Goal: Task Accomplishment & Management: Complete application form

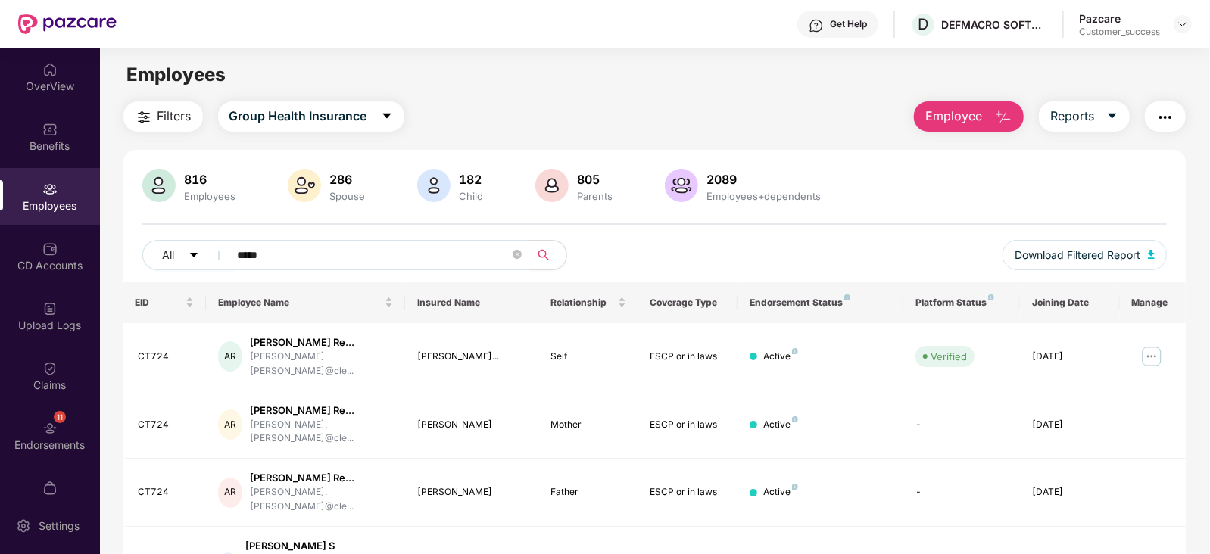
scroll to position [137, 0]
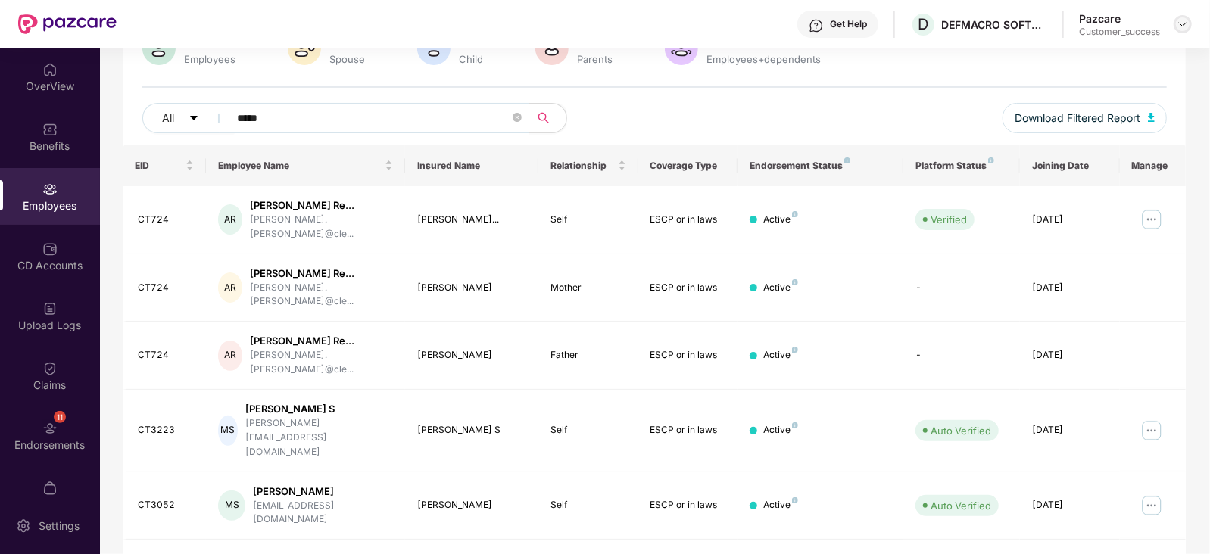
click at [1184, 20] on img at bounding box center [1183, 24] width 12 height 12
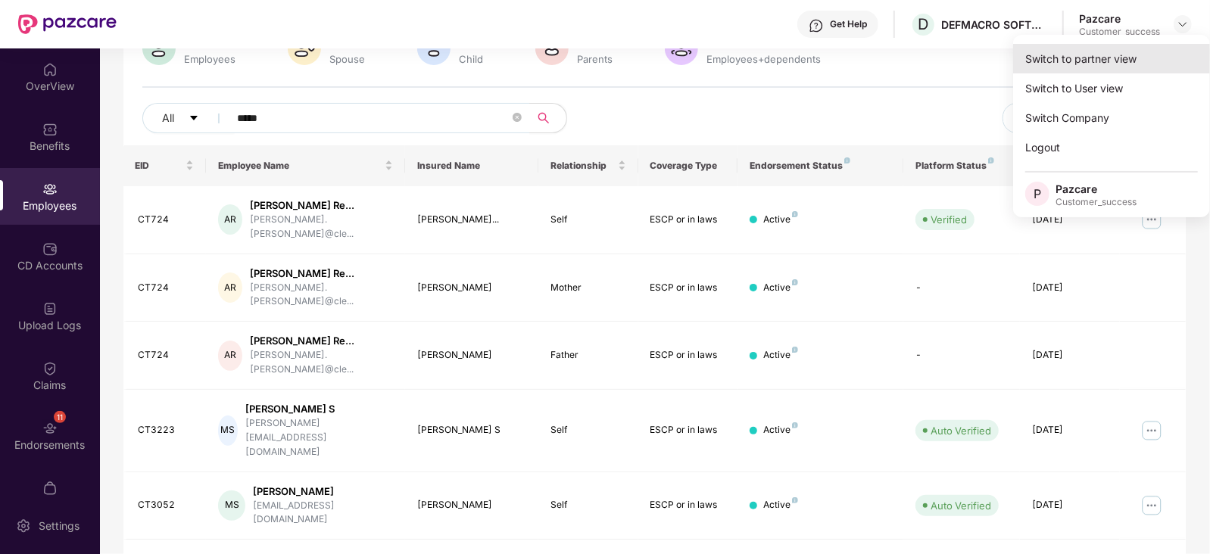
click at [1127, 48] on div "Switch to partner view" at bounding box center [1111, 59] width 197 height 30
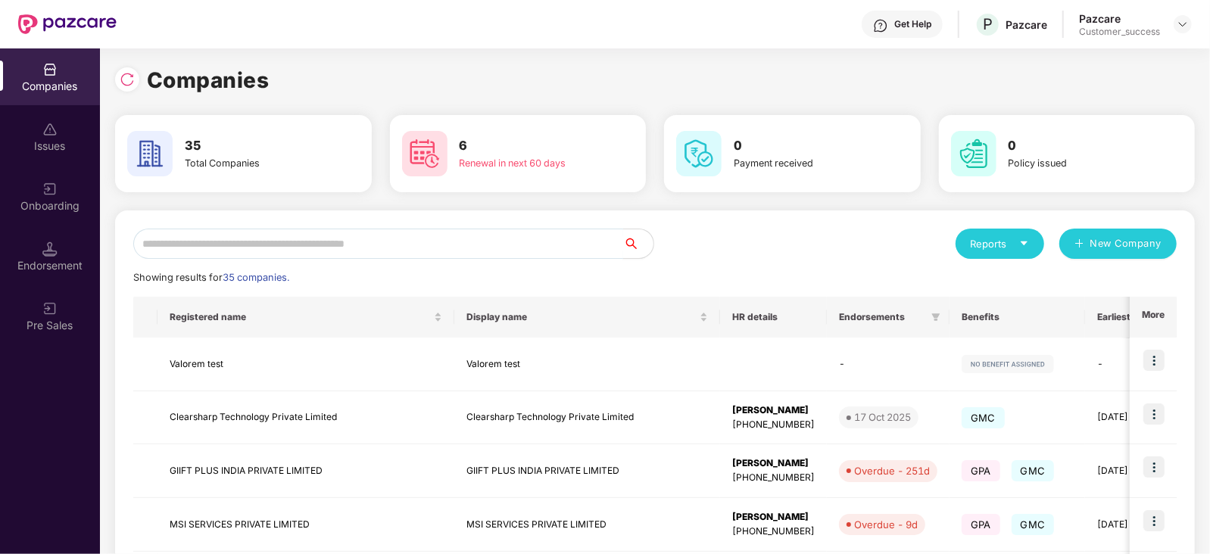
click at [531, 238] on input "text" at bounding box center [378, 244] width 490 height 30
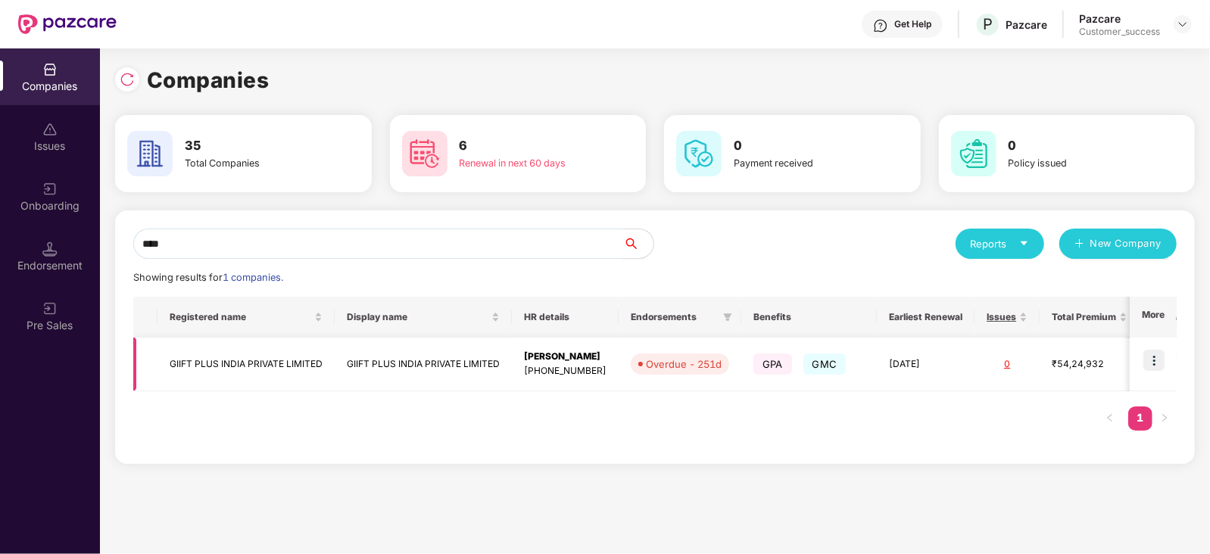
type input "****"
click at [1155, 356] on img at bounding box center [1153, 360] width 21 height 21
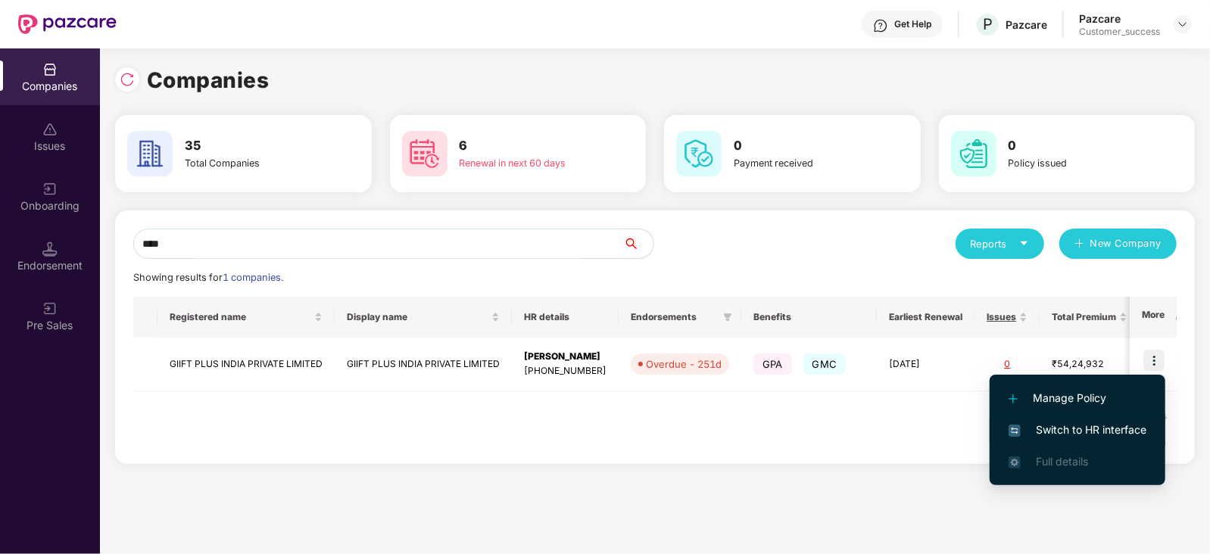
click at [1102, 434] on span "Switch to HR interface" at bounding box center [1077, 430] width 138 height 17
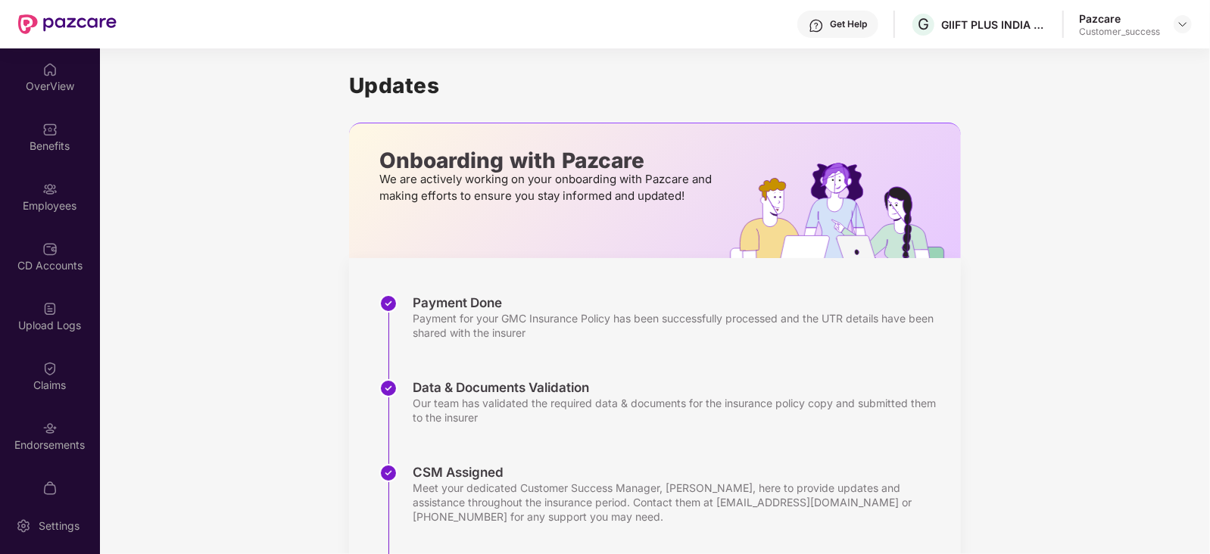
click at [41, 203] on div "Employees" at bounding box center [50, 205] width 100 height 15
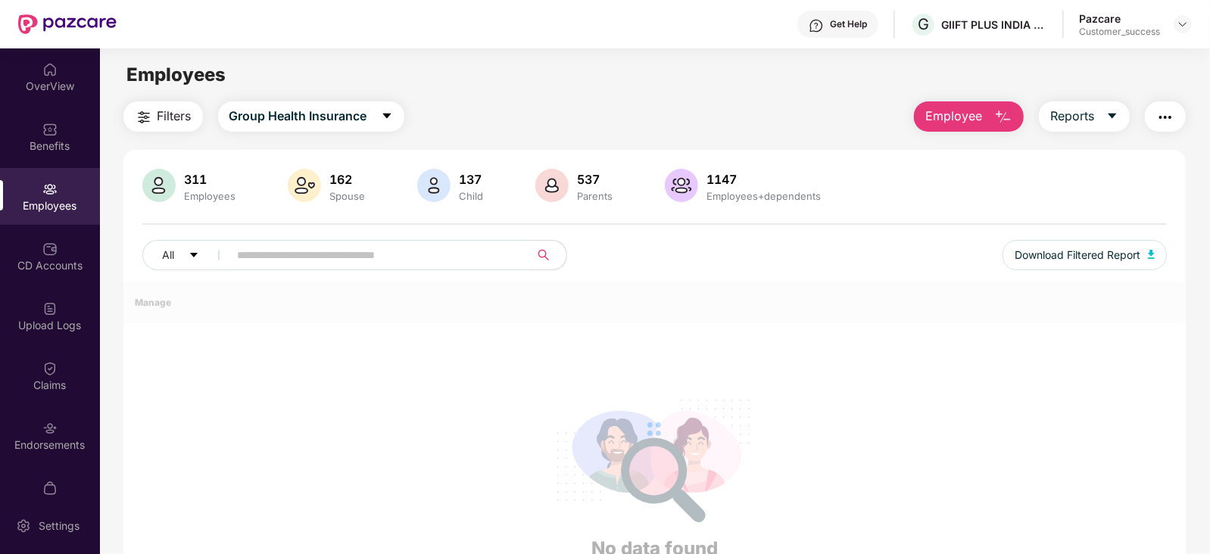
click at [41, 203] on div "Employees" at bounding box center [50, 205] width 100 height 15
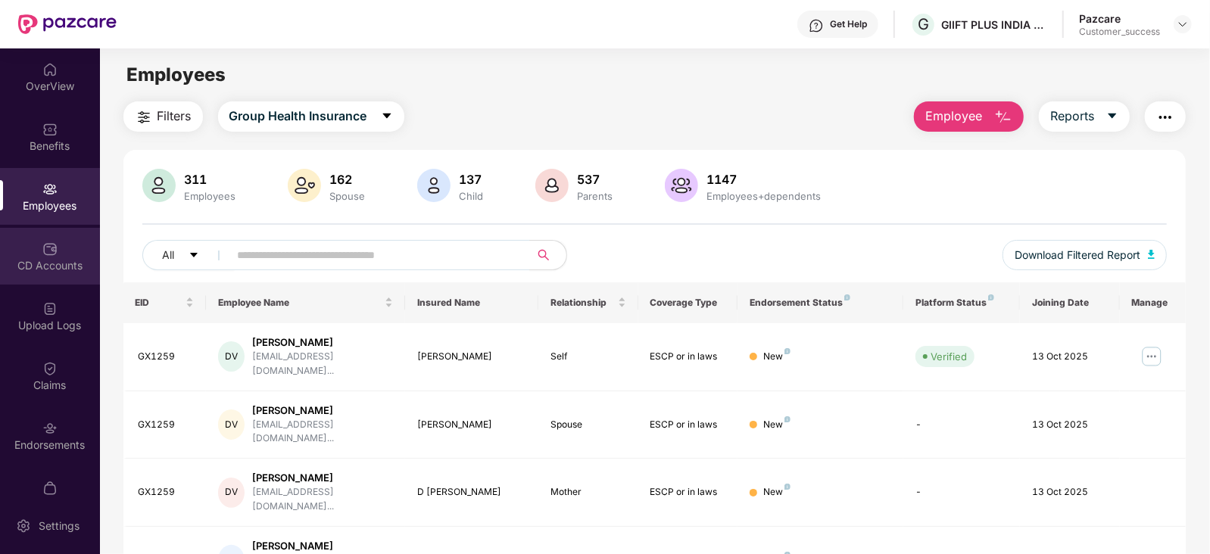
click at [40, 263] on div "CD Accounts" at bounding box center [50, 265] width 100 height 15
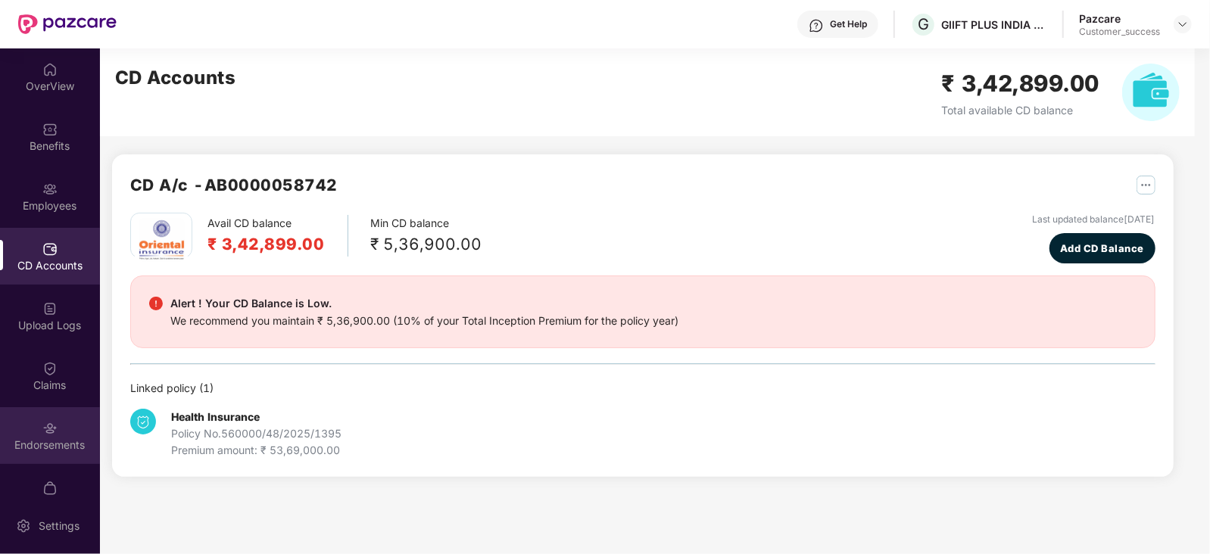
click at [54, 433] on img at bounding box center [49, 428] width 15 height 15
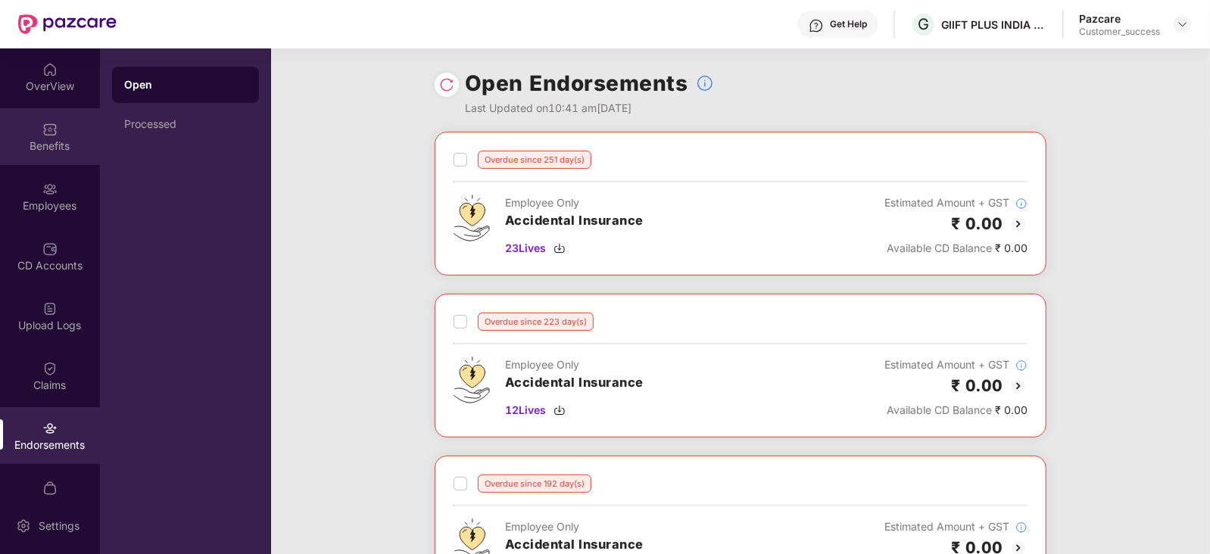
click at [65, 151] on div "Benefits" at bounding box center [50, 146] width 100 height 15
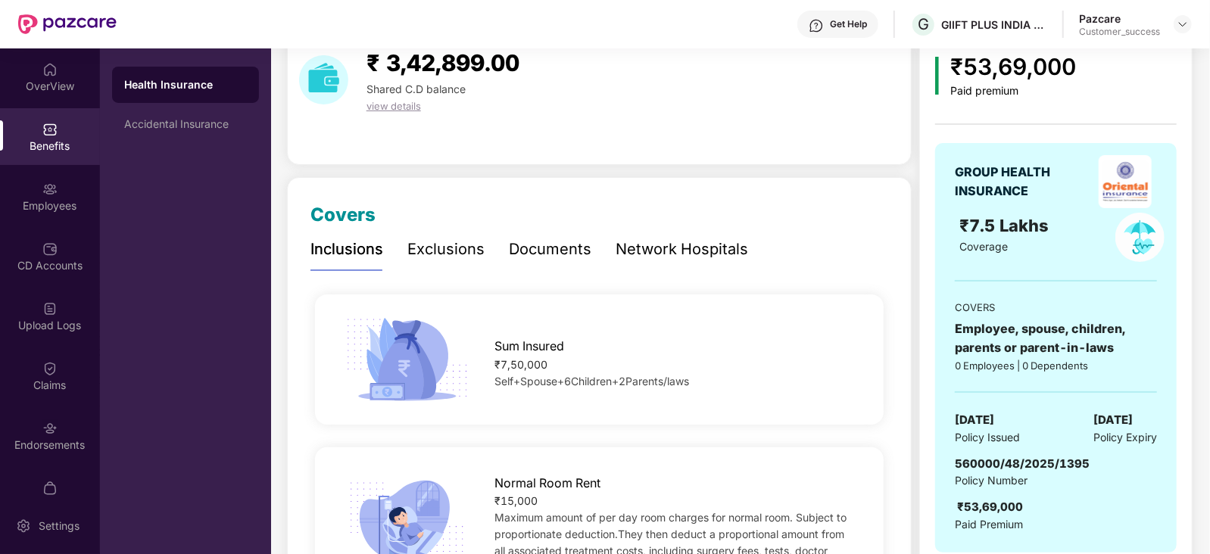
scroll to position [70, 0]
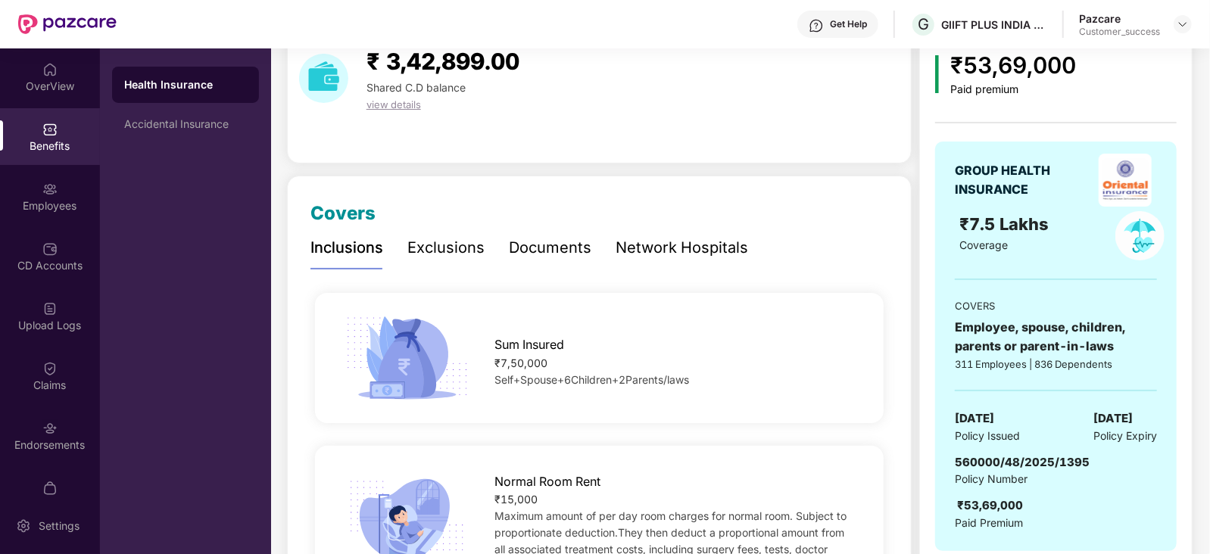
click at [558, 259] on div "Documents" at bounding box center [550, 247] width 83 height 23
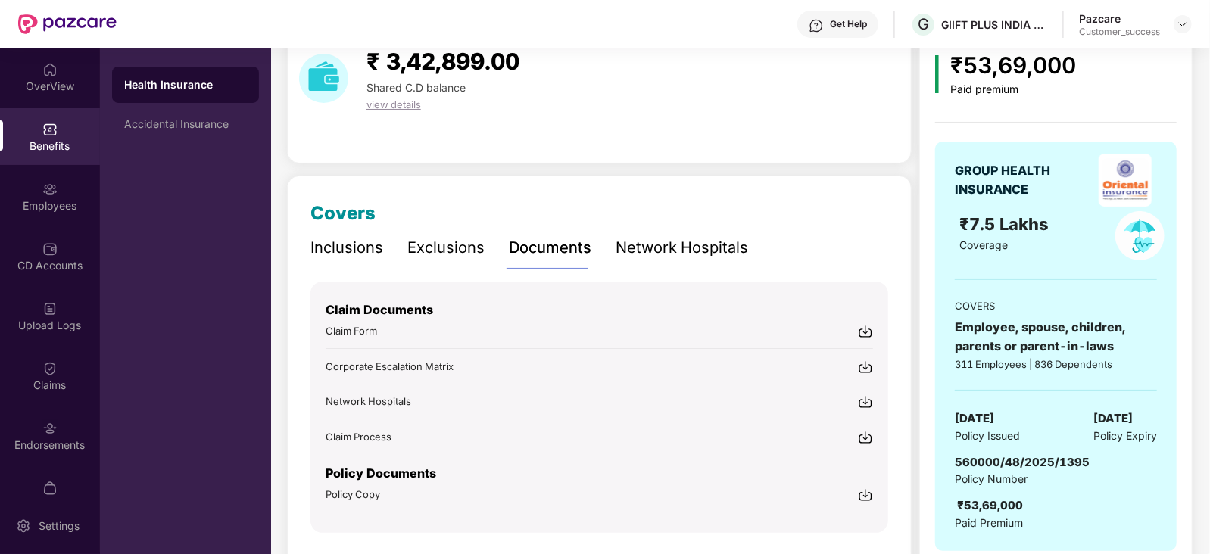
scroll to position [115, 0]
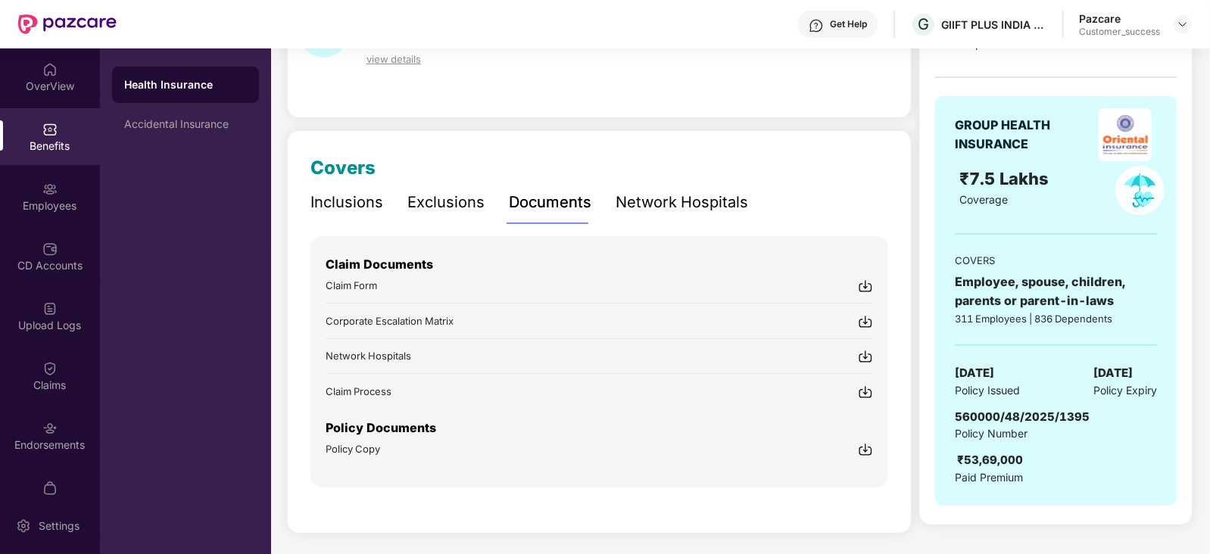
click at [344, 450] on span "Policy Copy" at bounding box center [353, 449] width 55 height 12
click at [51, 172] on div "Employees" at bounding box center [50, 196] width 100 height 57
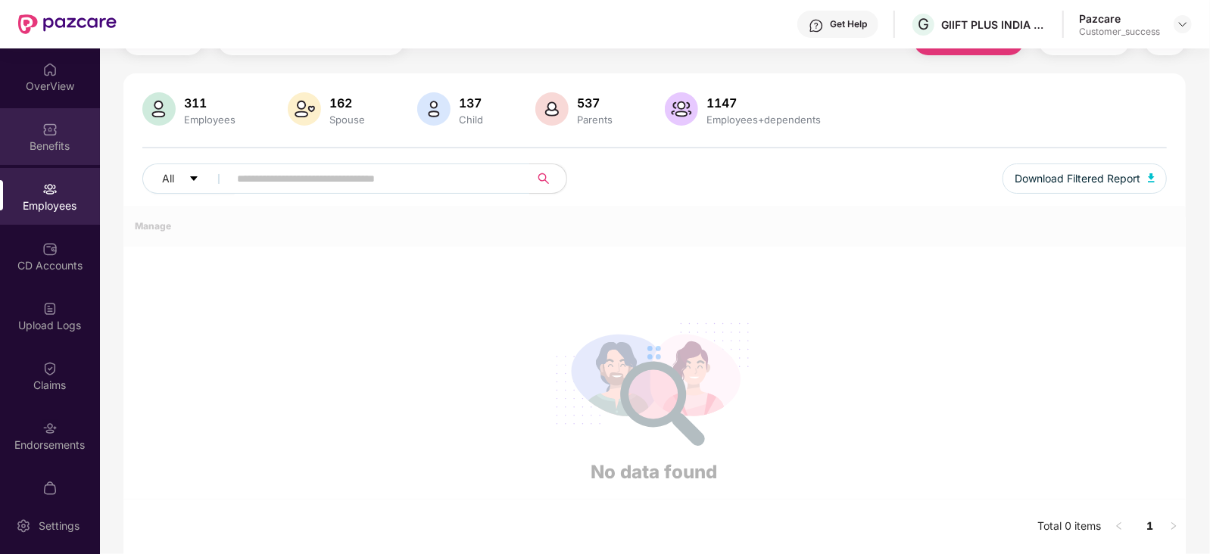
click at [45, 134] on img at bounding box center [49, 128] width 15 height 15
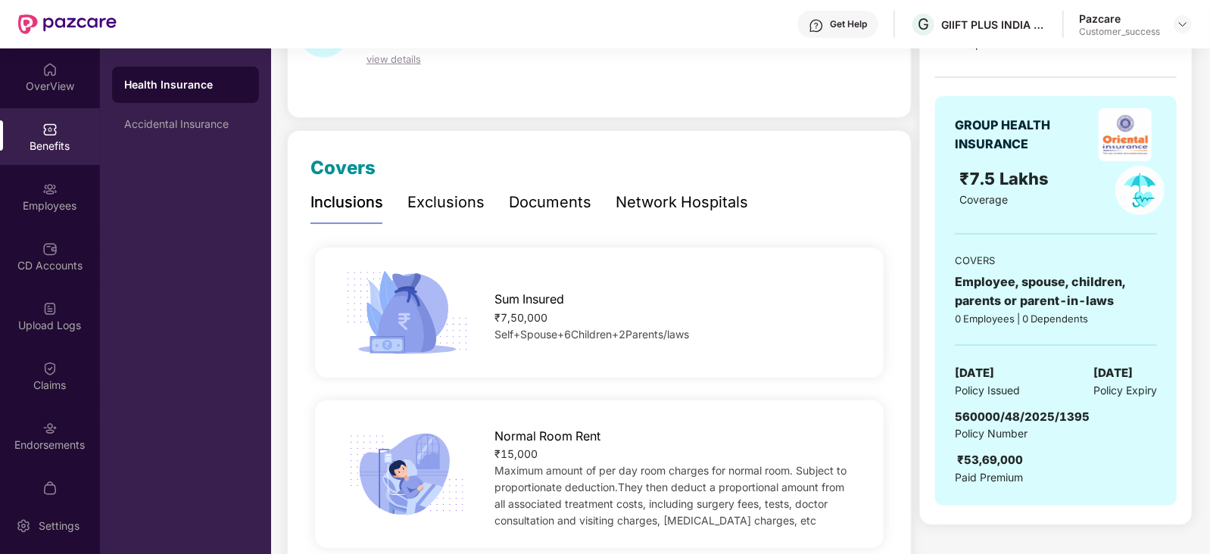
click at [462, 217] on div "Exclusions" at bounding box center [445, 203] width 77 height 42
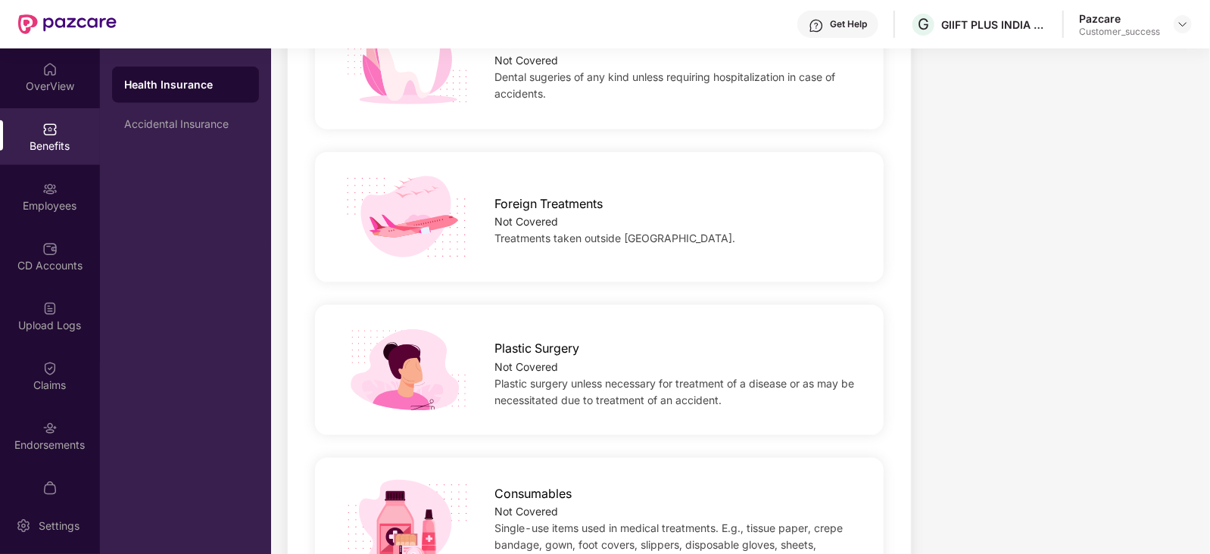
scroll to position [1237, 0]
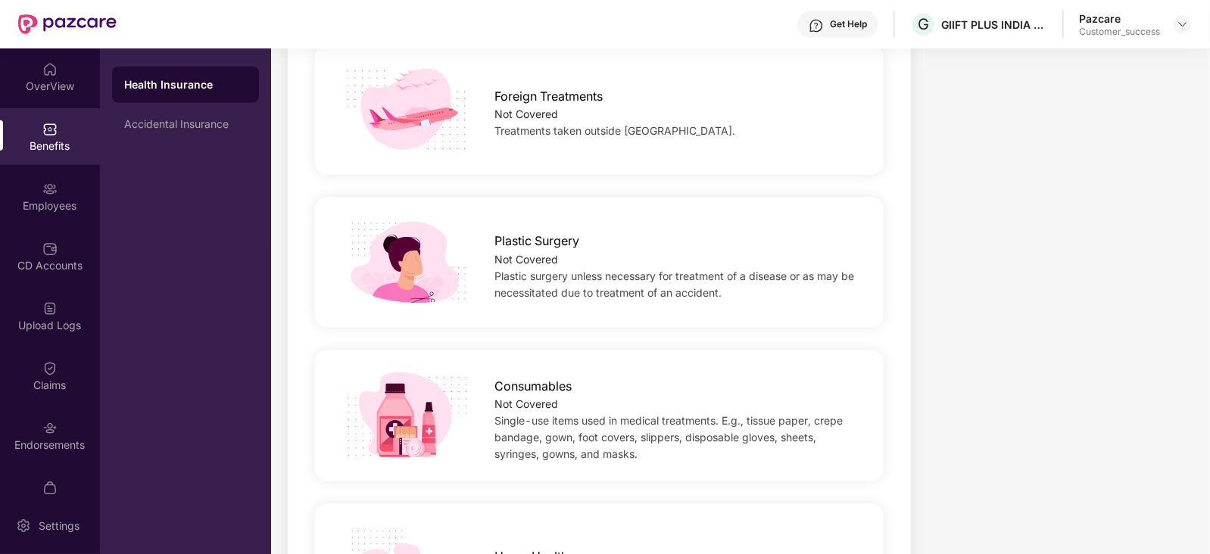
drag, startPoint x: 479, startPoint y: 8, endPoint x: 965, endPoint y: 175, distance: 513.8
click at [1186, 25] on img at bounding box center [1183, 24] width 12 height 12
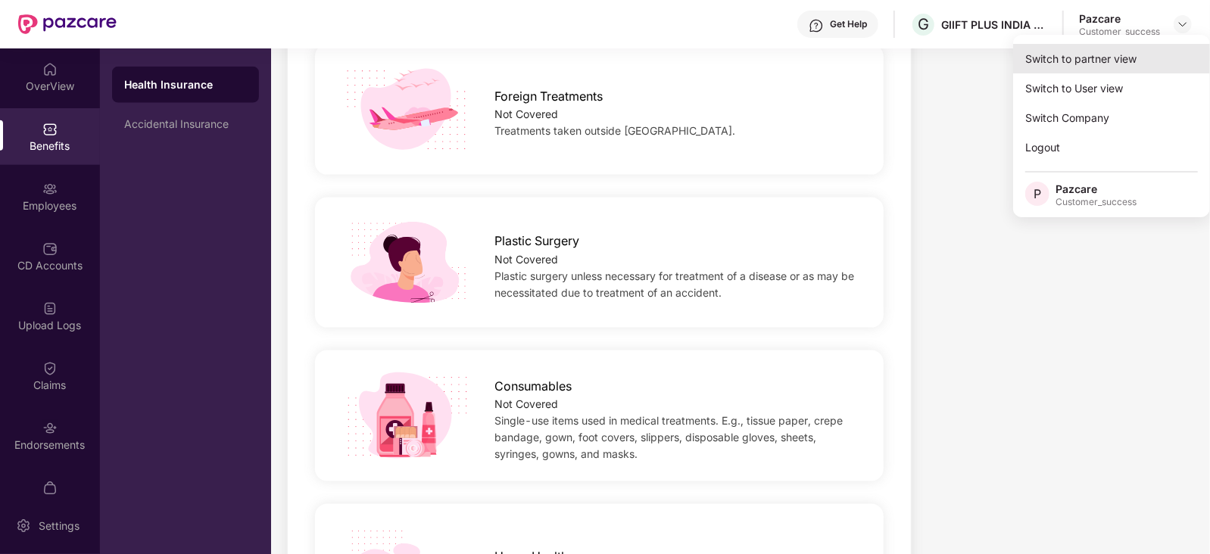
click at [1122, 51] on div "Switch to partner view" at bounding box center [1111, 59] width 197 height 30
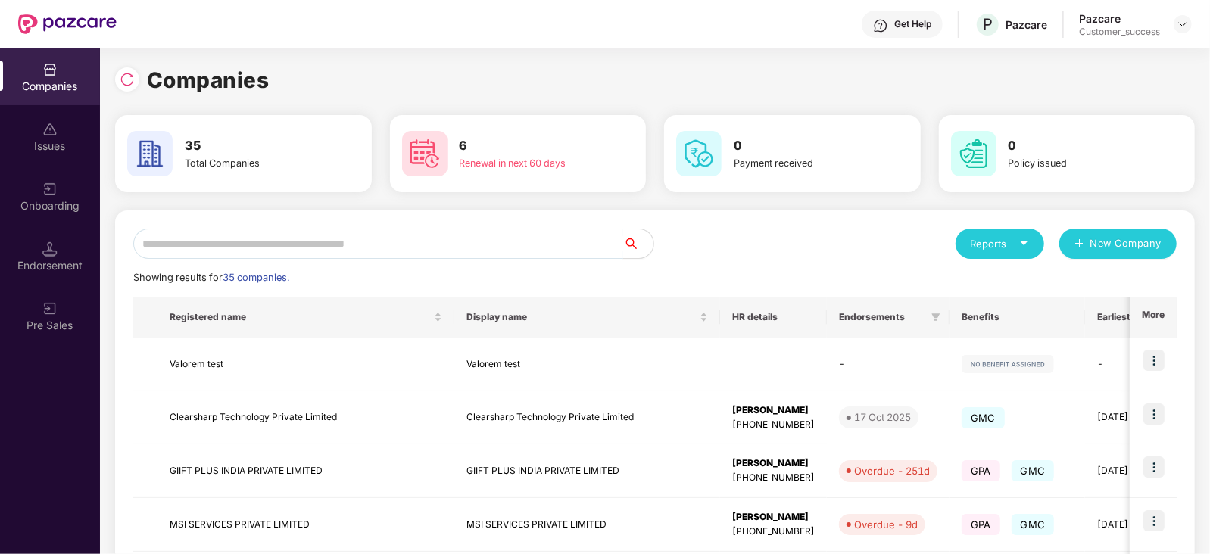
click at [405, 251] on input "text" at bounding box center [378, 244] width 490 height 30
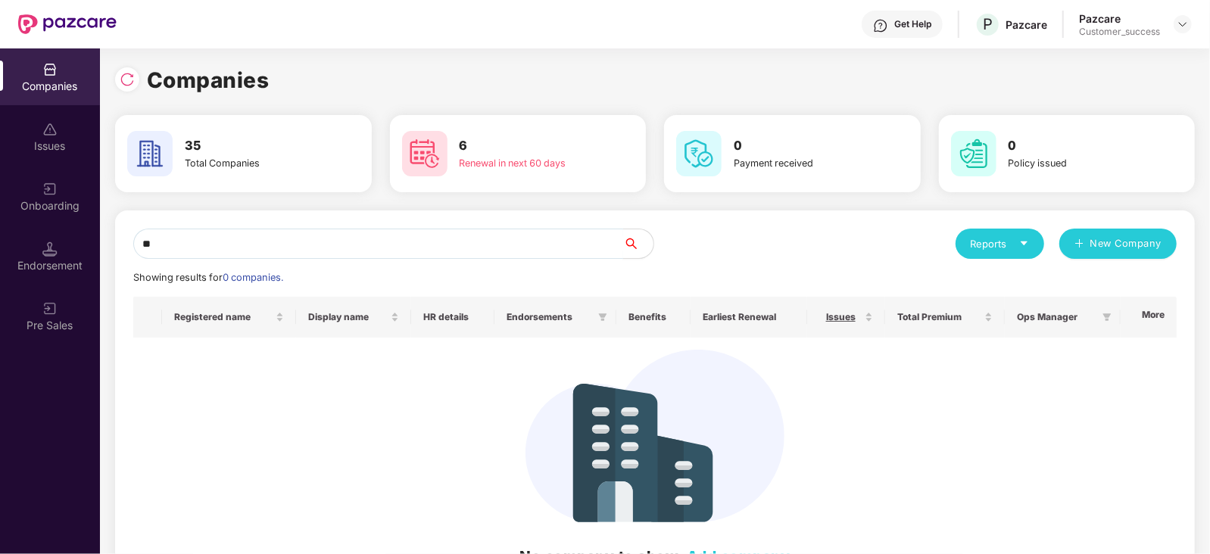
type input "*"
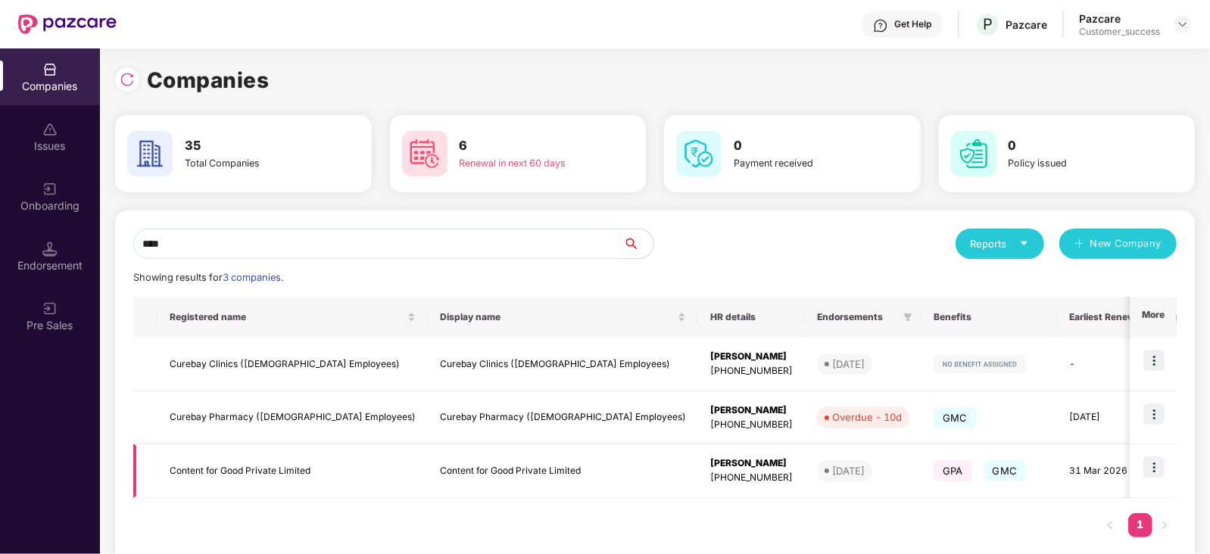
type input "****"
click at [1158, 465] on img at bounding box center [1153, 467] width 21 height 21
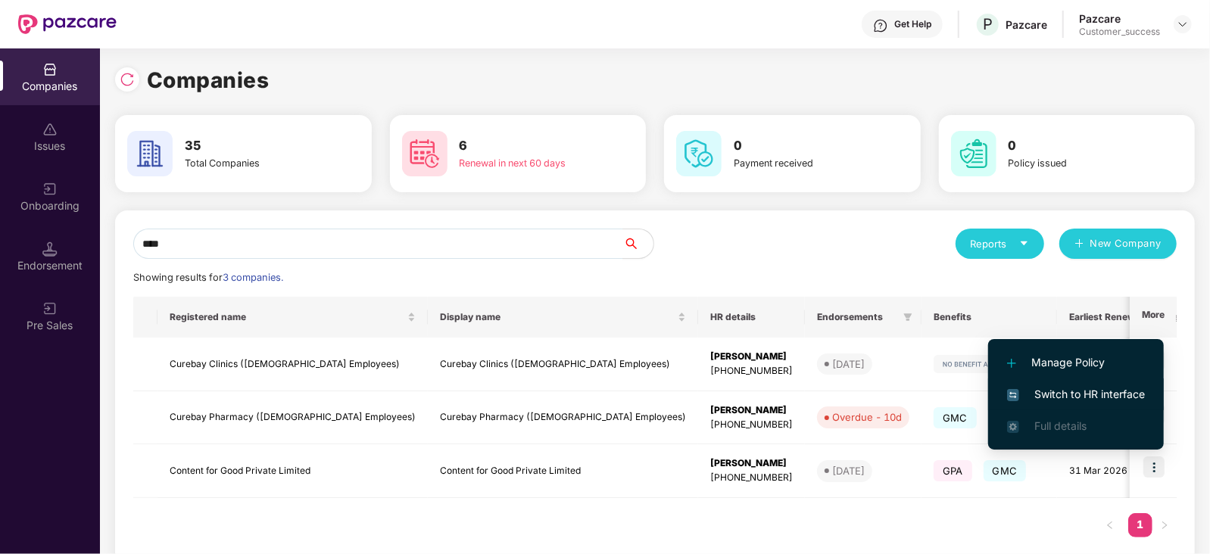
click at [1102, 397] on span "Switch to HR interface" at bounding box center [1076, 394] width 138 height 17
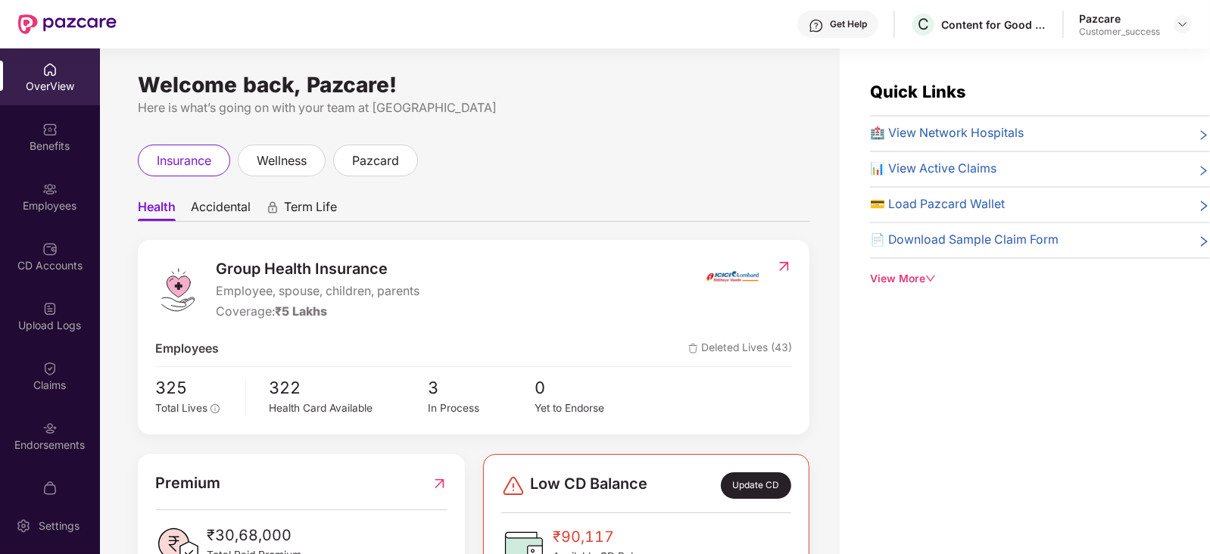
click at [61, 194] on div "Employees" at bounding box center [50, 196] width 100 height 57
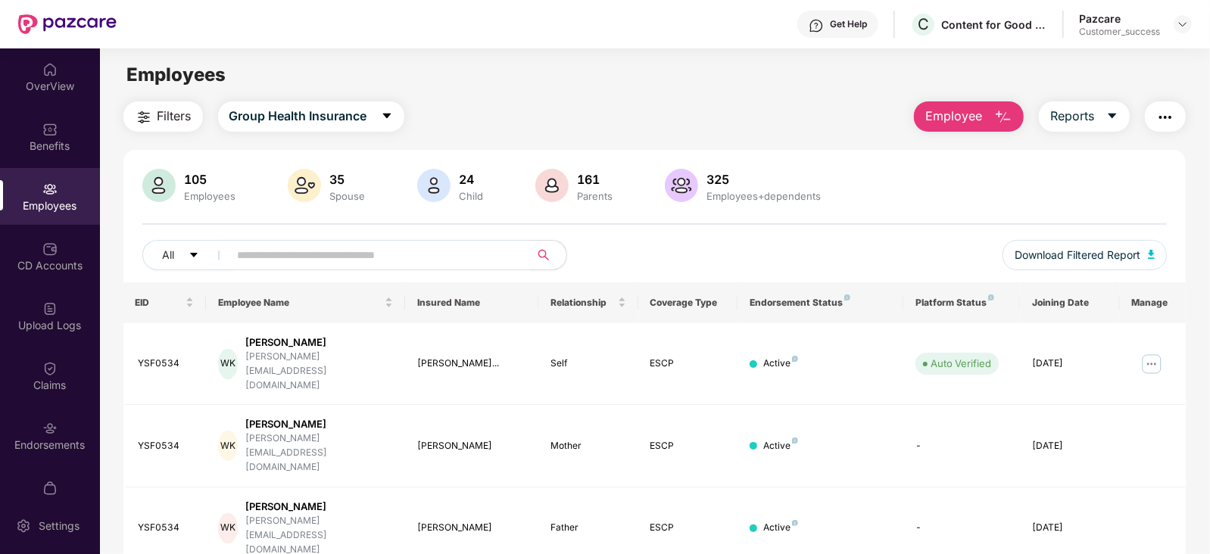
click at [999, 125] on img "button" at bounding box center [1003, 117] width 18 height 18
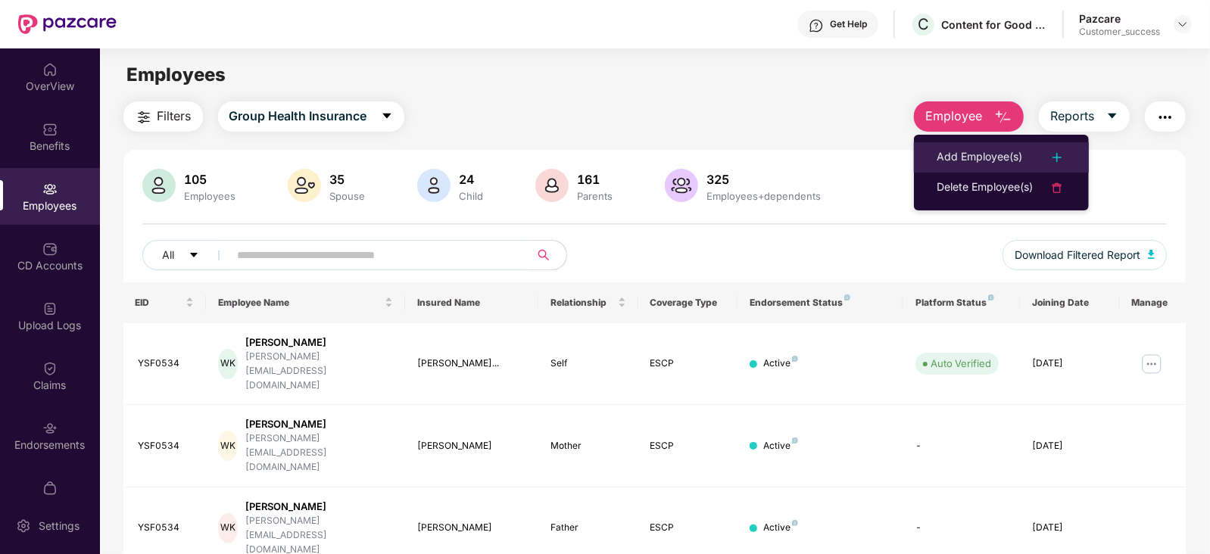
click at [959, 150] on div "Add Employee(s)" at bounding box center [980, 157] width 86 height 18
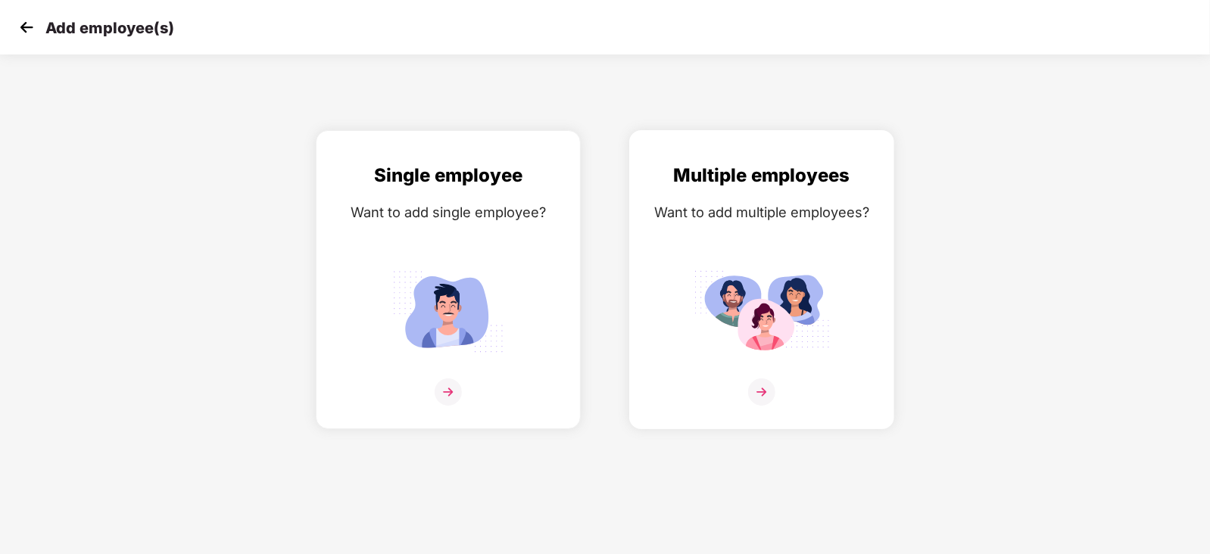
click at [722, 223] on div "Multiple employees Want to add multiple employees?" at bounding box center [761, 292] width 233 height 263
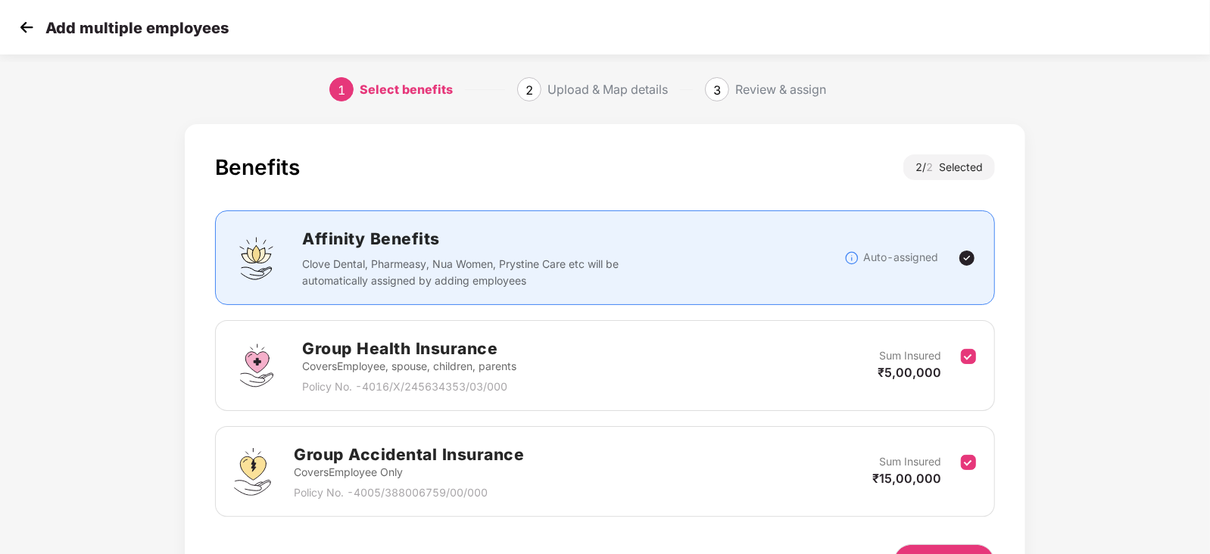
scroll to position [94, 0]
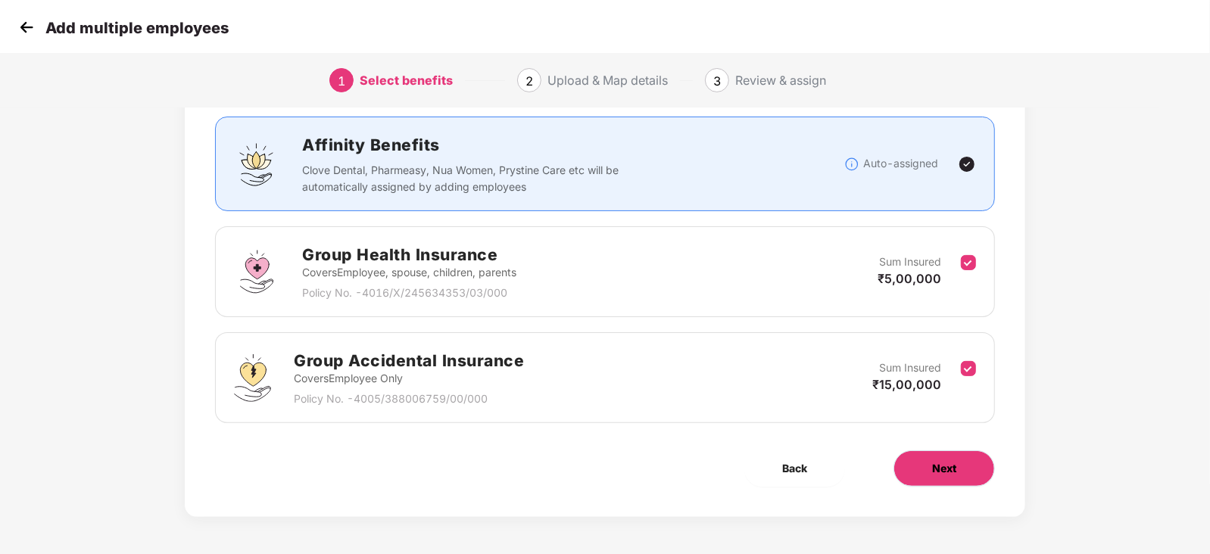
click at [924, 458] on button "Next" at bounding box center [943, 468] width 101 height 36
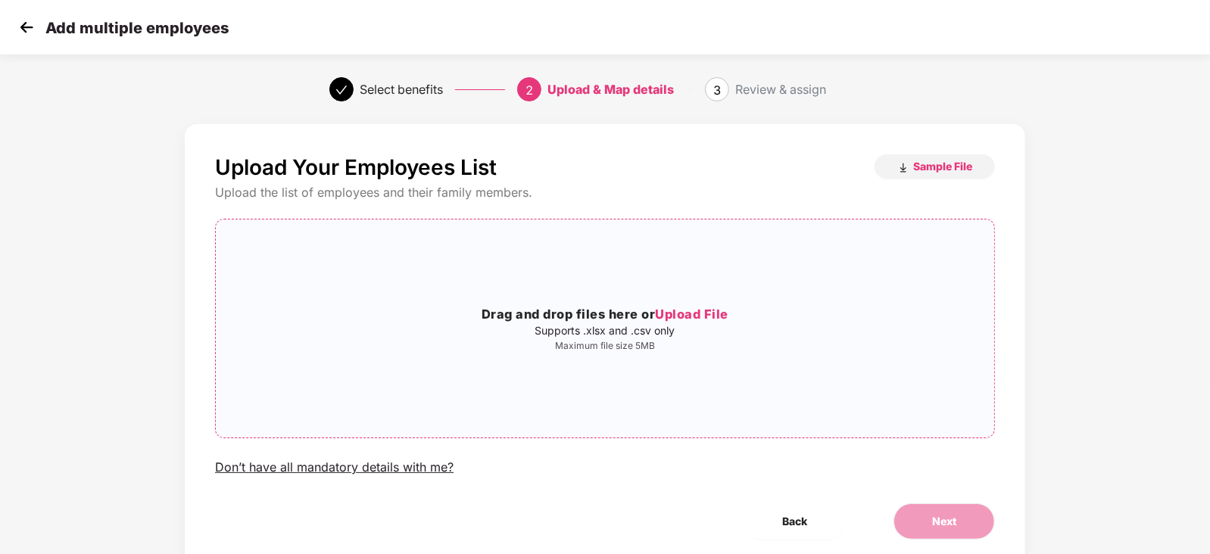
click at [558, 276] on div "Drag and drop files here or Upload File Supports .xlsx and .csv only Maximum fi…" at bounding box center [605, 329] width 778 height 194
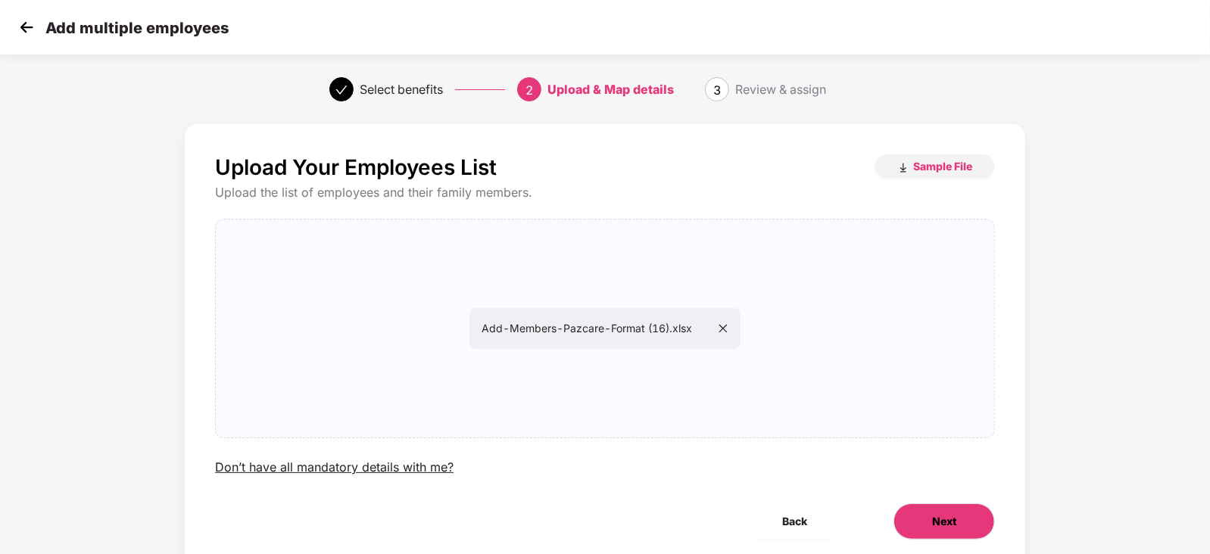
click at [949, 520] on span "Next" at bounding box center [944, 521] width 24 height 17
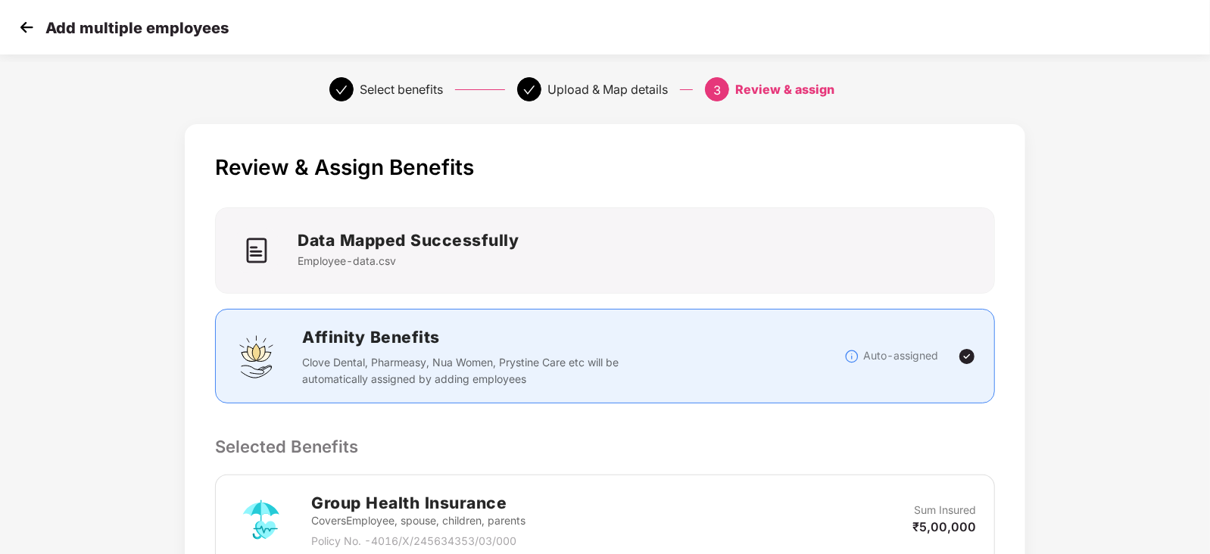
scroll to position [394, 0]
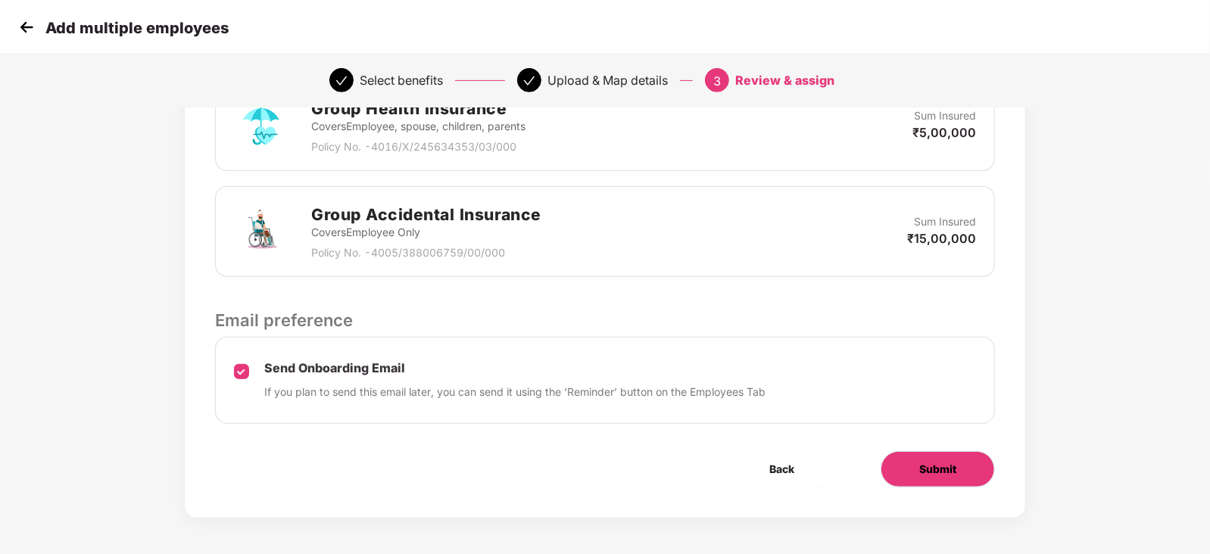
click at [925, 475] on span "Submit" at bounding box center [937, 469] width 37 height 17
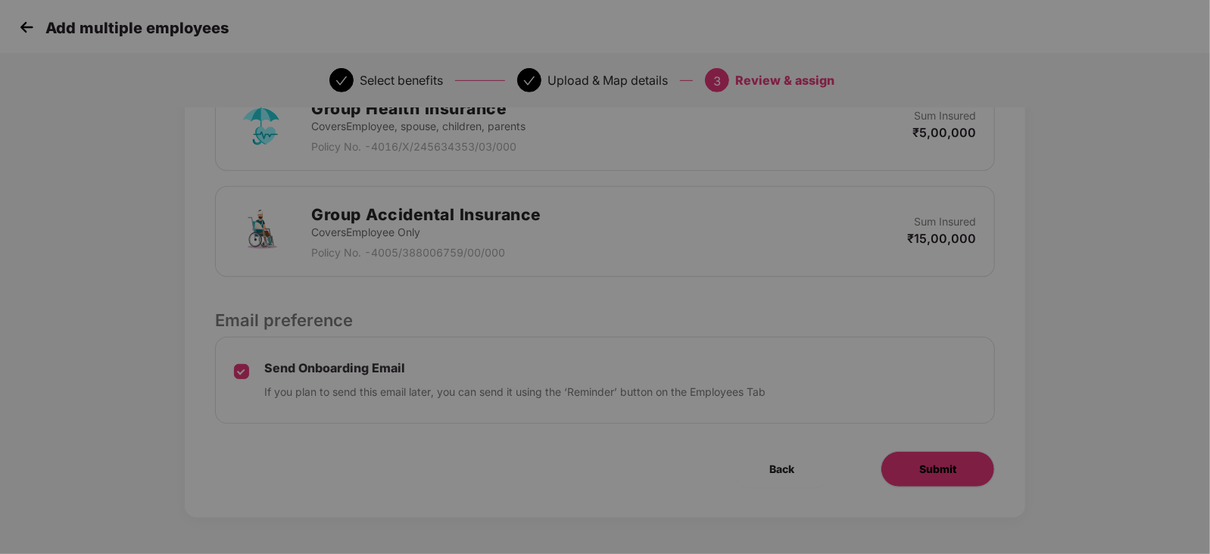
scroll to position [0, 0]
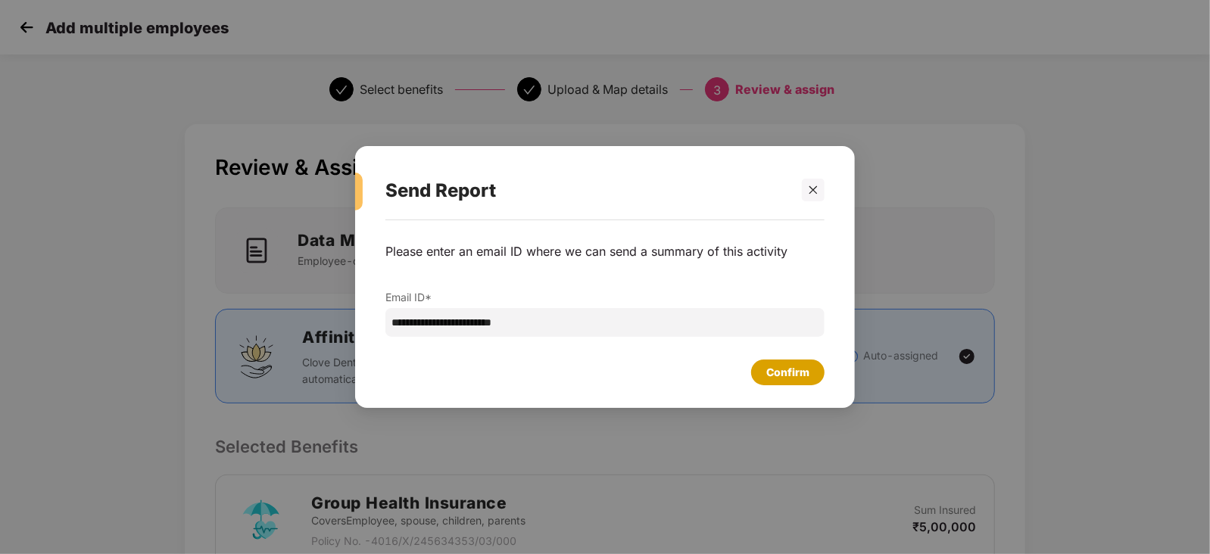
click at [790, 369] on div "Confirm" at bounding box center [787, 372] width 43 height 17
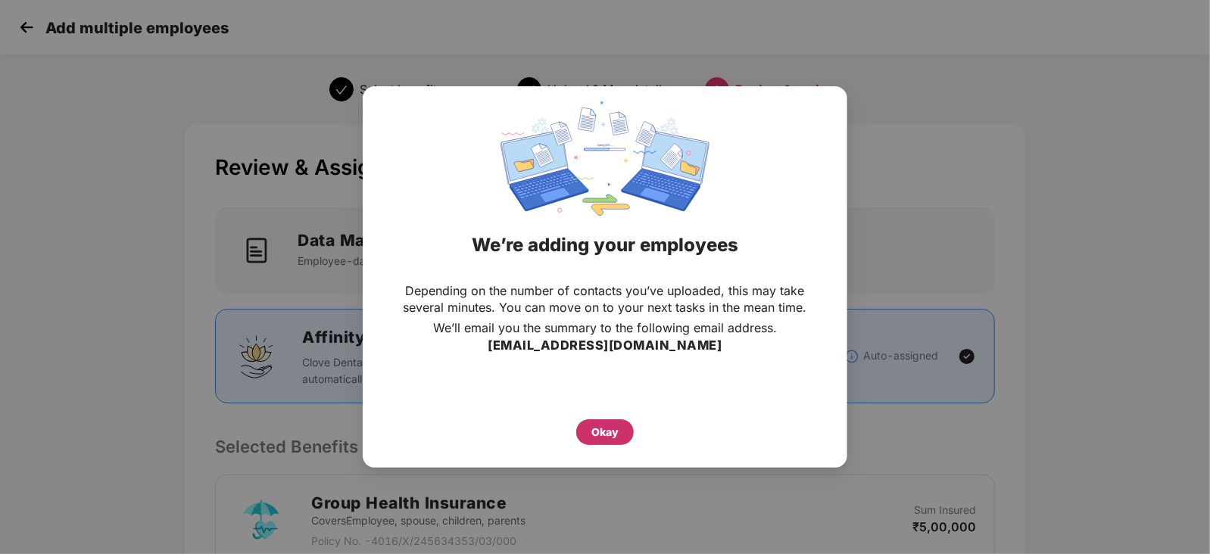
click at [624, 438] on div "Okay" at bounding box center [605, 432] width 58 height 26
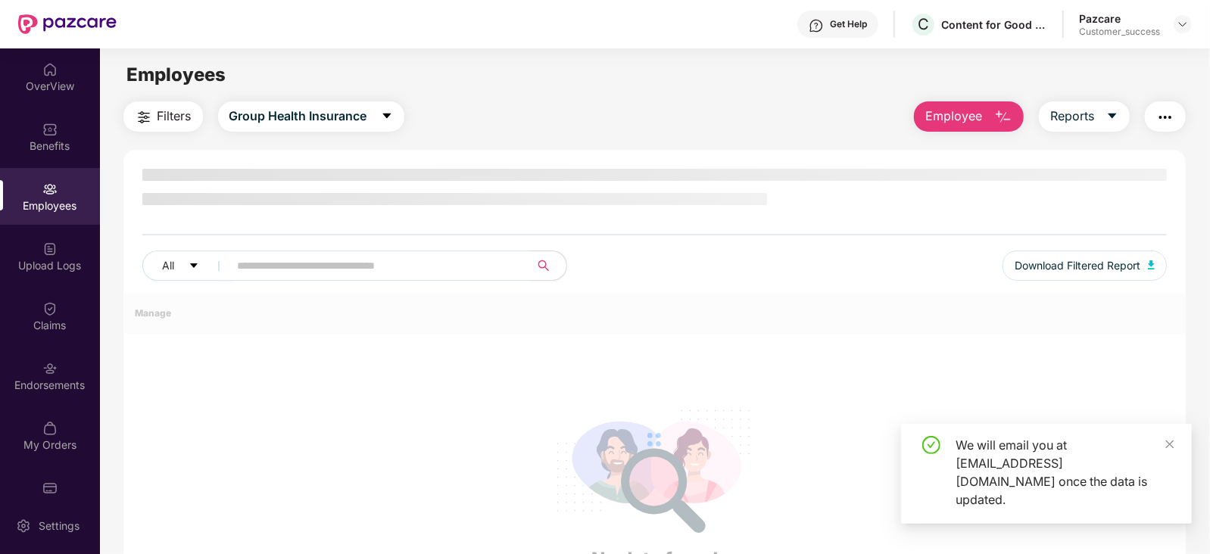
drag, startPoint x: 624, startPoint y: 438, endPoint x: 320, endPoint y: 331, distance: 321.8
click at [320, 331] on div at bounding box center [654, 440] width 1063 height 294
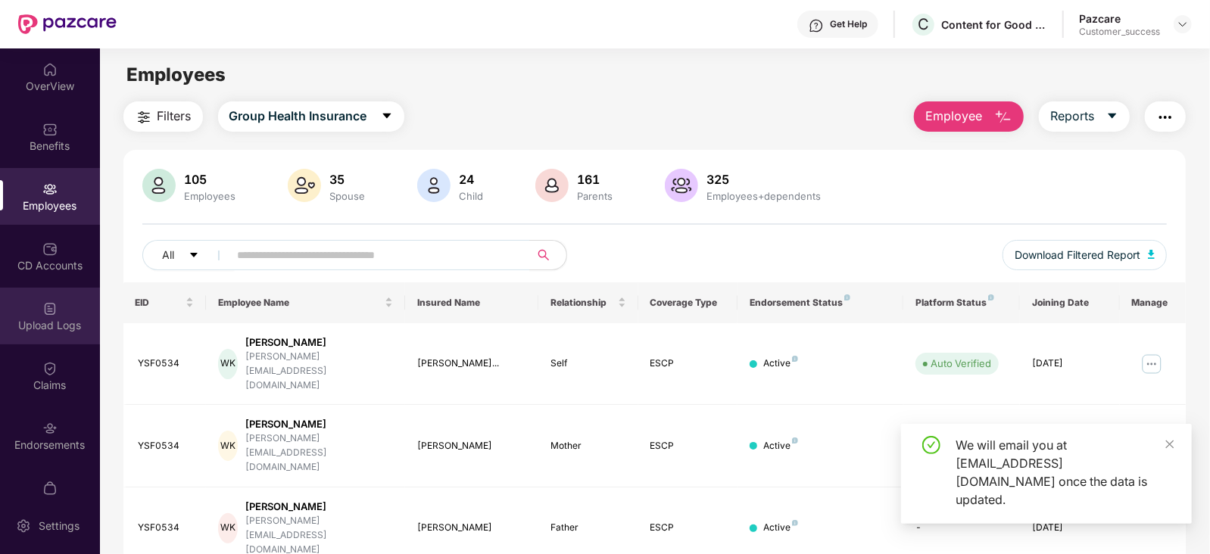
click at [65, 319] on div "Upload Logs" at bounding box center [50, 325] width 100 height 15
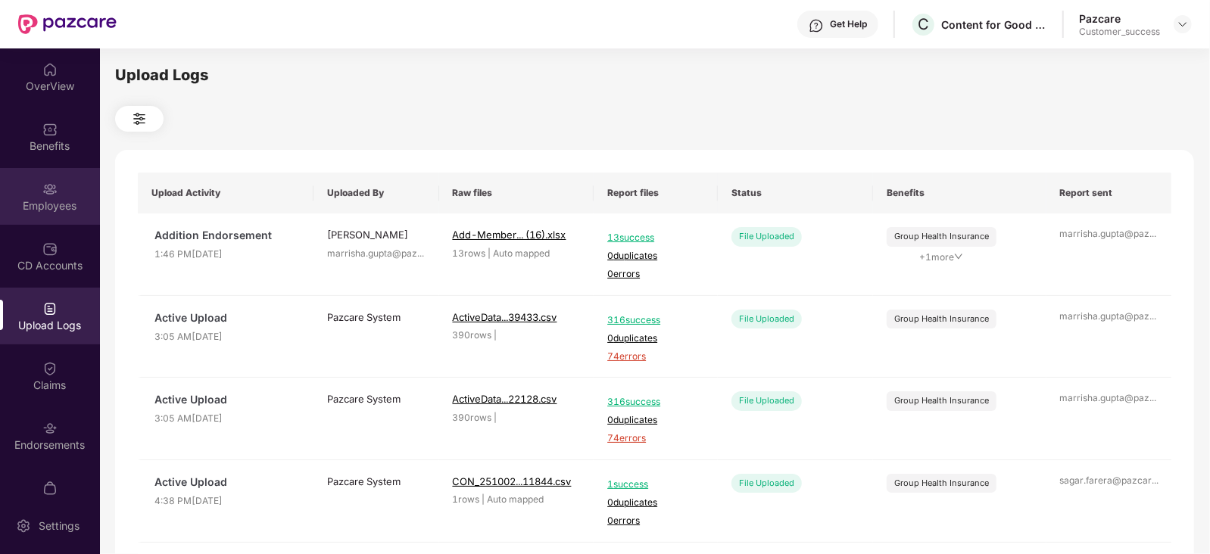
click at [49, 172] on div "Employees" at bounding box center [50, 196] width 100 height 57
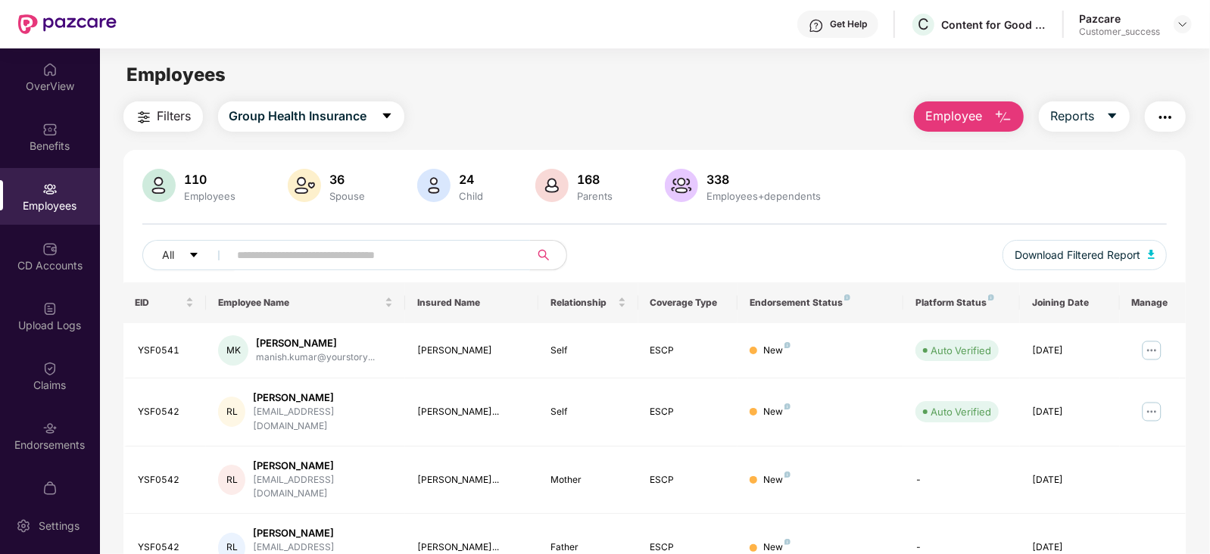
click at [306, 257] on input "text" at bounding box center [374, 255] width 272 height 23
paste input "*******"
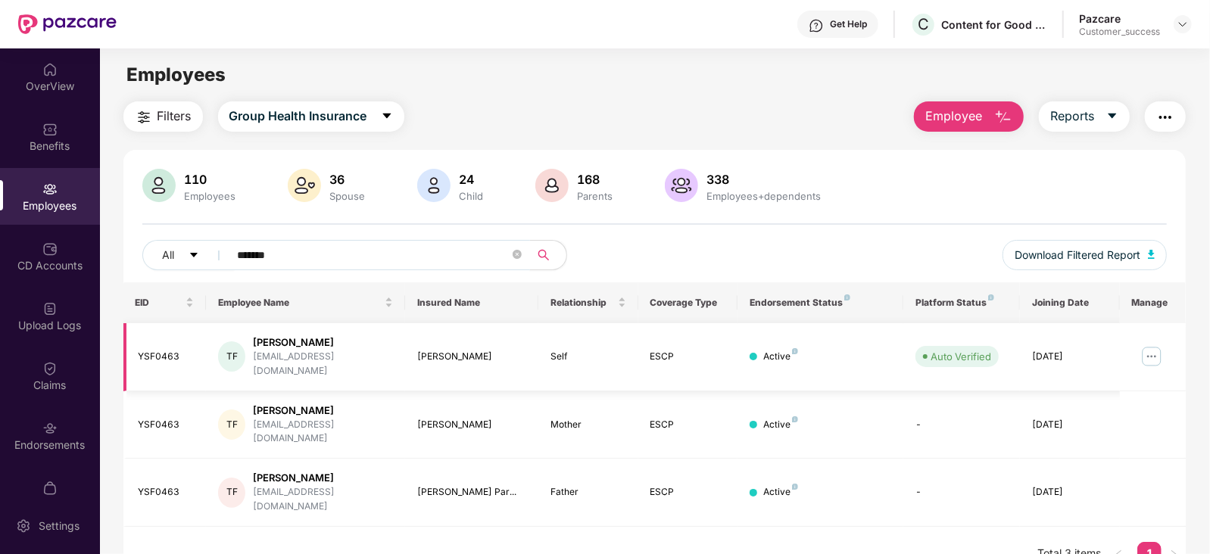
type input "*******"
click at [1155, 349] on img at bounding box center [1151, 356] width 24 height 24
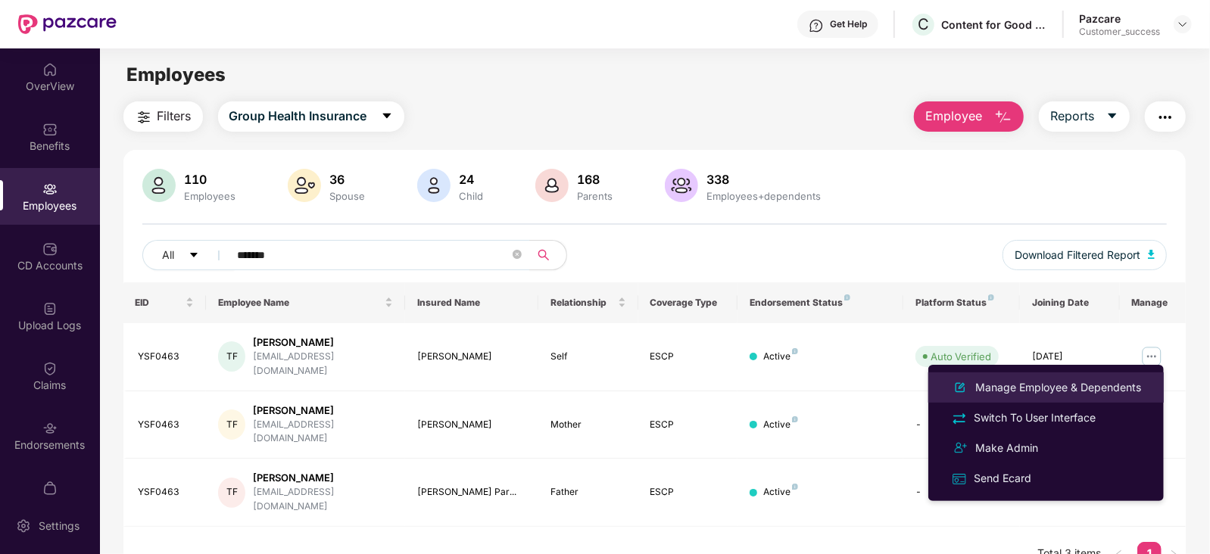
click at [1083, 382] on div "Manage Employee & Dependents" at bounding box center [1058, 387] width 172 height 17
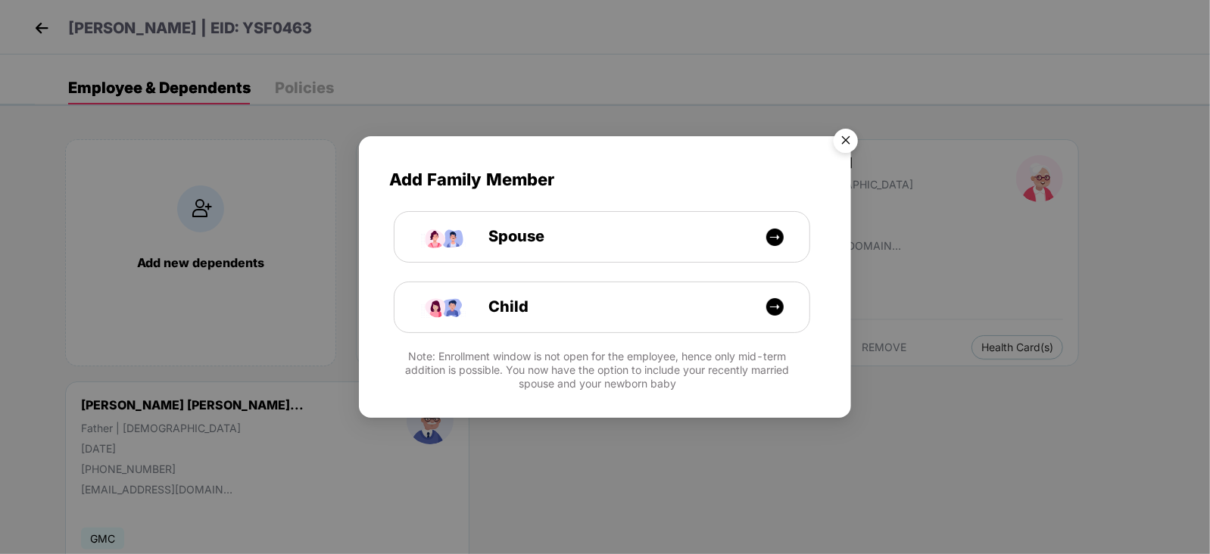
click at [835, 142] on img "Close" at bounding box center [846, 143] width 42 height 42
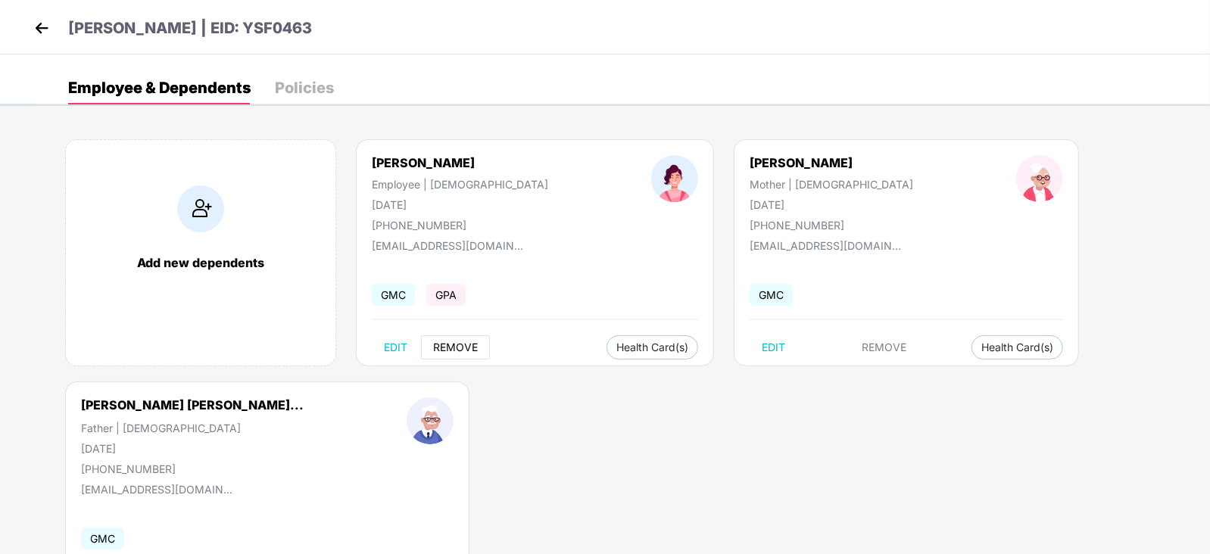
click at [447, 341] on span "REMOVE" at bounding box center [455, 347] width 45 height 12
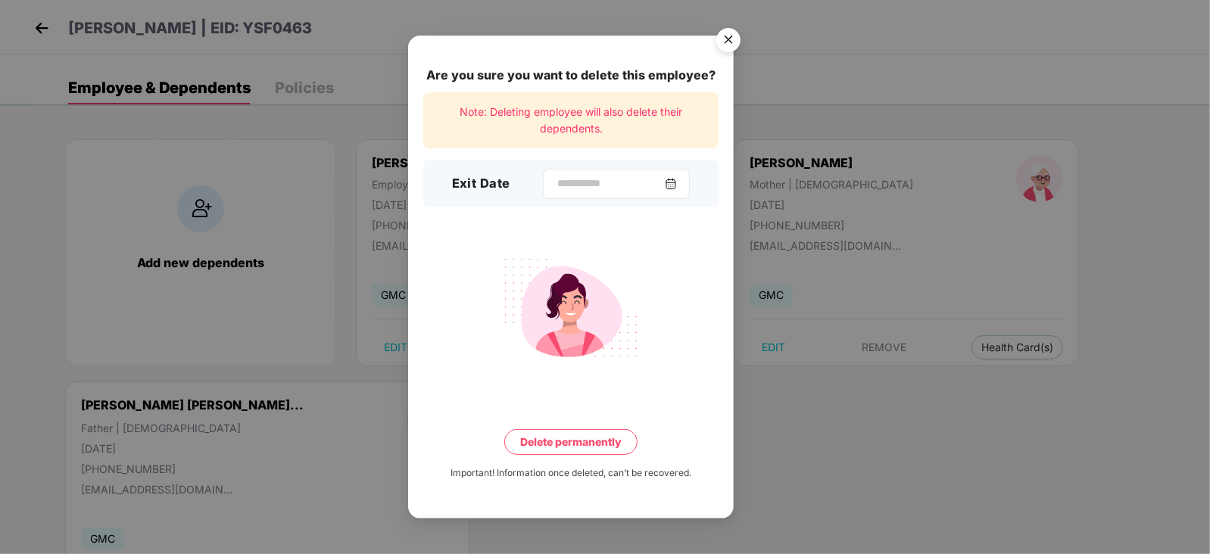
click at [677, 187] on img at bounding box center [671, 184] width 12 height 12
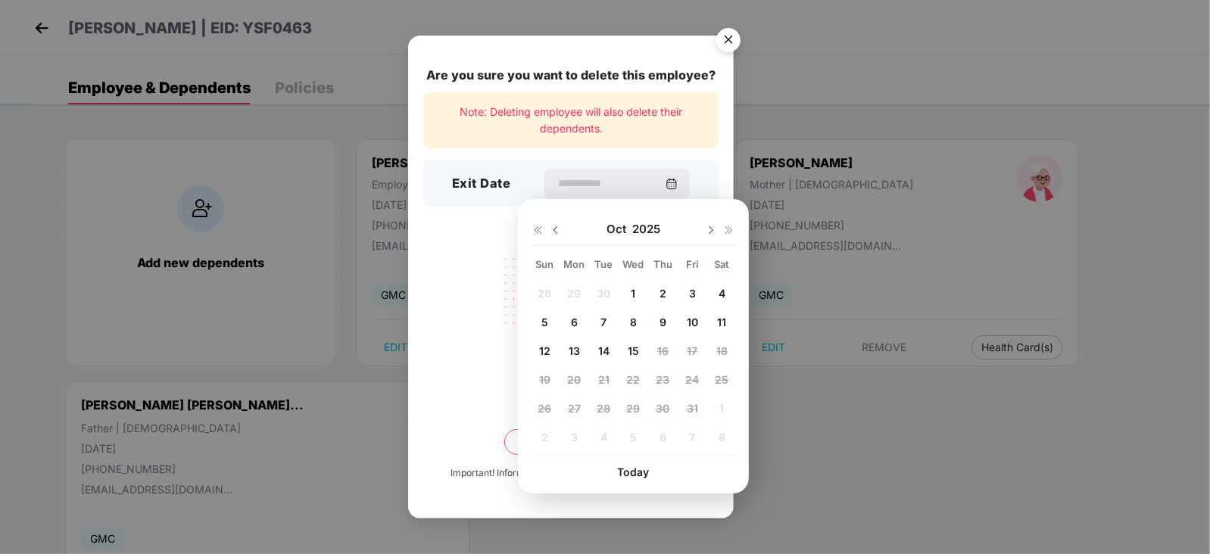
click at [557, 234] on img at bounding box center [556, 230] width 12 height 12
click at [697, 351] on span "19" at bounding box center [692, 350] width 11 height 13
type input "**********"
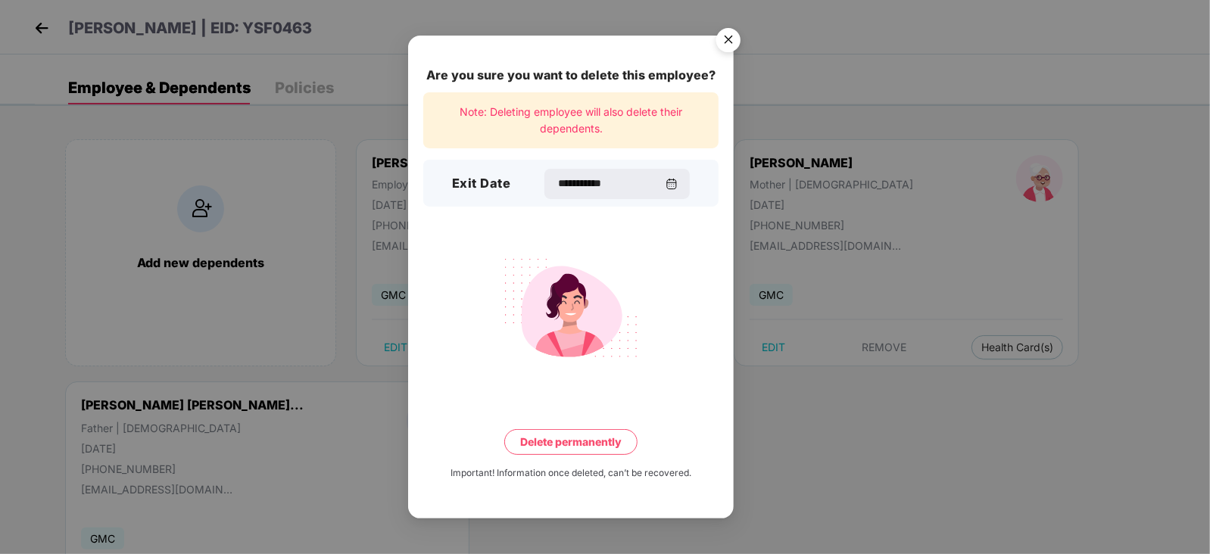
click at [559, 444] on button "Delete permanently" at bounding box center [570, 442] width 133 height 26
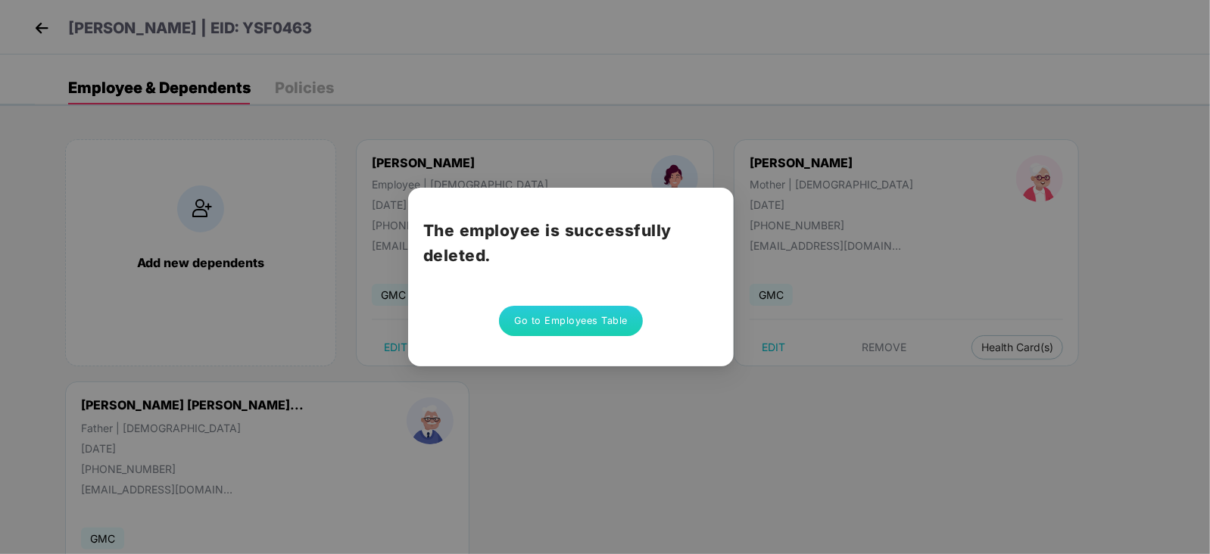
click at [622, 316] on button "Go to Employees Table" at bounding box center [571, 321] width 144 height 30
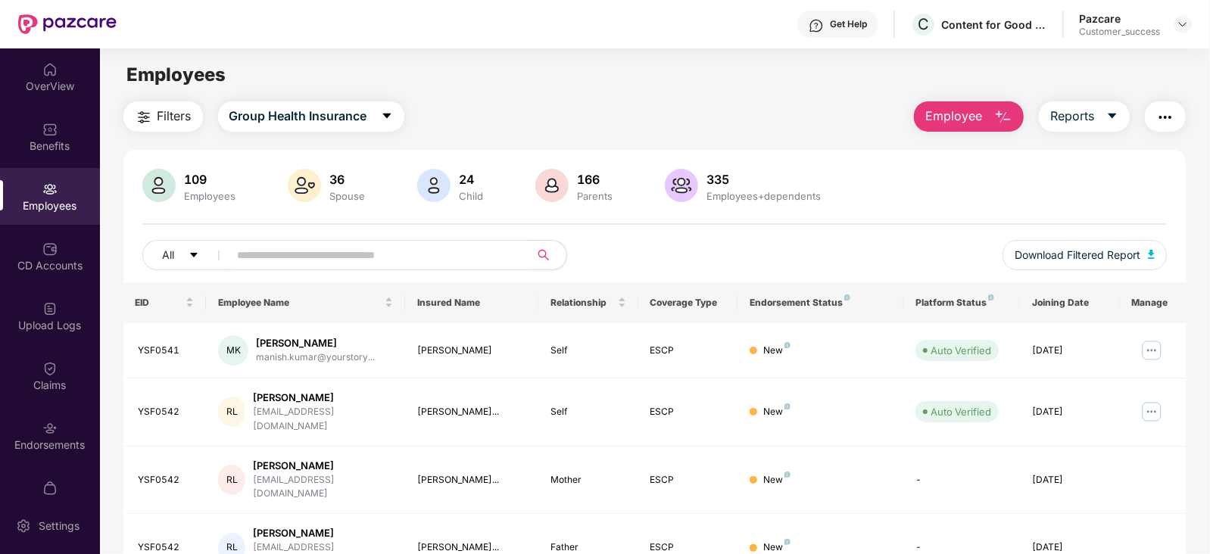
click at [320, 249] on input "text" at bounding box center [374, 255] width 272 height 23
paste input "*******"
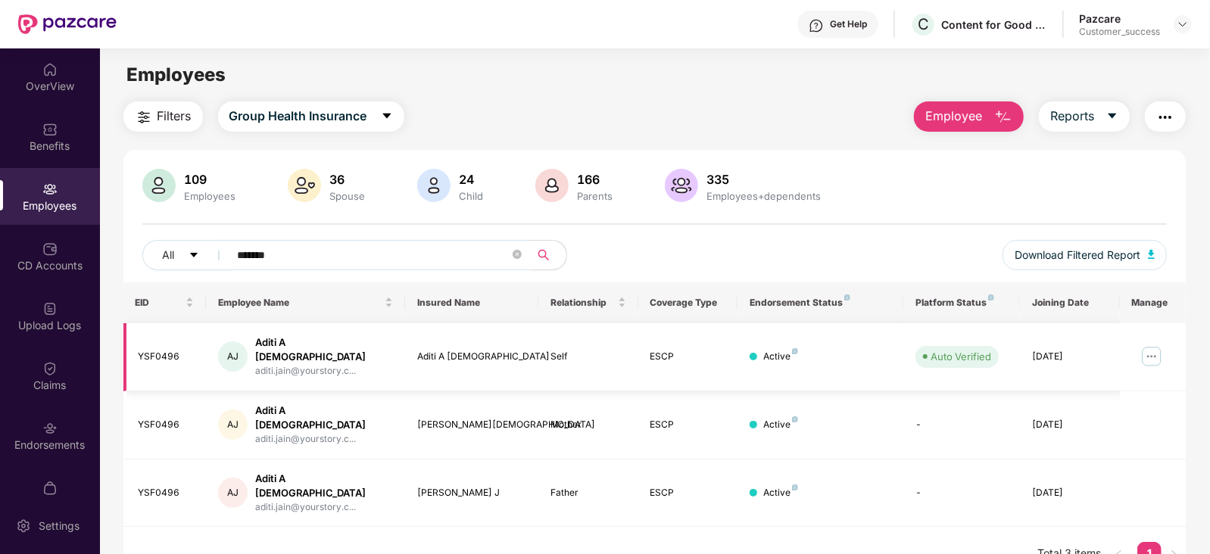
type input "*******"
click at [1161, 347] on img at bounding box center [1151, 356] width 24 height 24
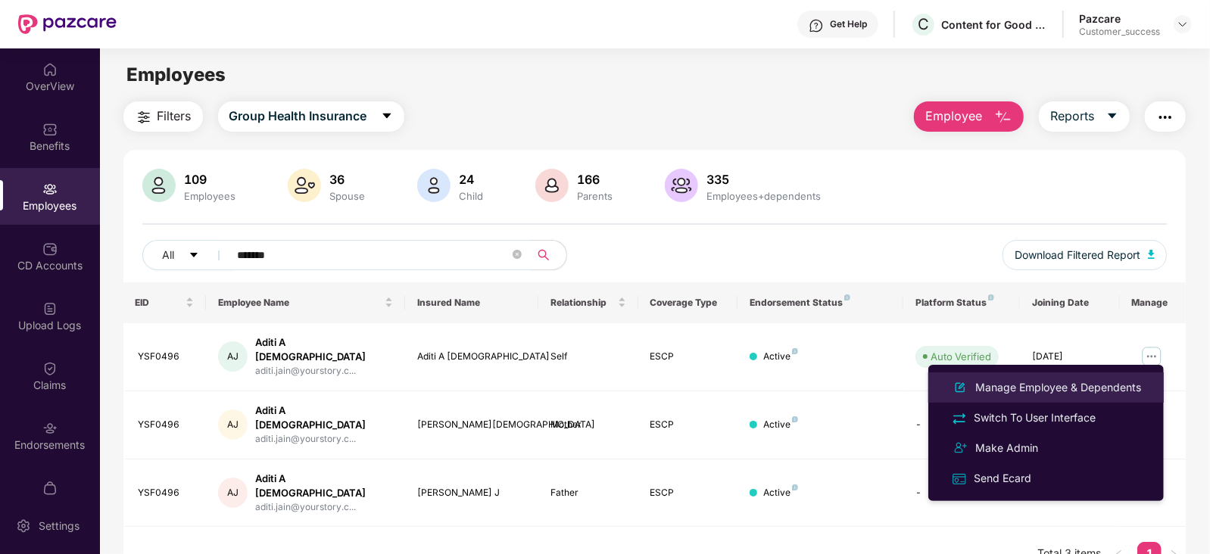
click at [1063, 394] on div "Manage Employee & Dependents" at bounding box center [1058, 387] width 172 height 17
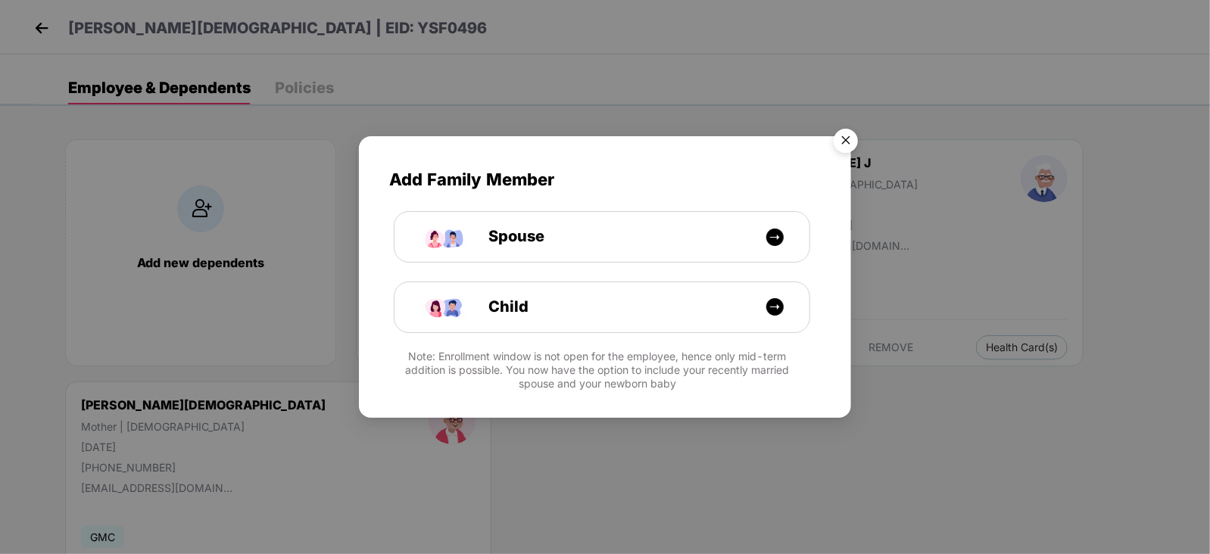
click at [834, 142] on img "Close" at bounding box center [846, 143] width 42 height 42
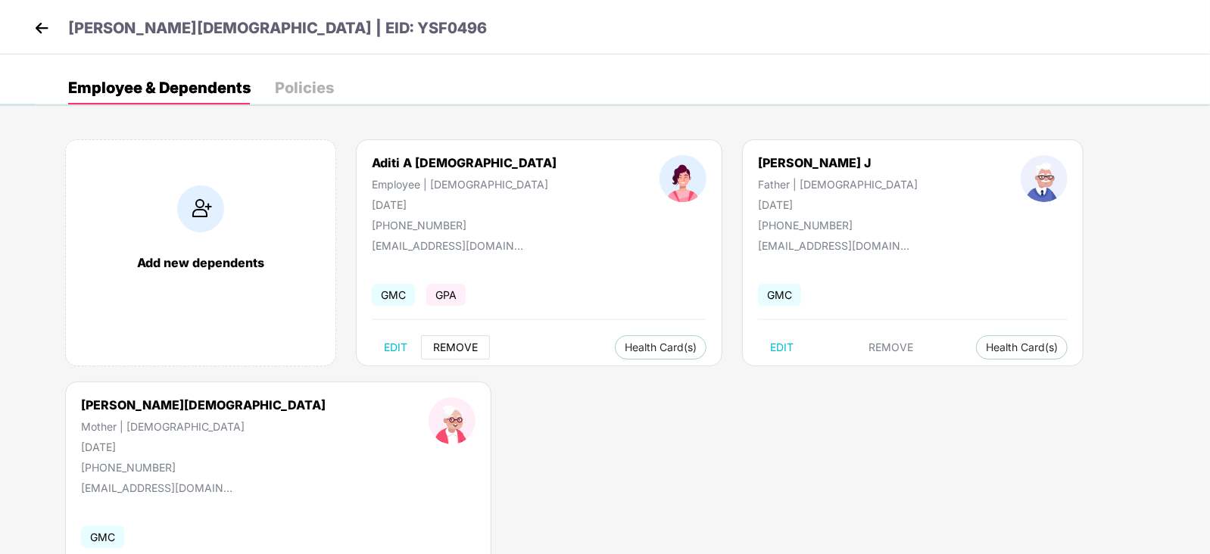
click at [479, 346] on button "REMOVE" at bounding box center [455, 347] width 69 height 24
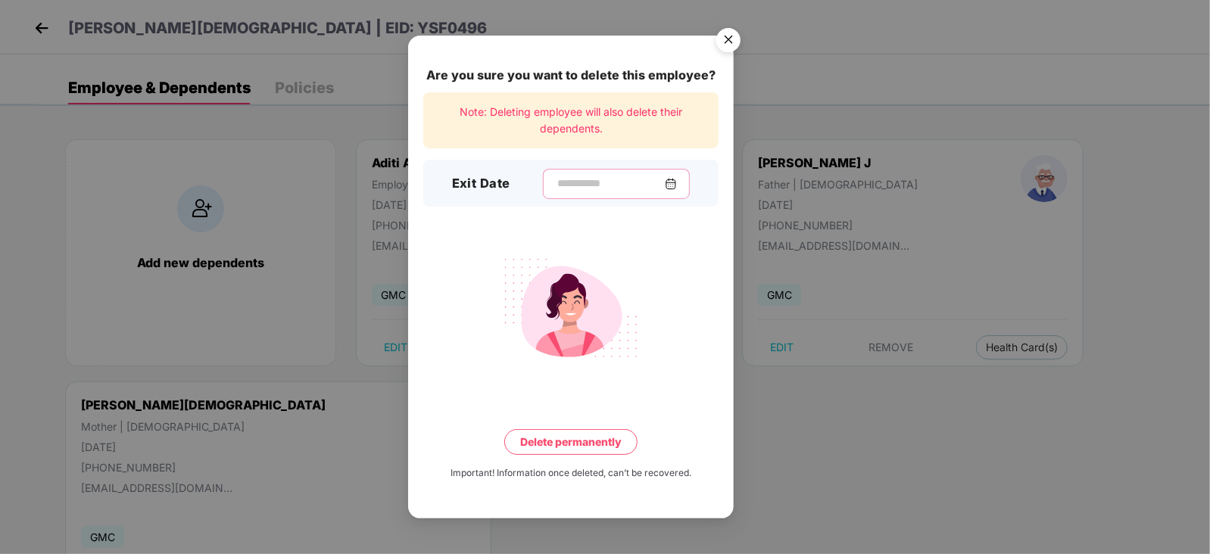
click at [631, 176] on input at bounding box center [610, 184] width 109 height 16
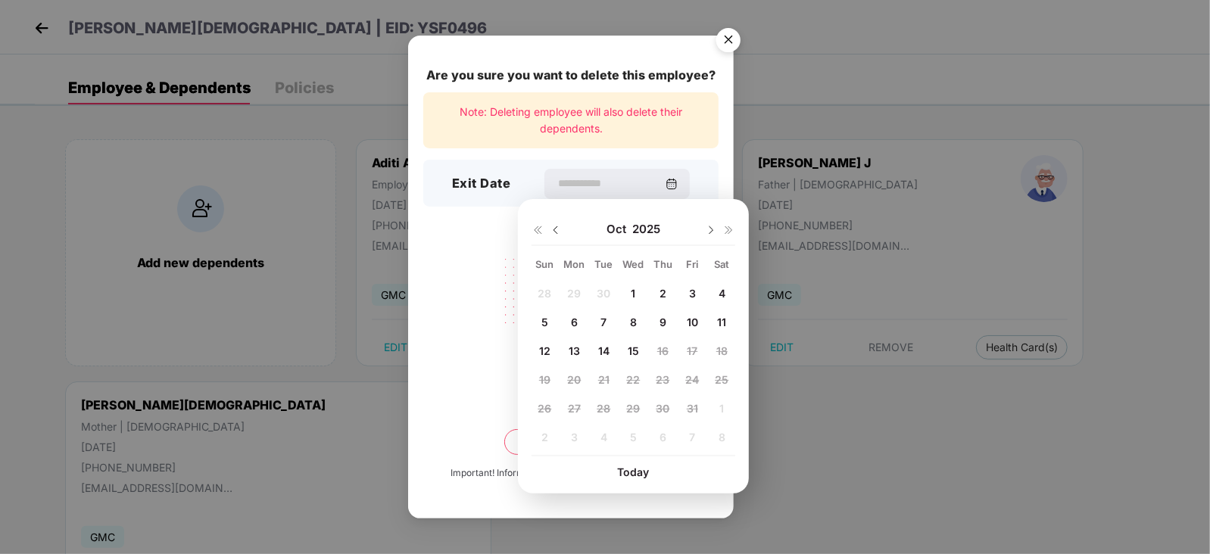
click at [559, 227] on img at bounding box center [556, 230] width 12 height 12
click at [608, 403] on span "30" at bounding box center [604, 408] width 14 height 13
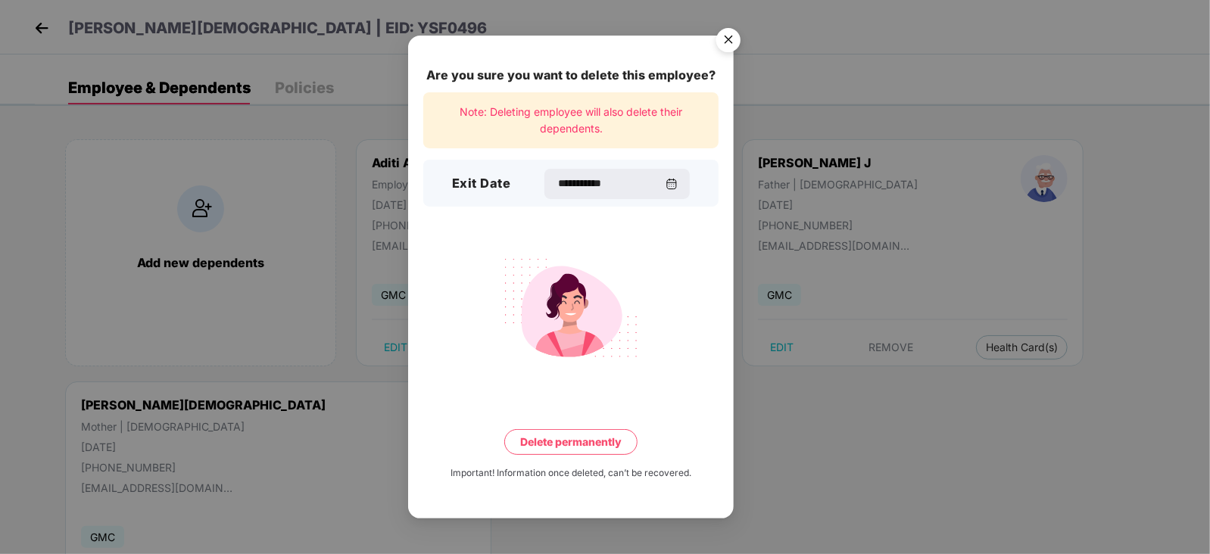
type input "**********"
click at [588, 439] on button "Delete permanently" at bounding box center [570, 442] width 133 height 26
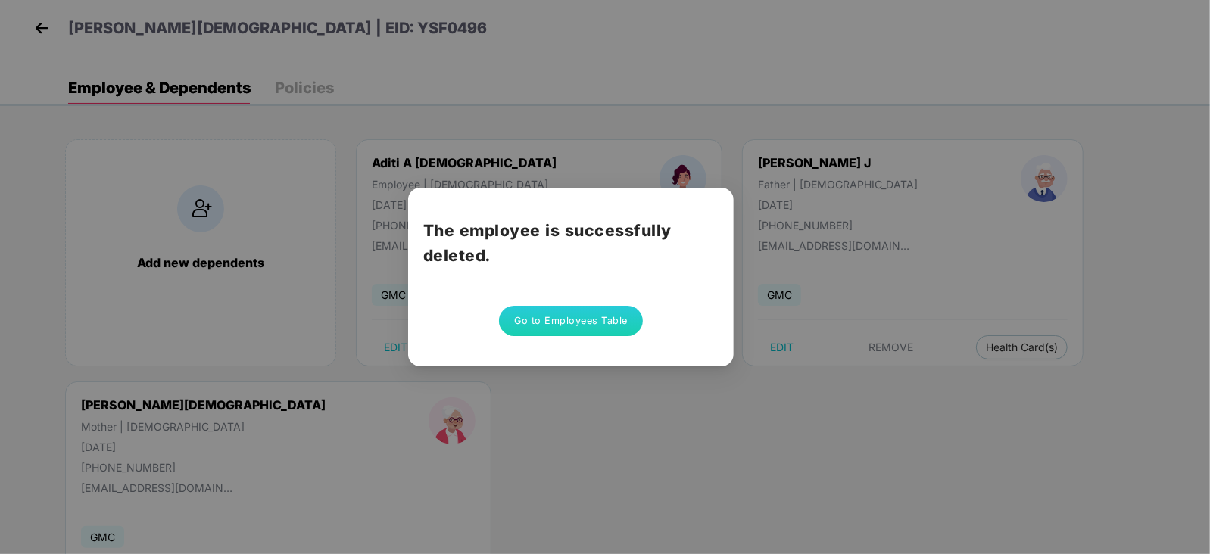
click at [587, 325] on button "Go to Employees Table" at bounding box center [571, 321] width 144 height 30
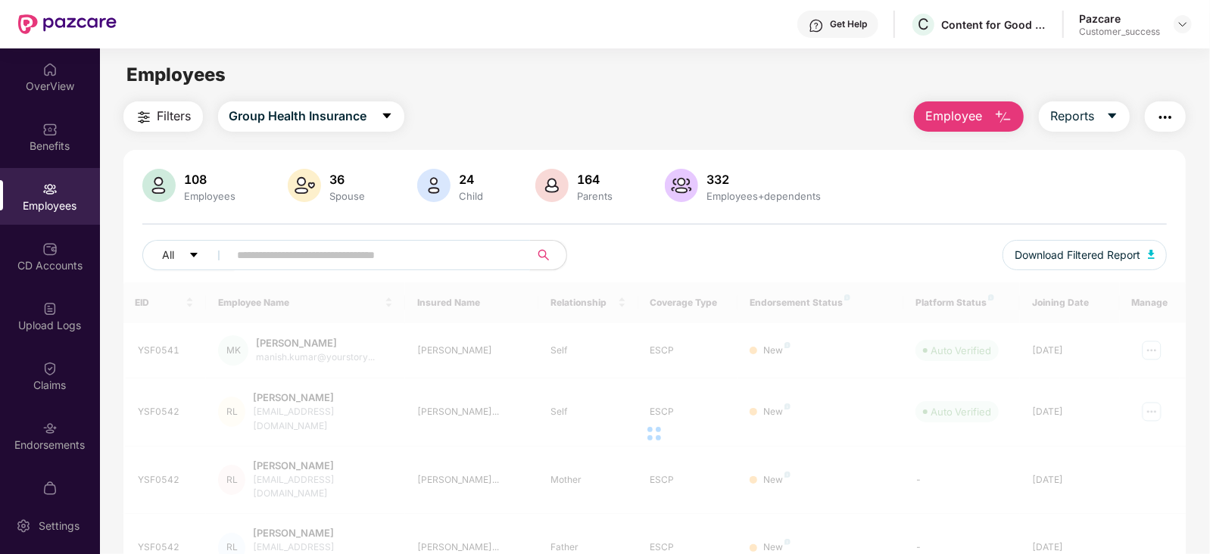
click at [487, 262] on input "text" at bounding box center [374, 255] width 272 height 23
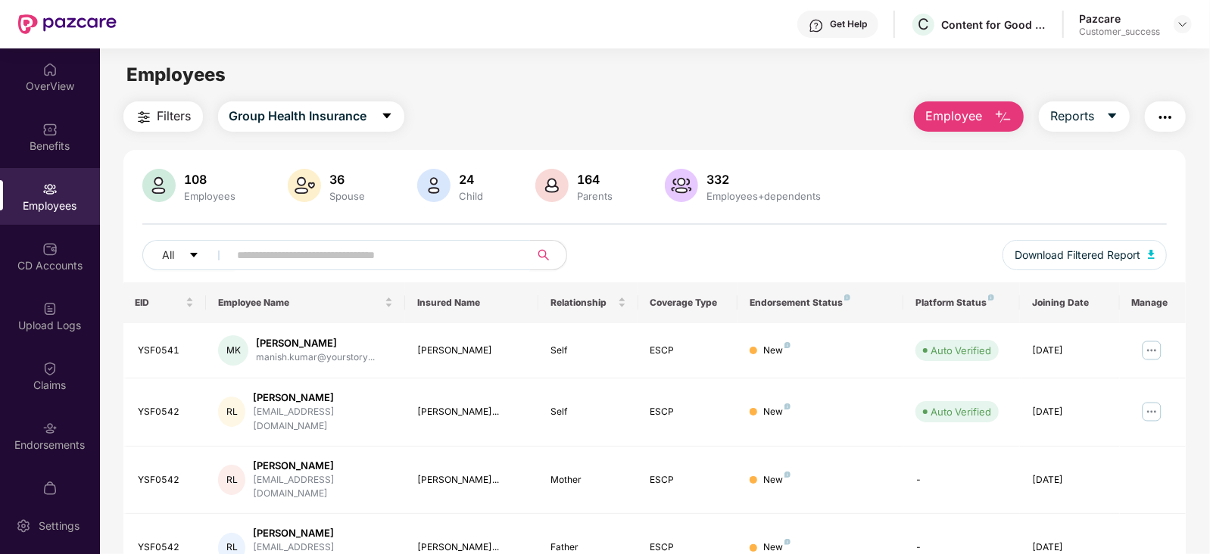
paste input "*******"
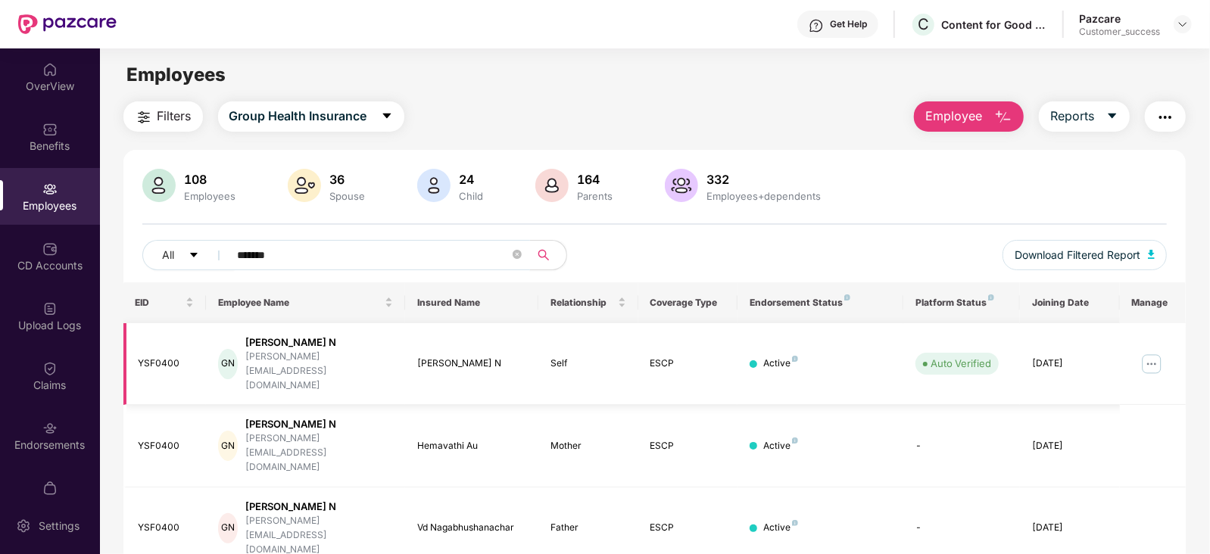
type input "*******"
click at [1148, 352] on img at bounding box center [1151, 364] width 24 height 24
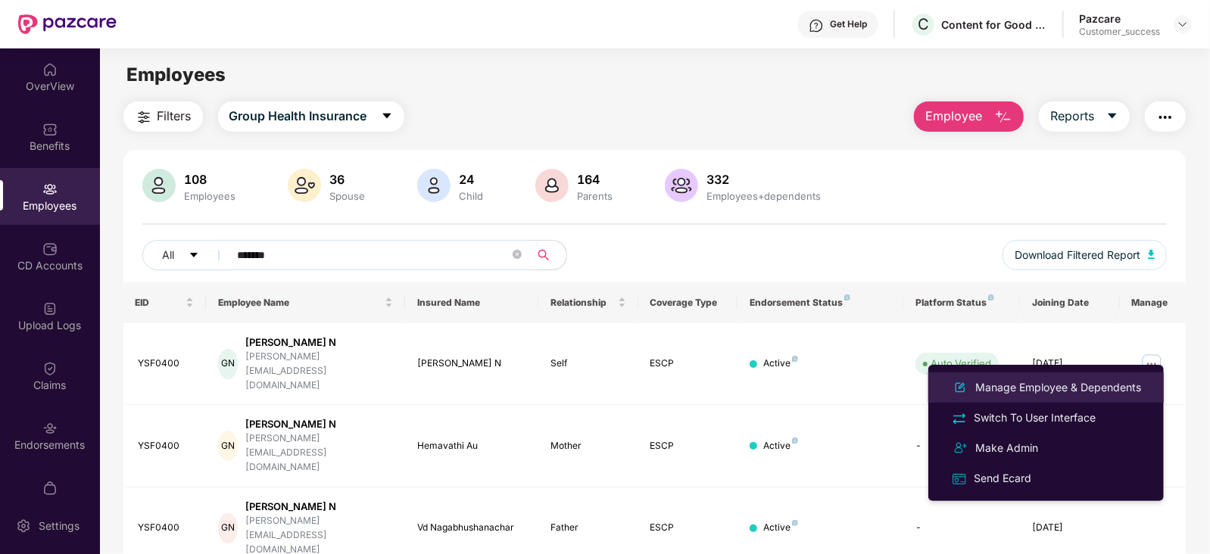
click at [1039, 387] on div "Manage Employee & Dependents" at bounding box center [1058, 387] width 172 height 17
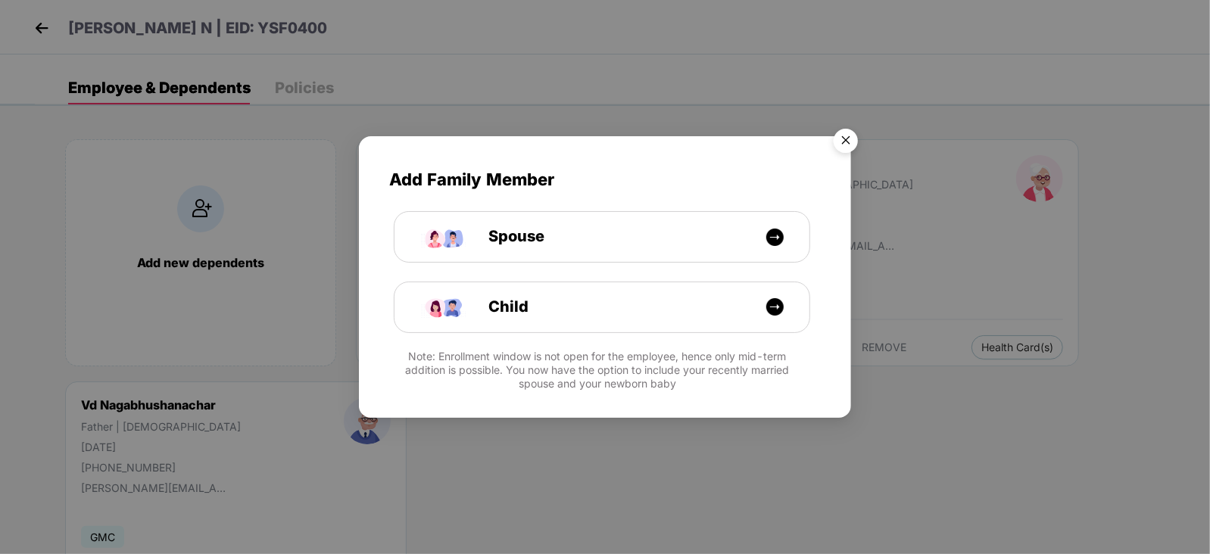
click at [844, 137] on img "Close" at bounding box center [846, 143] width 42 height 42
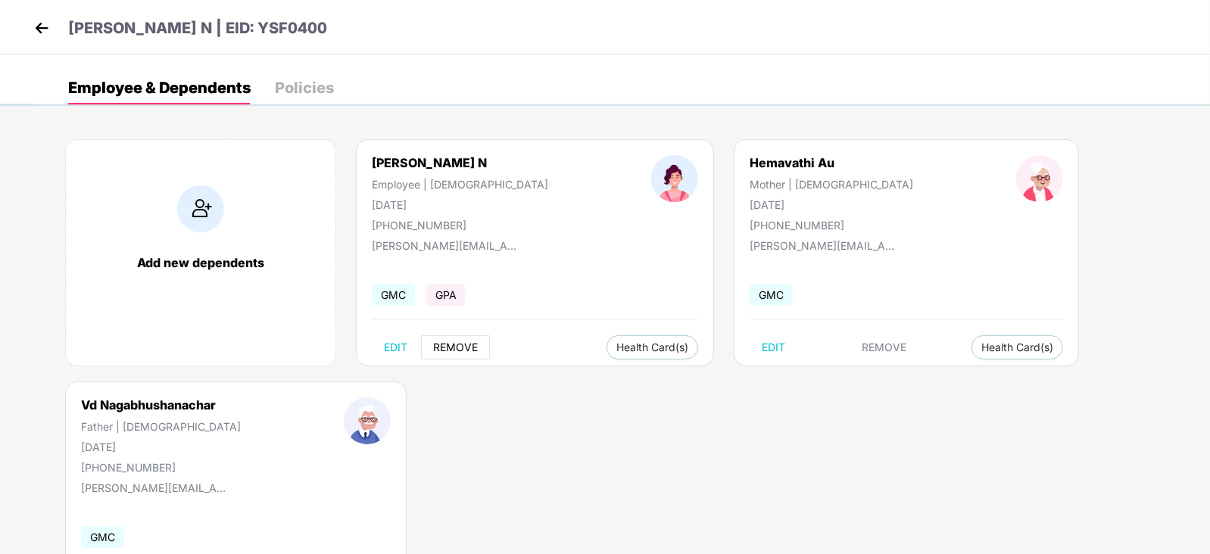
click at [454, 336] on button "REMOVE" at bounding box center [455, 347] width 69 height 24
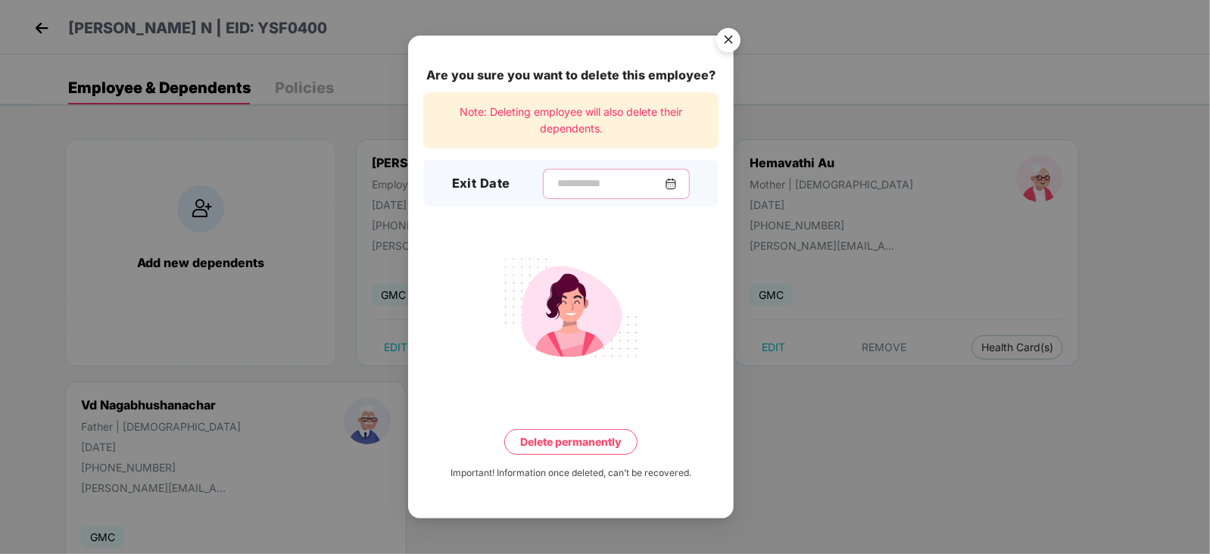
click at [665, 184] on input at bounding box center [610, 184] width 109 height 16
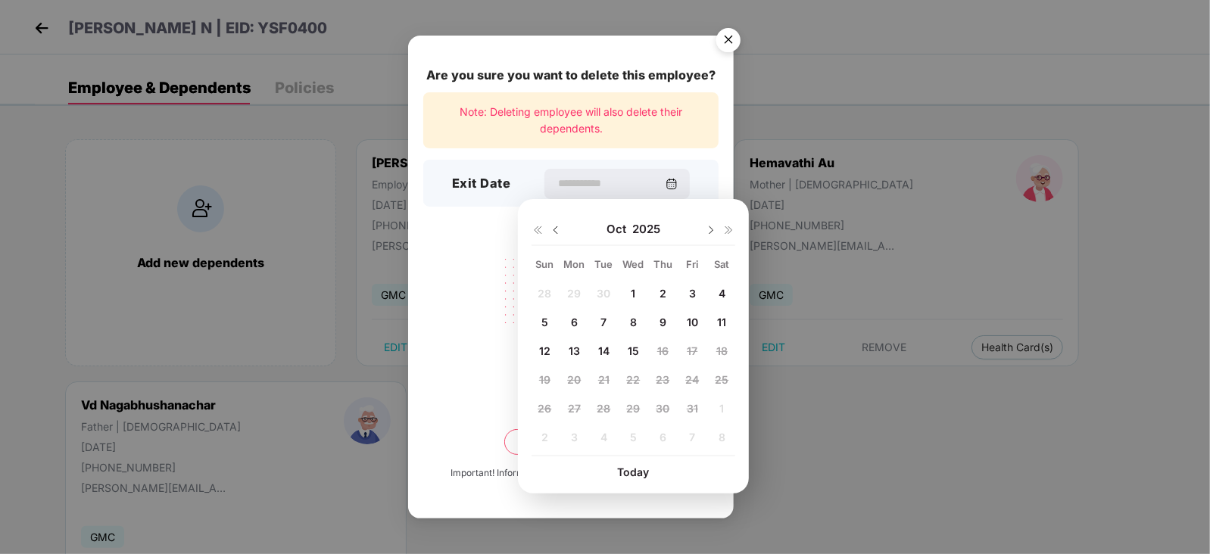
click at [555, 234] on img at bounding box center [556, 230] width 12 height 12
click at [608, 405] on span "30" at bounding box center [604, 408] width 14 height 13
type input "**********"
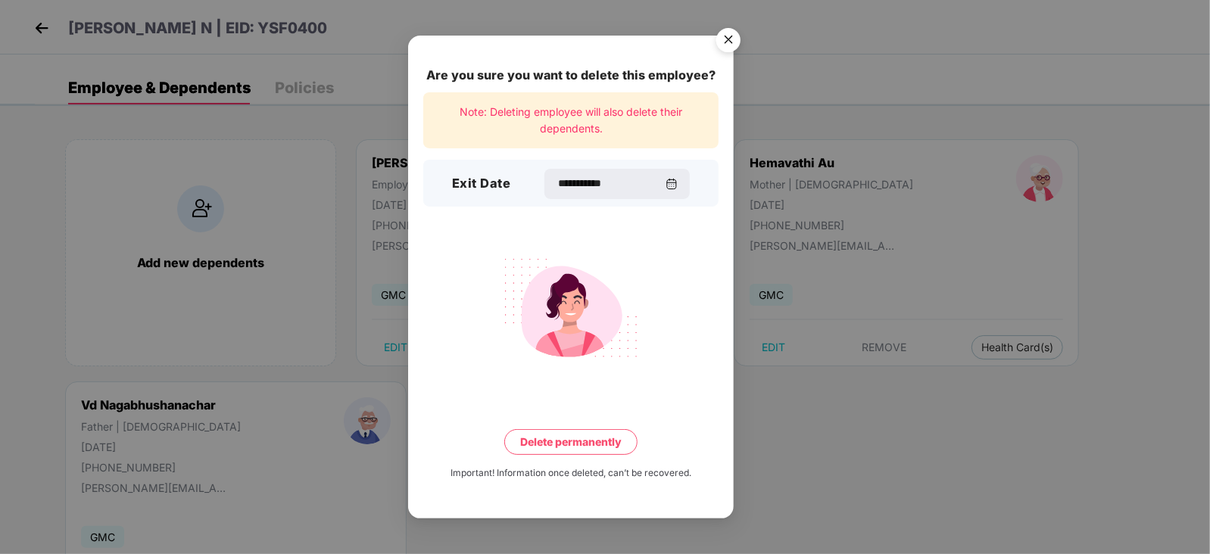
click at [586, 446] on button "Delete permanently" at bounding box center [570, 442] width 133 height 26
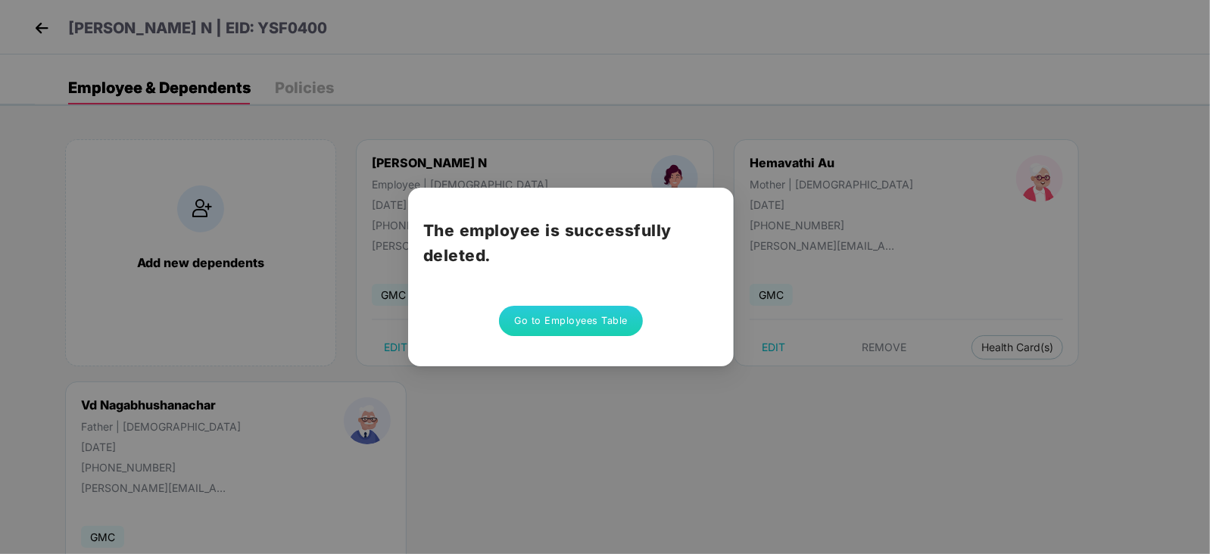
click at [543, 334] on button "Go to Employees Table" at bounding box center [571, 321] width 144 height 30
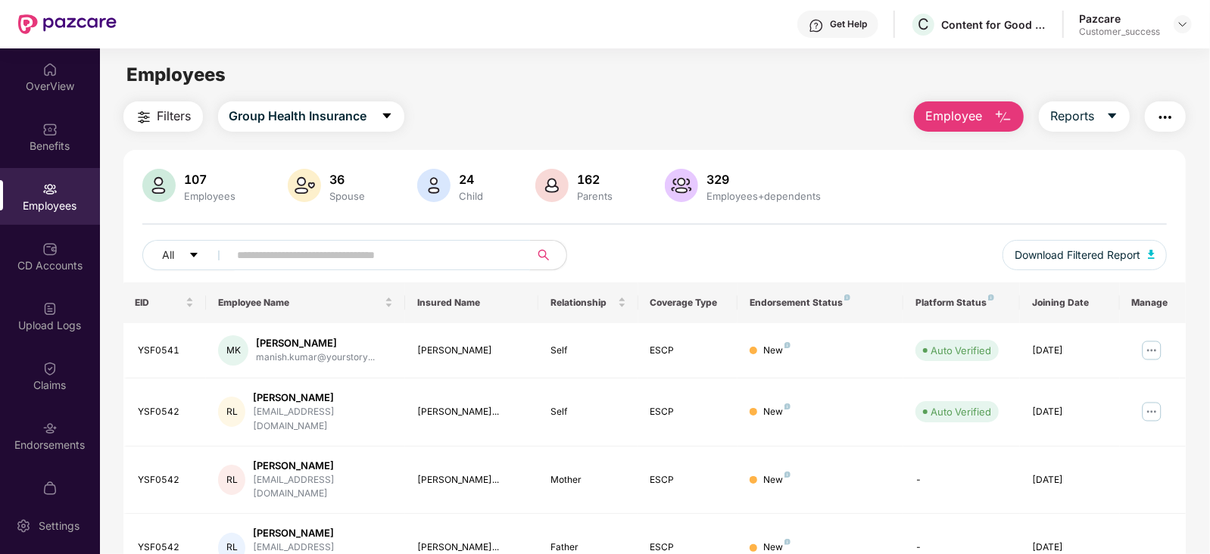
click at [306, 248] on input "text" at bounding box center [374, 255] width 272 height 23
paste input "*******"
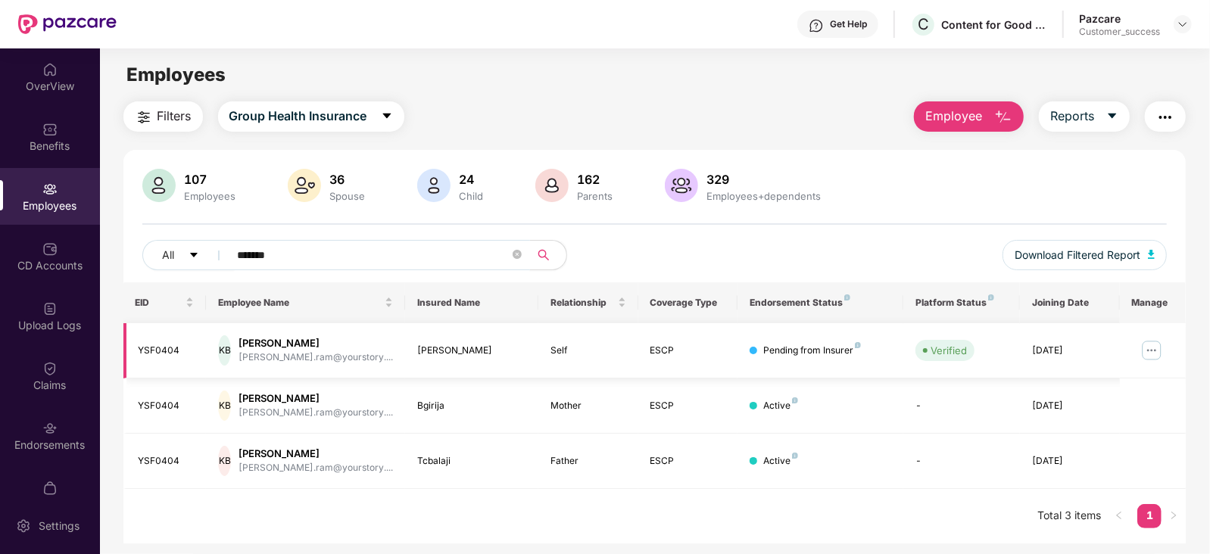
type input "*******"
click at [1155, 348] on img at bounding box center [1151, 350] width 24 height 24
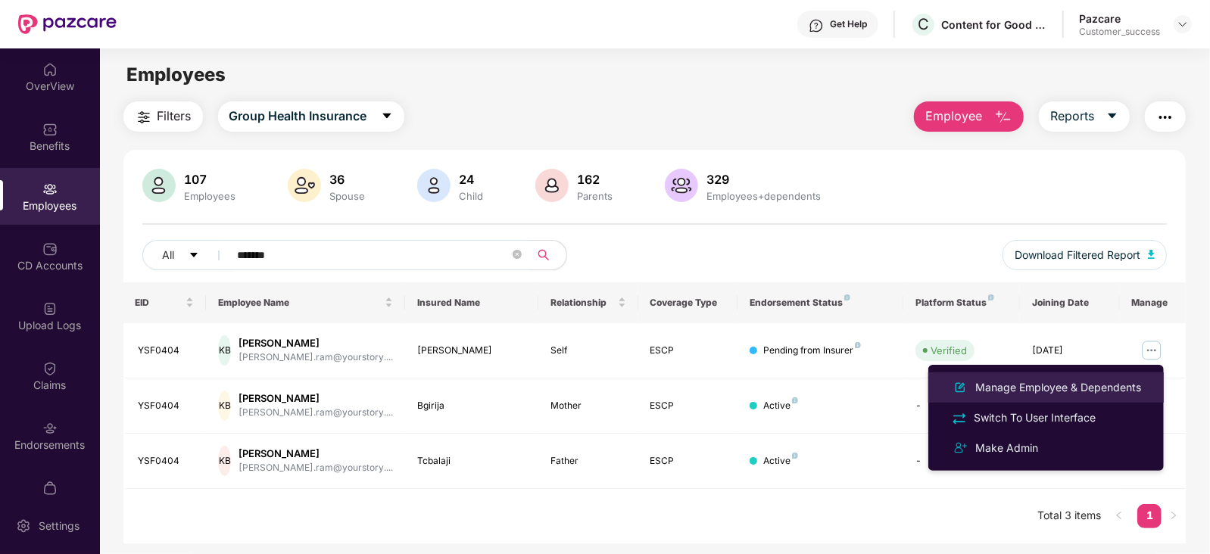
click at [1034, 389] on div "Manage Employee & Dependents" at bounding box center [1058, 387] width 172 height 17
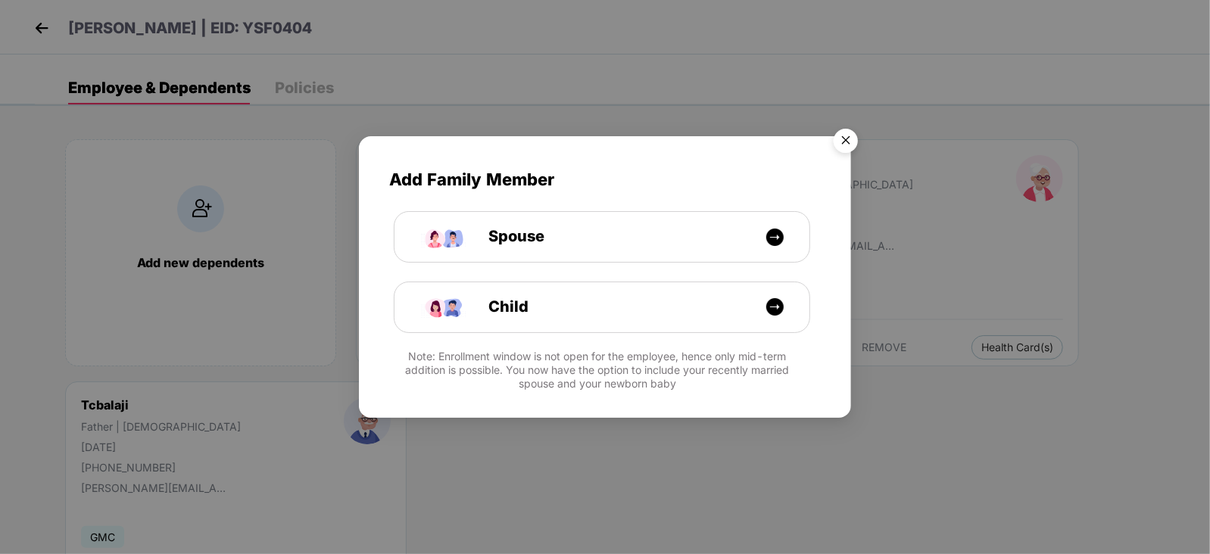
click at [843, 146] on img "Close" at bounding box center [846, 143] width 42 height 42
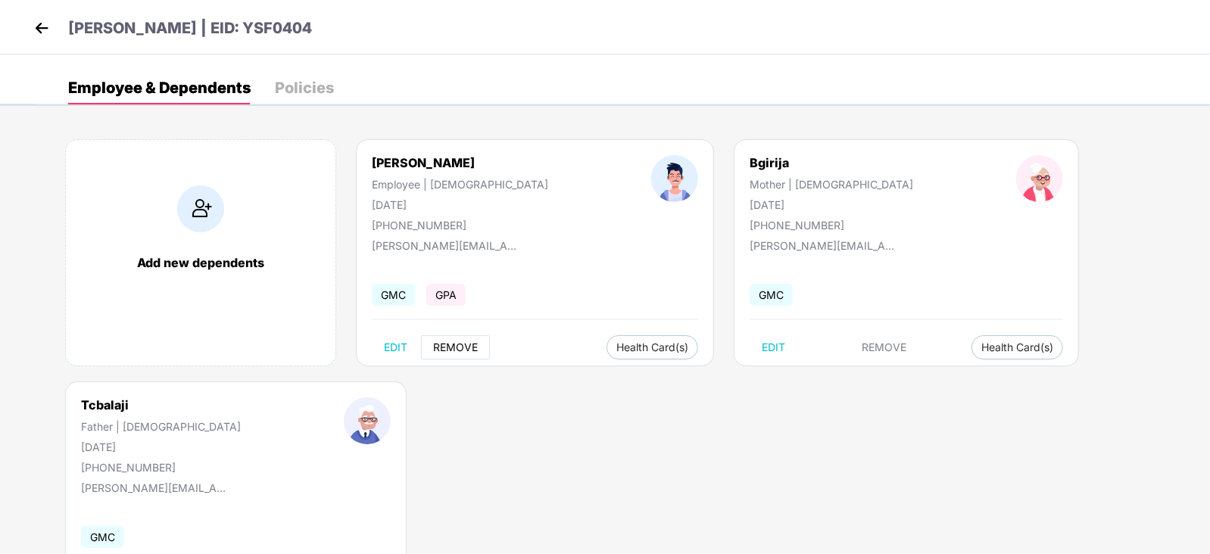
click at [453, 348] on span "REMOVE" at bounding box center [455, 347] width 45 height 12
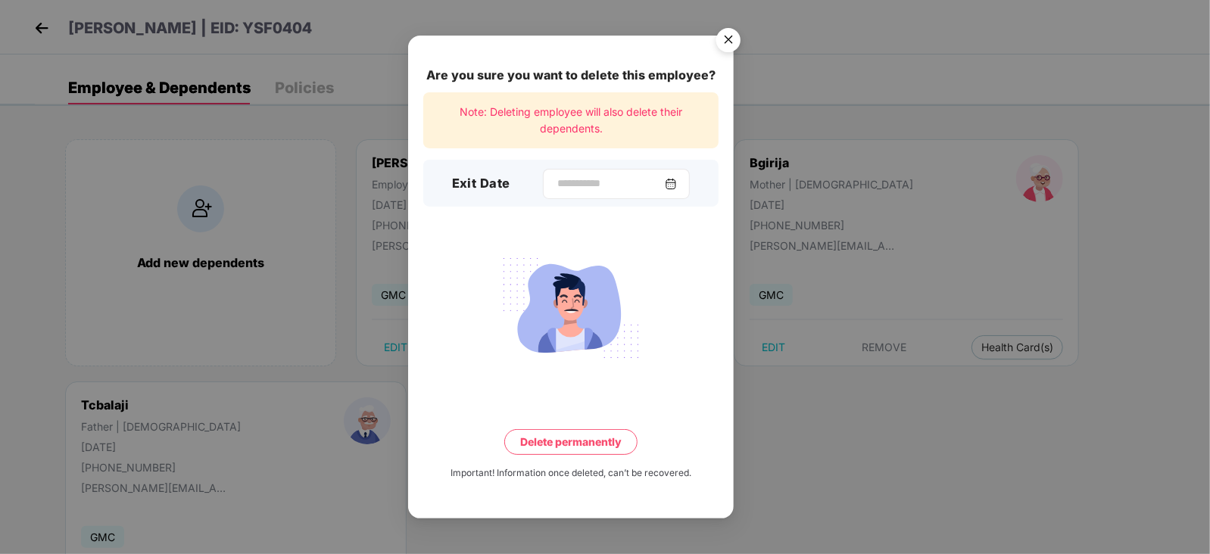
click at [677, 184] on img at bounding box center [671, 184] width 12 height 12
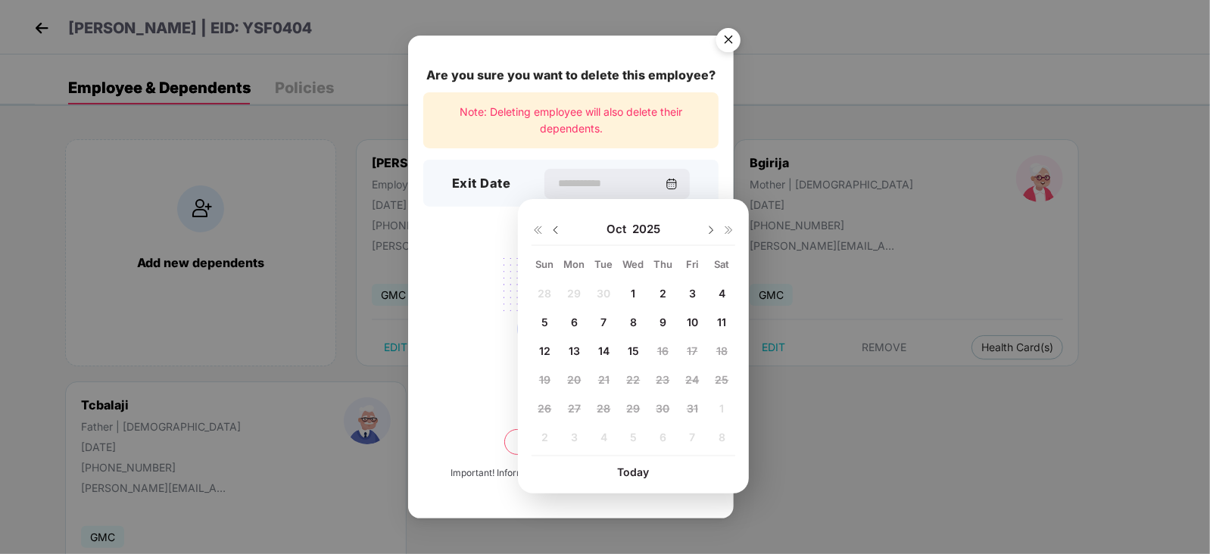
click at [559, 233] on img at bounding box center [556, 230] width 12 height 12
click at [602, 348] on span "16" at bounding box center [603, 350] width 11 height 13
type input "**********"
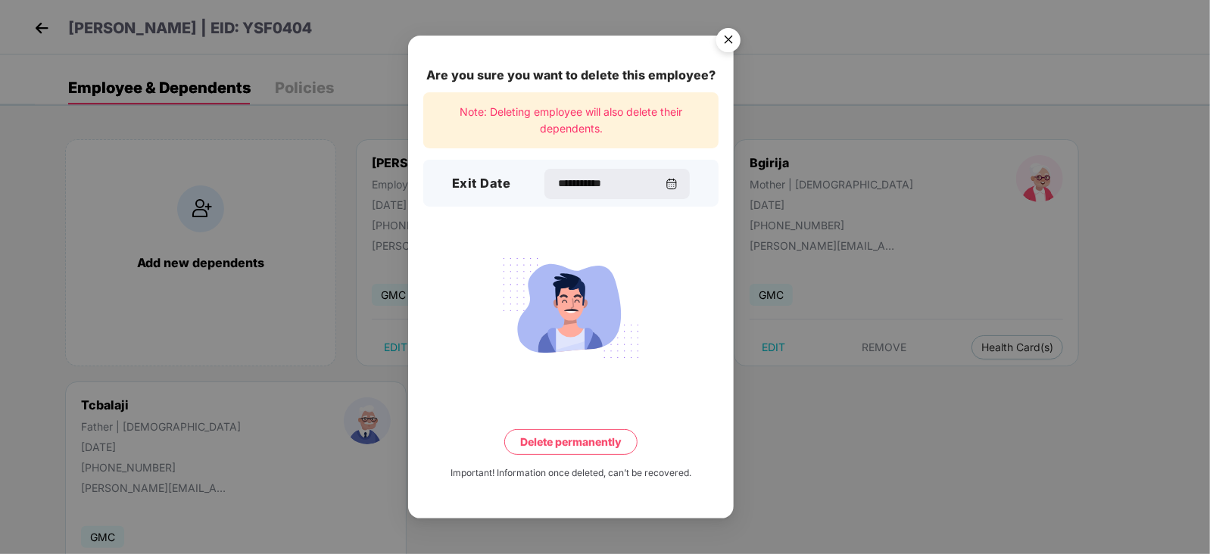
click at [549, 440] on button "Delete permanently" at bounding box center [570, 442] width 133 height 26
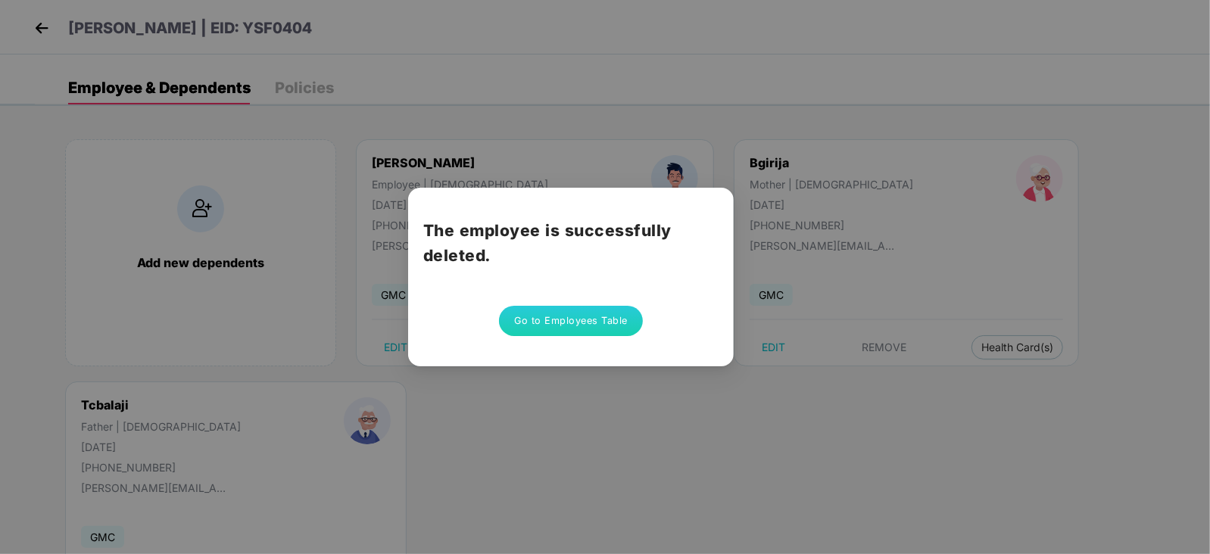
click at [613, 309] on button "Go to Employees Table" at bounding box center [571, 321] width 144 height 30
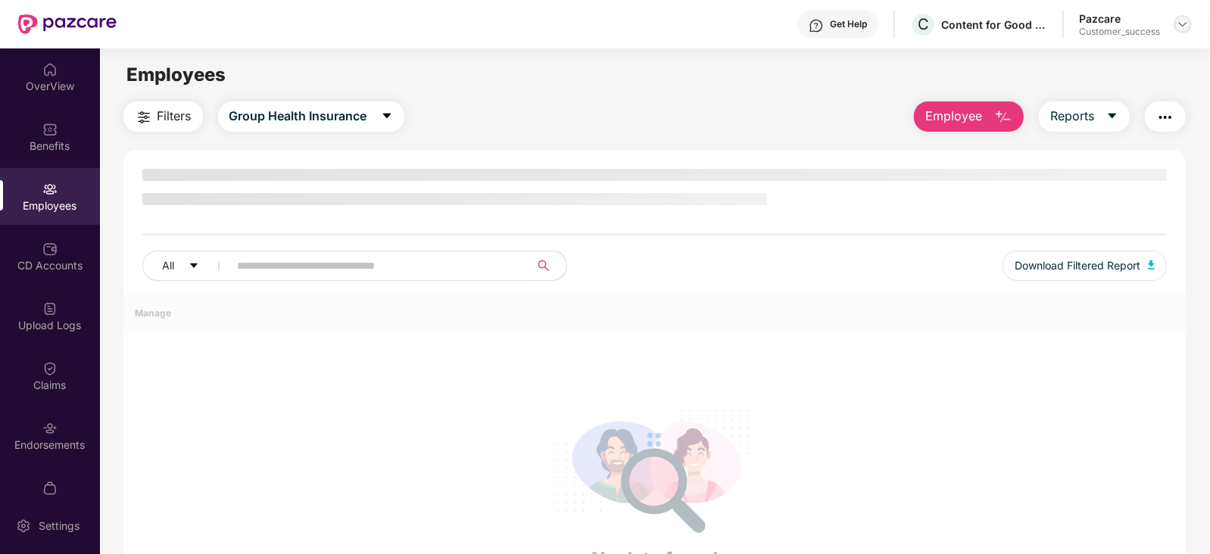
click at [1179, 23] on img at bounding box center [1183, 24] width 12 height 12
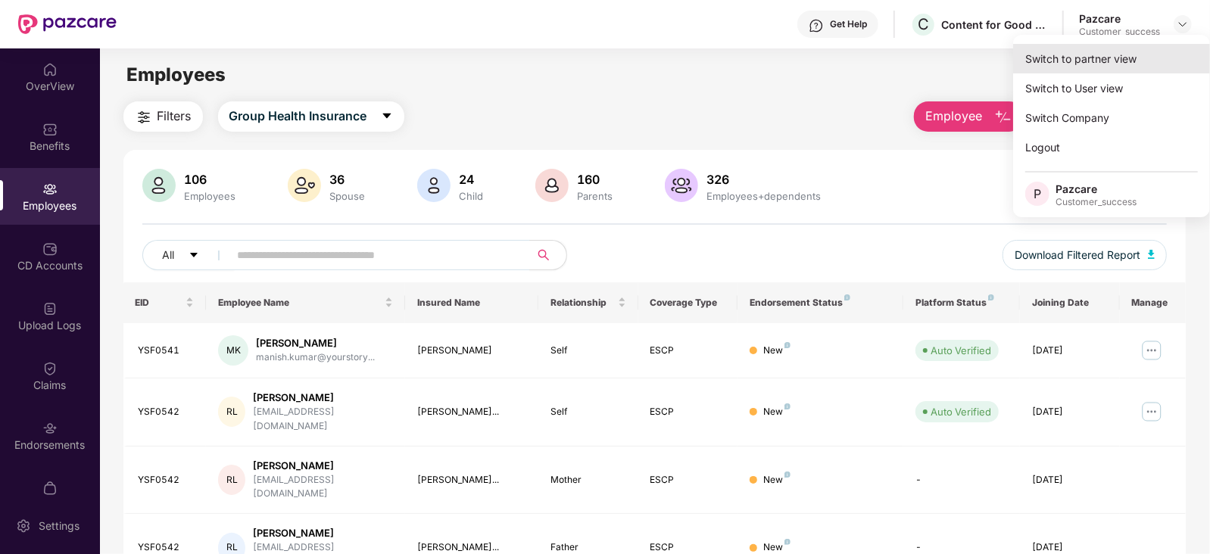
click at [1090, 62] on div "Switch to partner view" at bounding box center [1111, 59] width 197 height 30
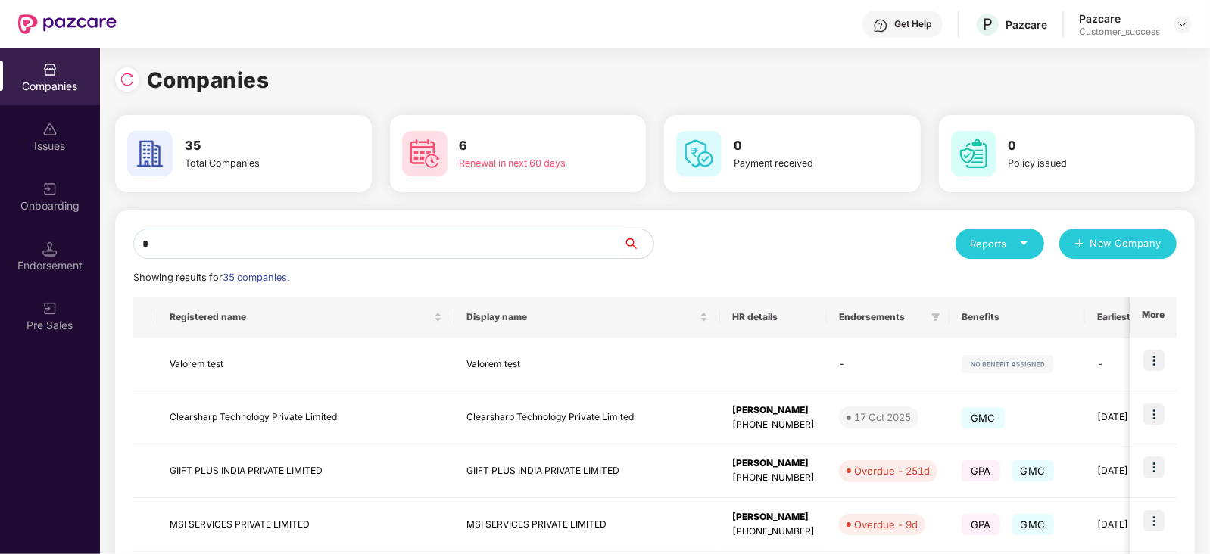
click at [366, 248] on input "*" at bounding box center [378, 244] width 490 height 30
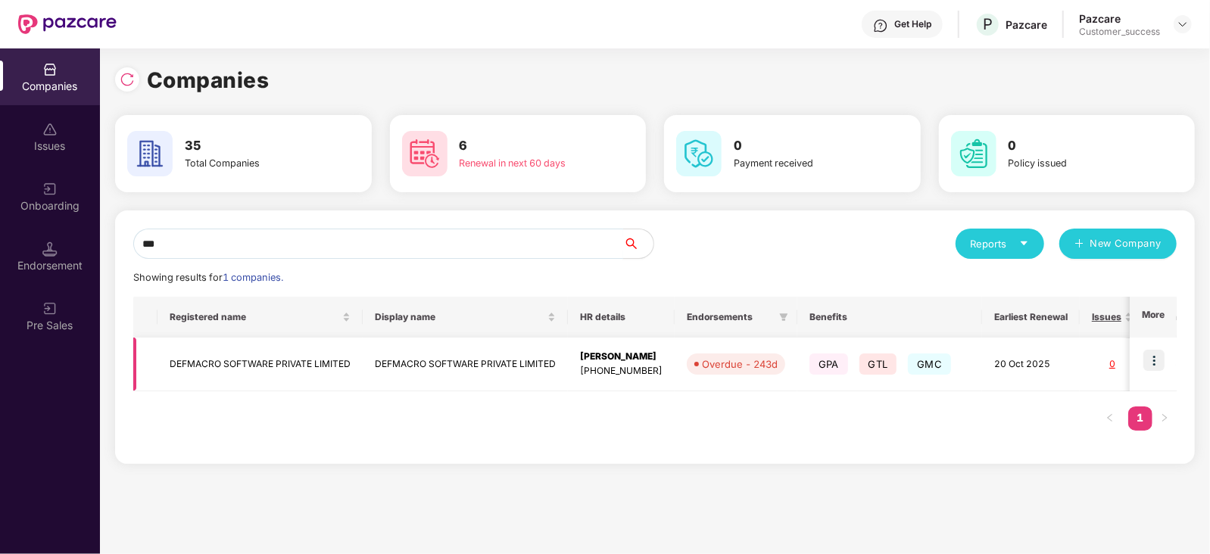
type input "***"
click at [1152, 354] on img at bounding box center [1153, 360] width 21 height 21
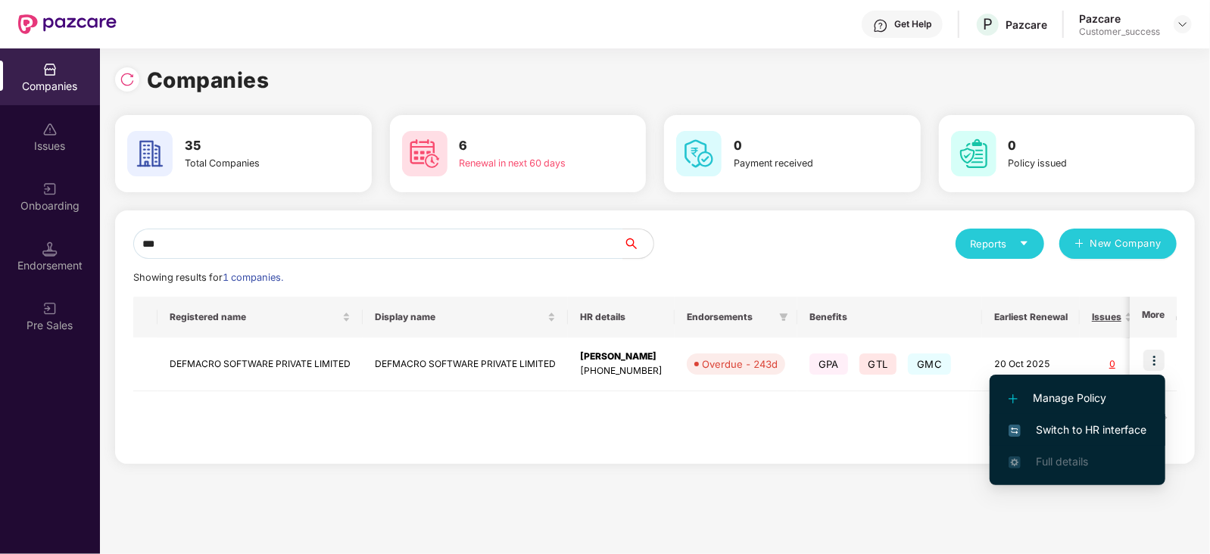
click at [1077, 424] on span "Switch to HR interface" at bounding box center [1077, 430] width 138 height 17
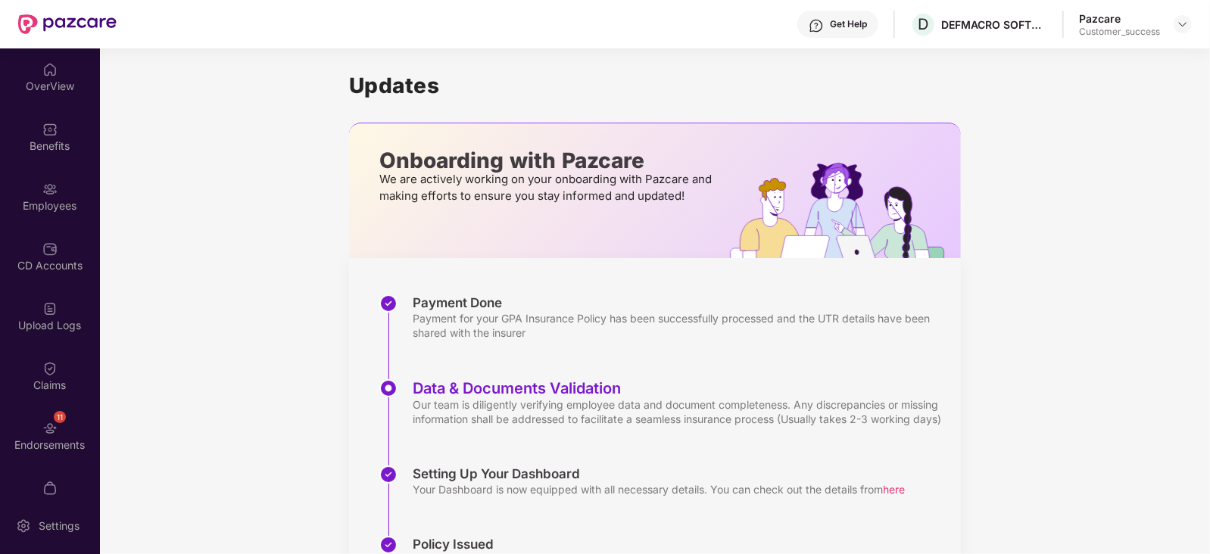
click at [33, 208] on div "Employees" at bounding box center [50, 205] width 100 height 15
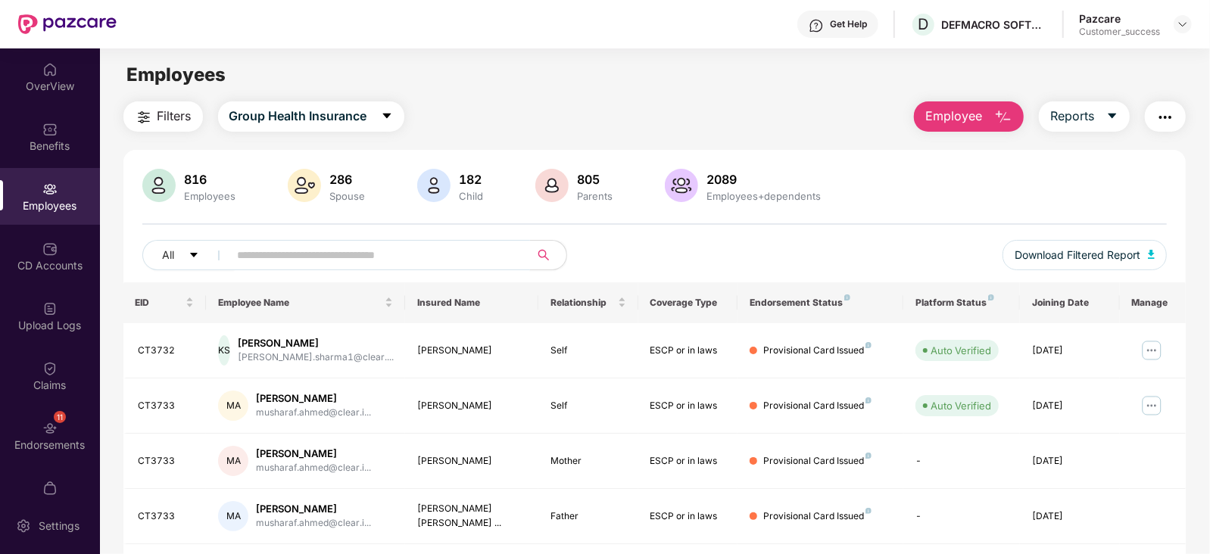
click at [338, 244] on input "text" at bounding box center [374, 255] width 272 height 23
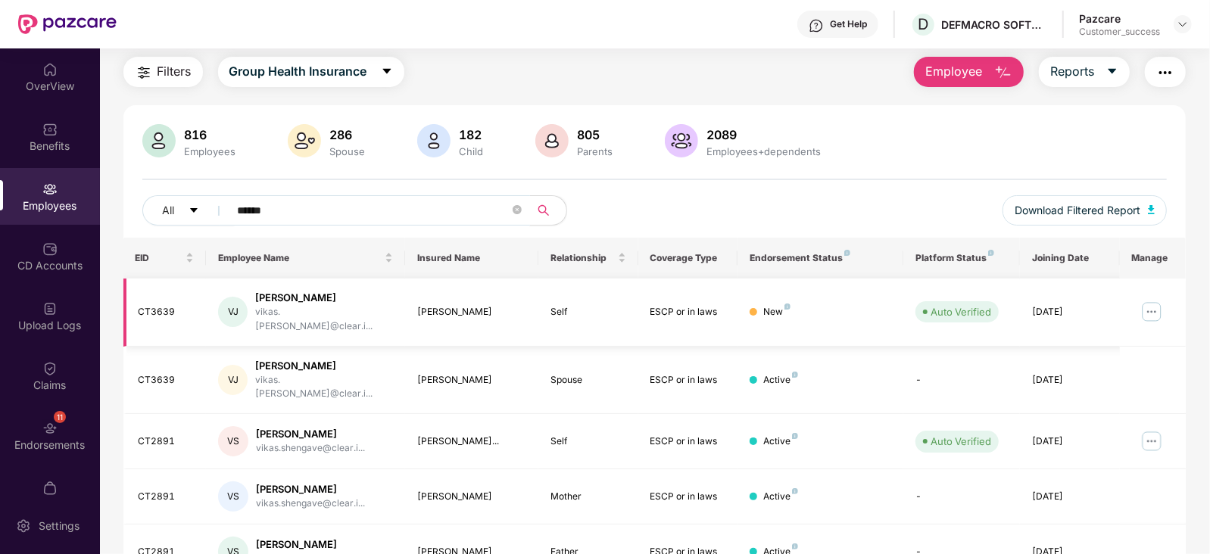
scroll to position [45, 0]
type input "*****"
click at [1149, 303] on img at bounding box center [1151, 312] width 24 height 24
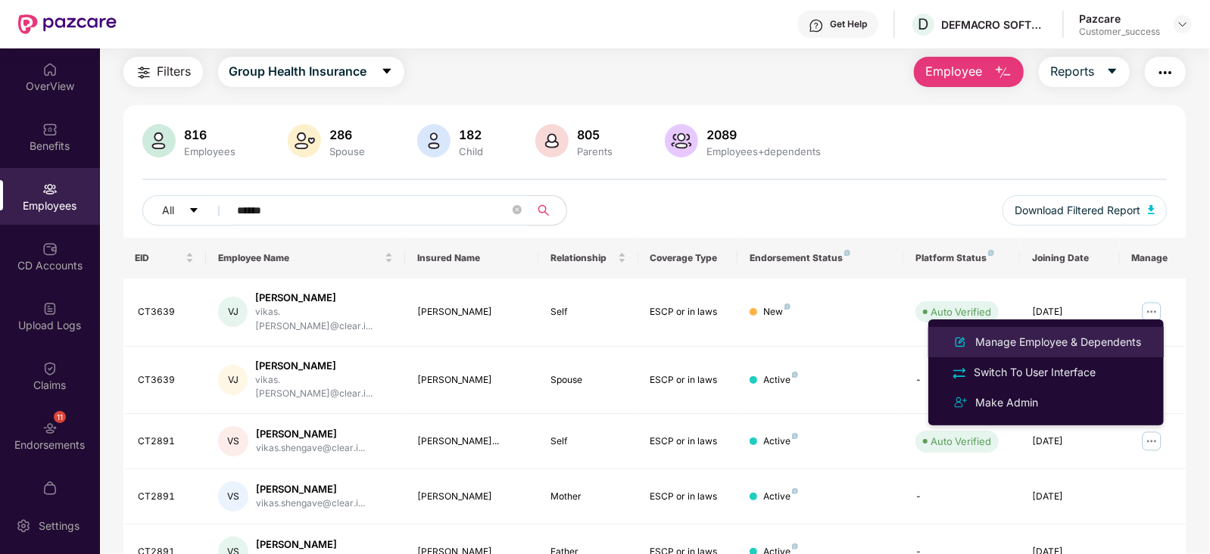
click at [1082, 331] on li "Manage Employee & Dependents" at bounding box center [1045, 342] width 235 height 30
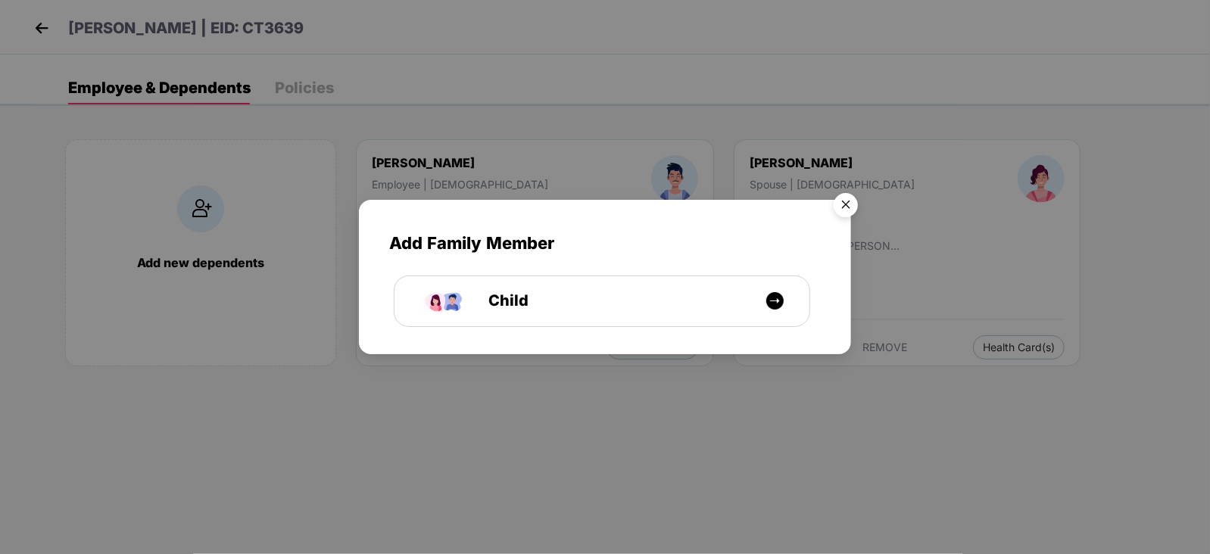
click at [857, 197] on img "Close" at bounding box center [846, 207] width 42 height 42
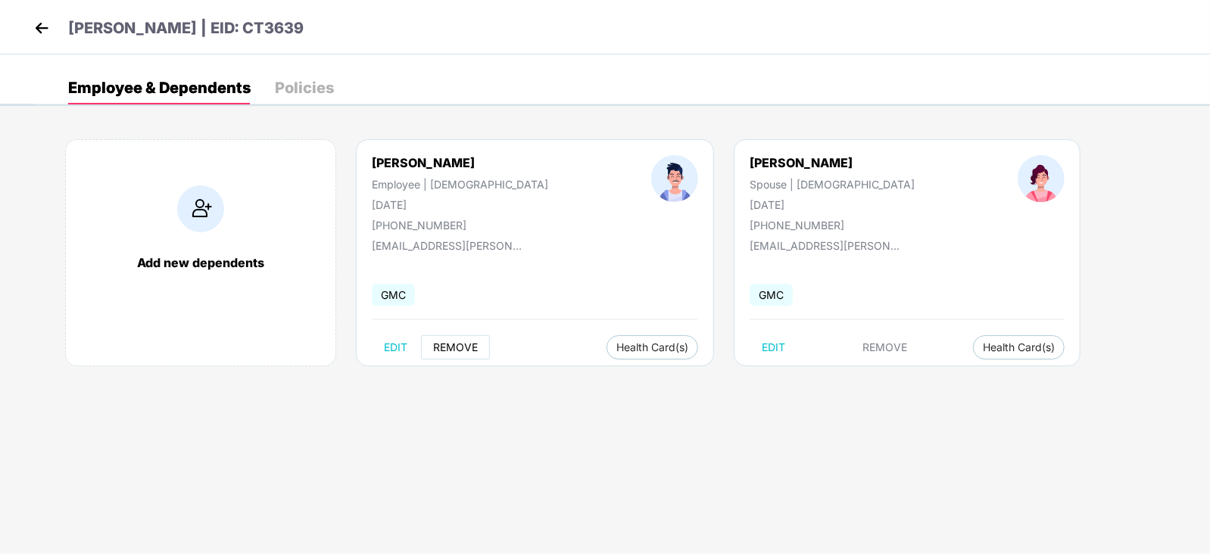
click at [447, 341] on span "REMOVE" at bounding box center [455, 347] width 45 height 12
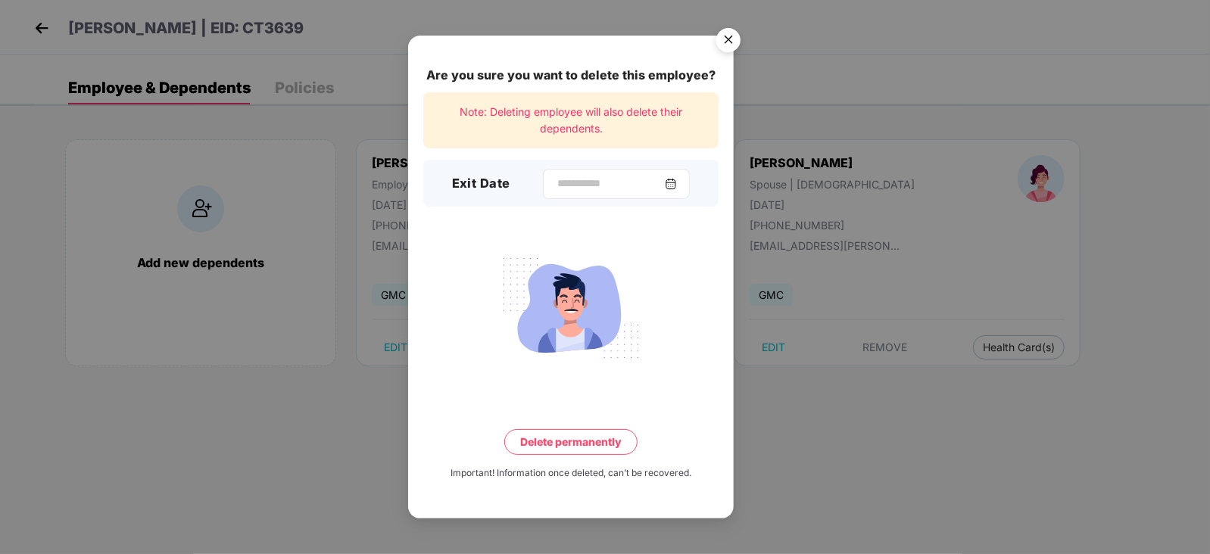
click at [559, 175] on div at bounding box center [616, 184] width 147 height 30
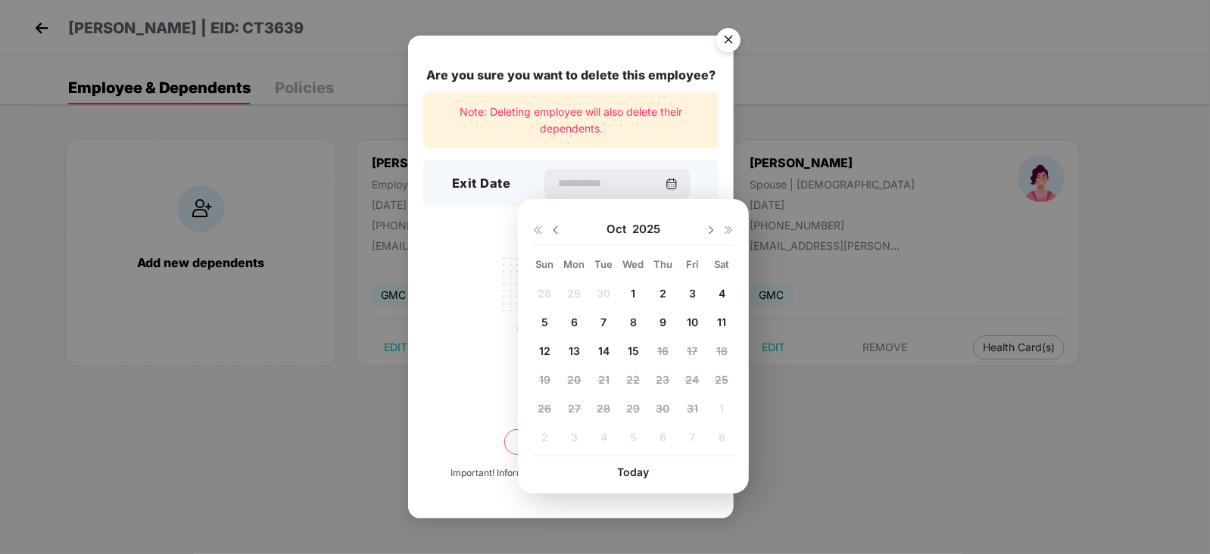
click at [553, 233] on img at bounding box center [556, 230] width 12 height 12
click at [602, 358] on div "16" at bounding box center [603, 351] width 23 height 23
type input "**********"
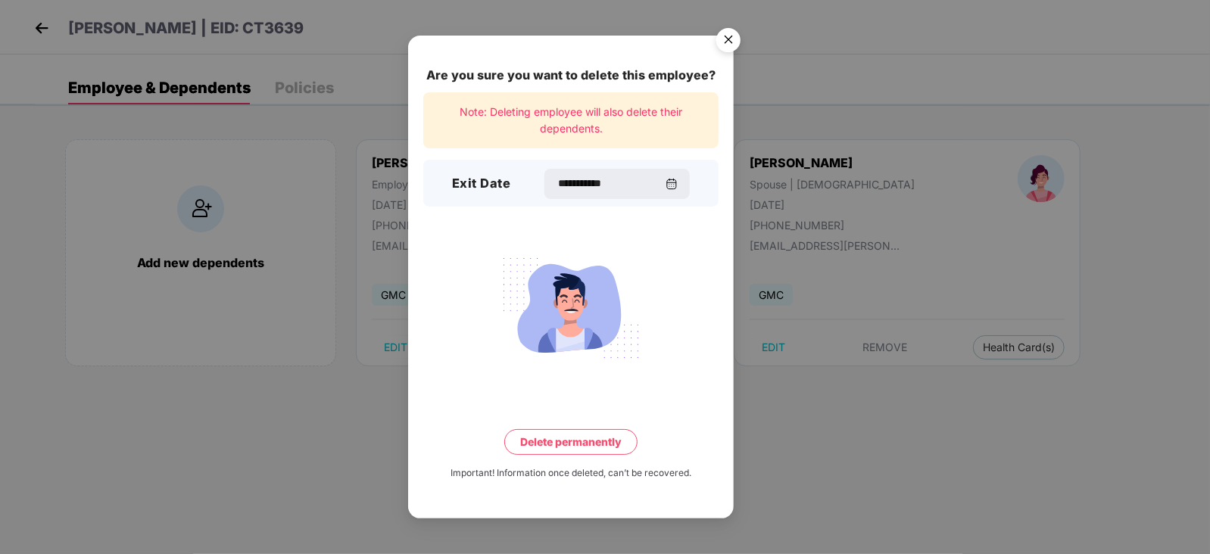
click at [575, 444] on button "Delete permanently" at bounding box center [570, 442] width 133 height 26
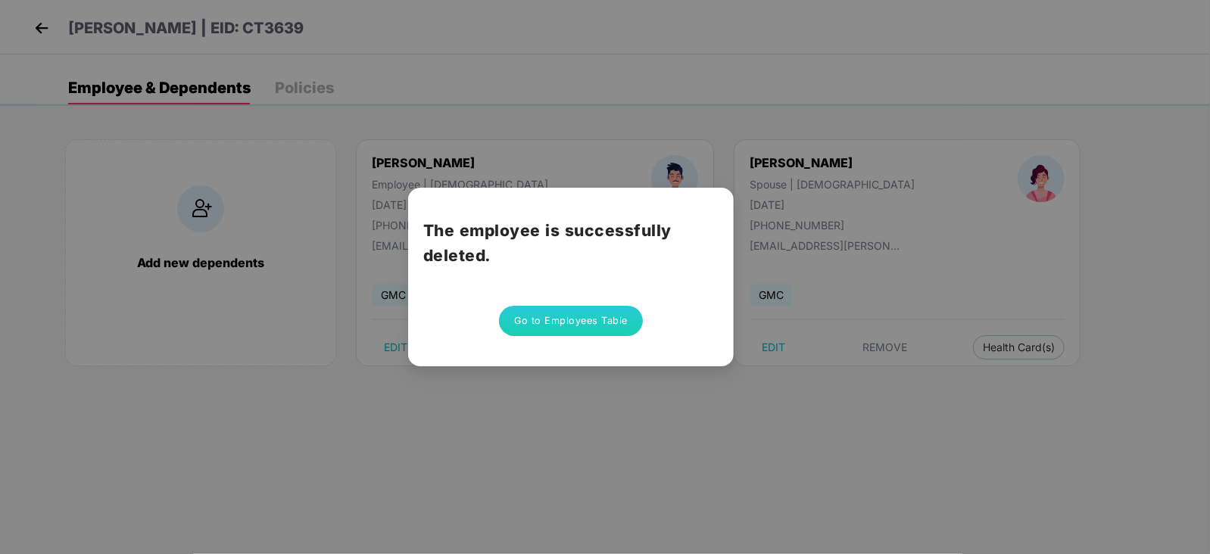
click at [526, 311] on button "Go to Employees Table" at bounding box center [571, 321] width 144 height 30
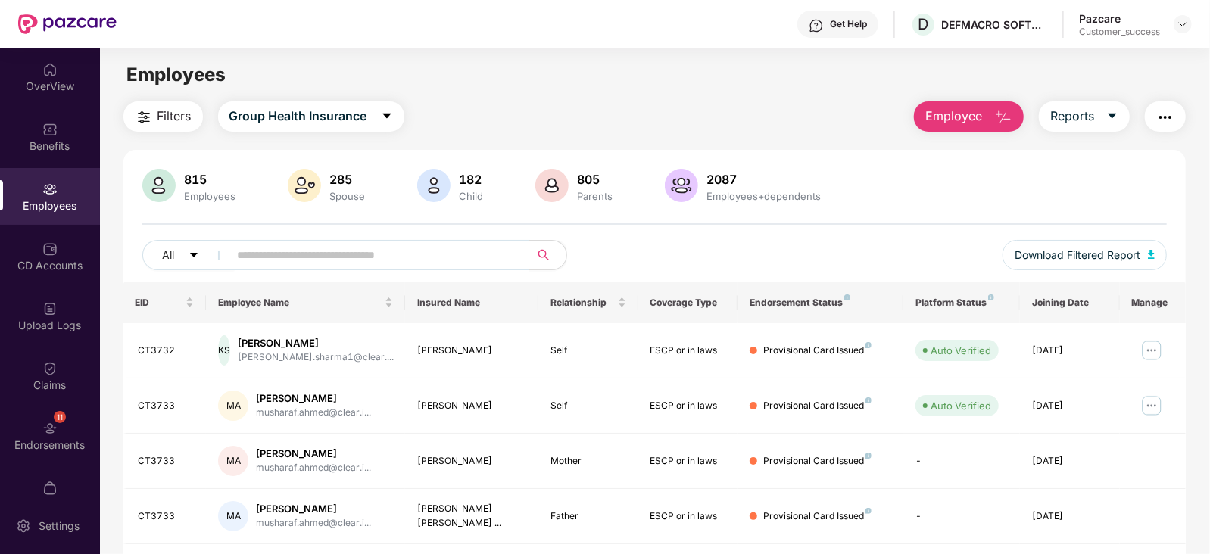
click at [971, 105] on button "Employee" at bounding box center [969, 116] width 110 height 30
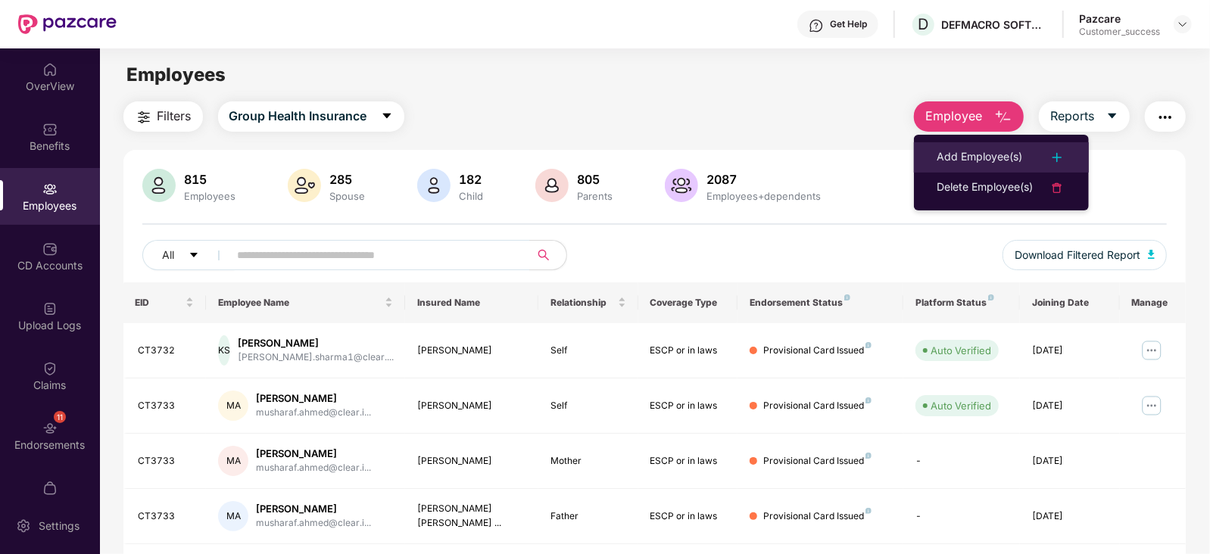
click at [1000, 154] on div "Add Employee(s)" at bounding box center [980, 157] width 86 height 18
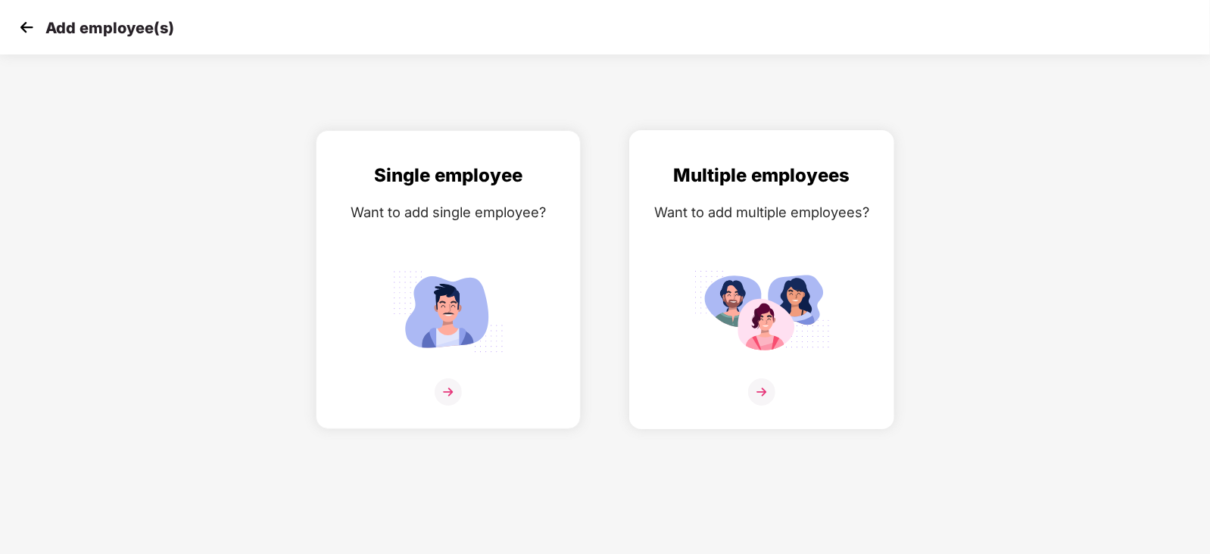
click at [666, 275] on div "Multiple employees Want to add multiple employees?" at bounding box center [761, 292] width 233 height 263
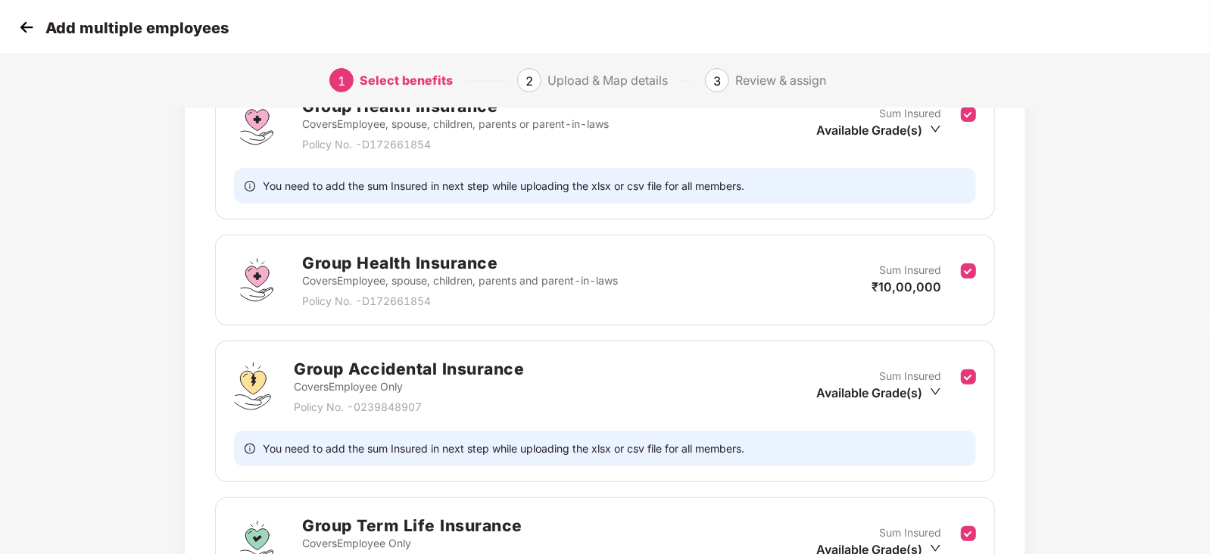
scroll to position [457, 0]
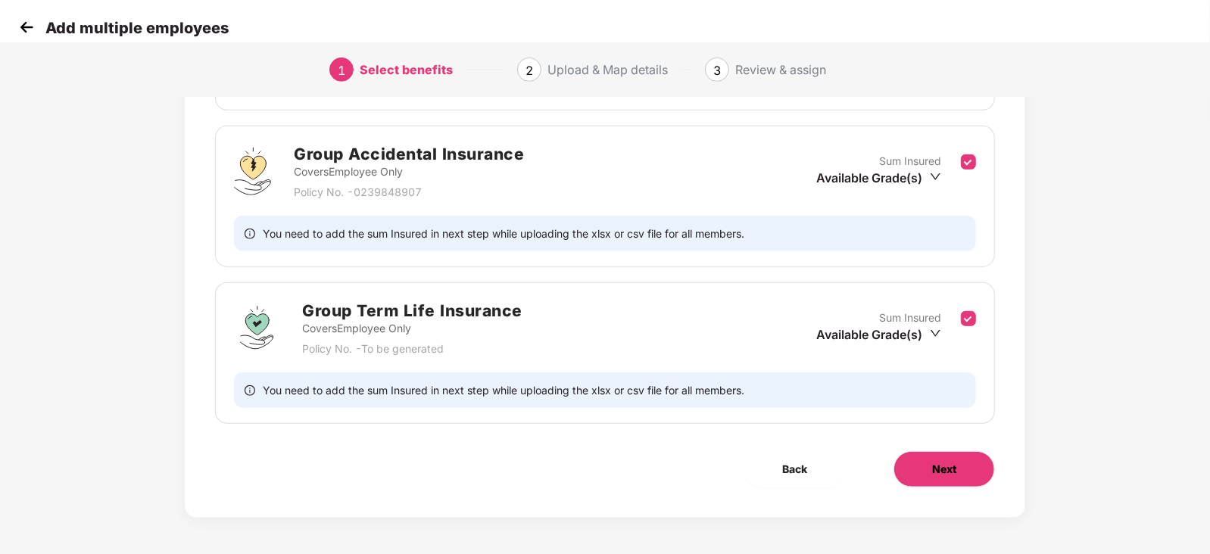
click at [938, 457] on button "Next" at bounding box center [943, 469] width 101 height 36
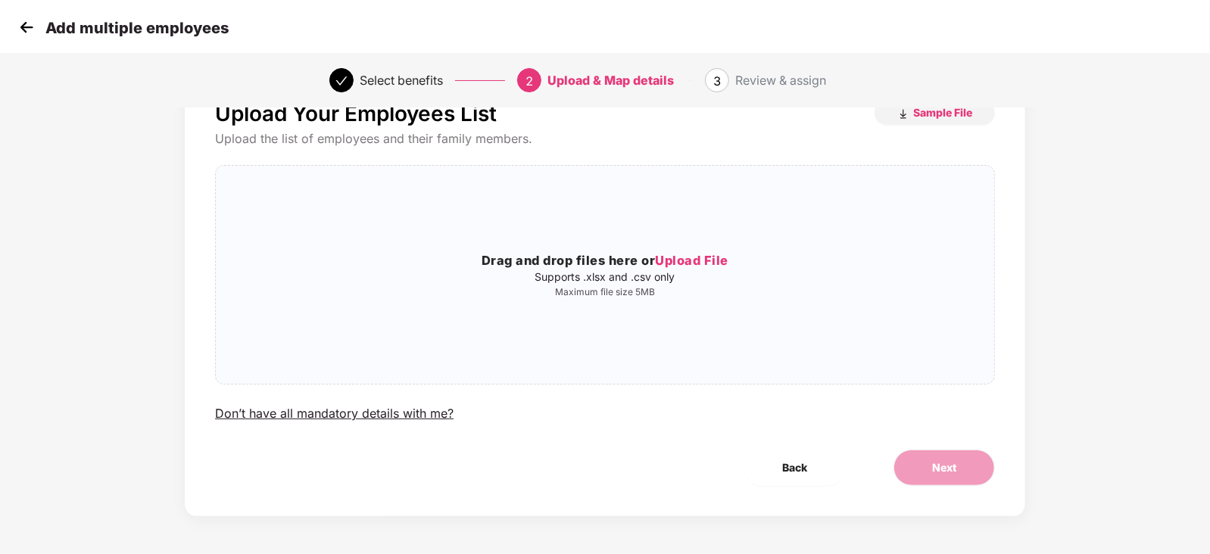
scroll to position [0, 0]
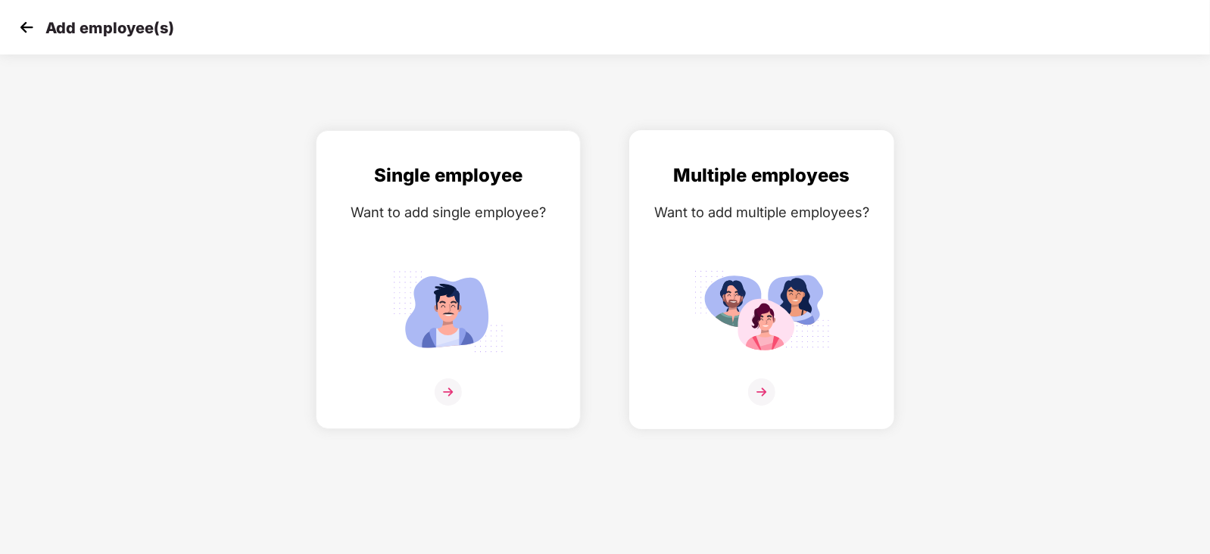
click at [765, 255] on div "Multiple employees Want to add multiple employees?" at bounding box center [761, 292] width 233 height 263
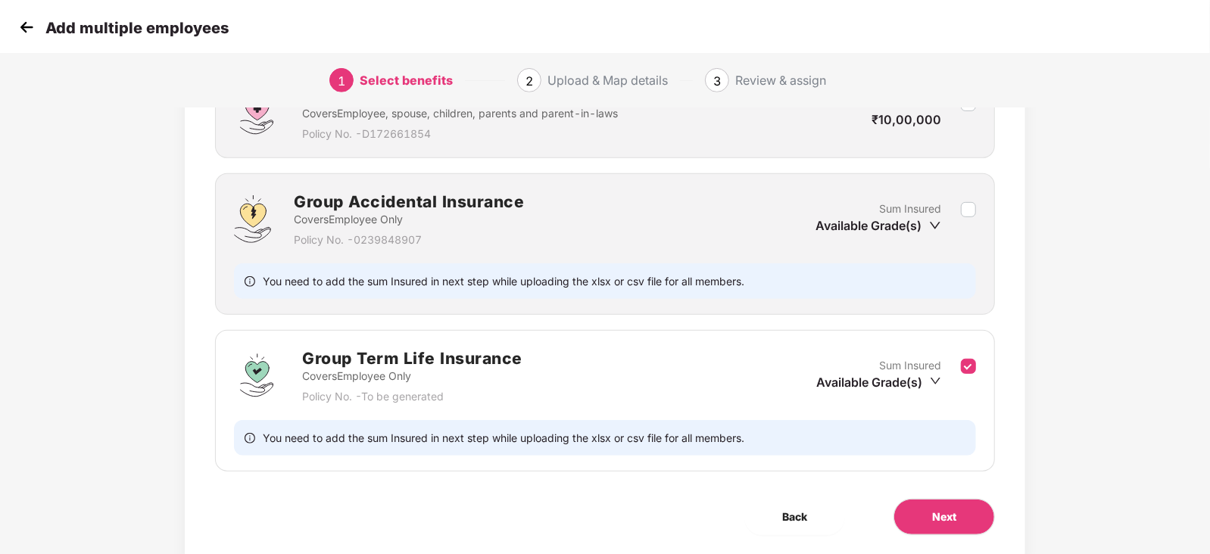
scroll to position [413, 0]
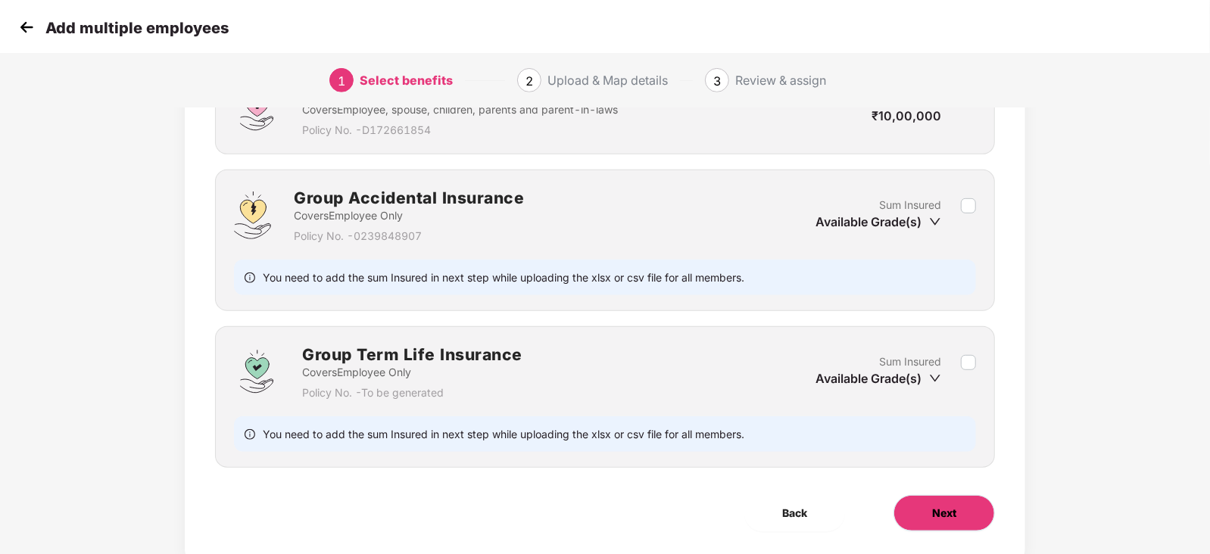
click at [943, 526] on button "Next" at bounding box center [943, 513] width 101 height 36
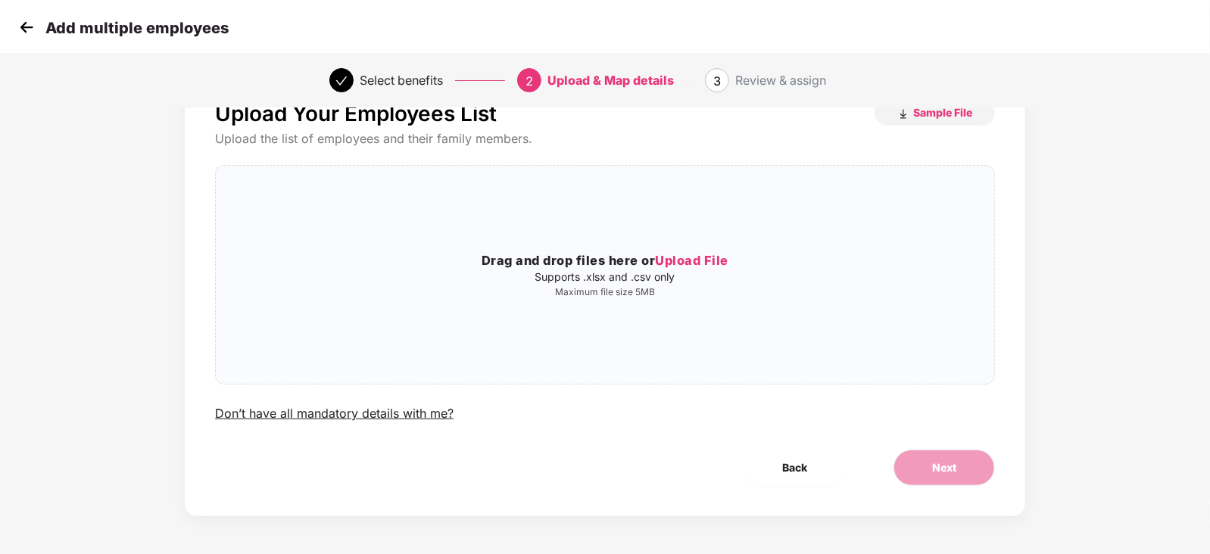
scroll to position [0, 0]
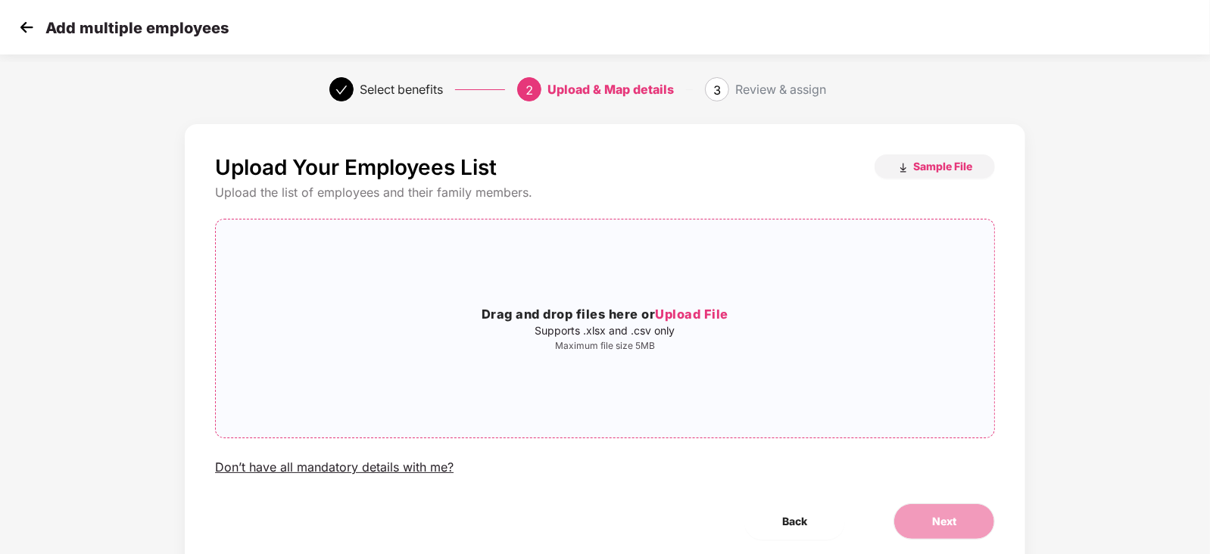
click at [743, 297] on div "Drag and drop files here or Upload File Supports .xlsx and .csv only Maximum fi…" at bounding box center [605, 329] width 778 height 194
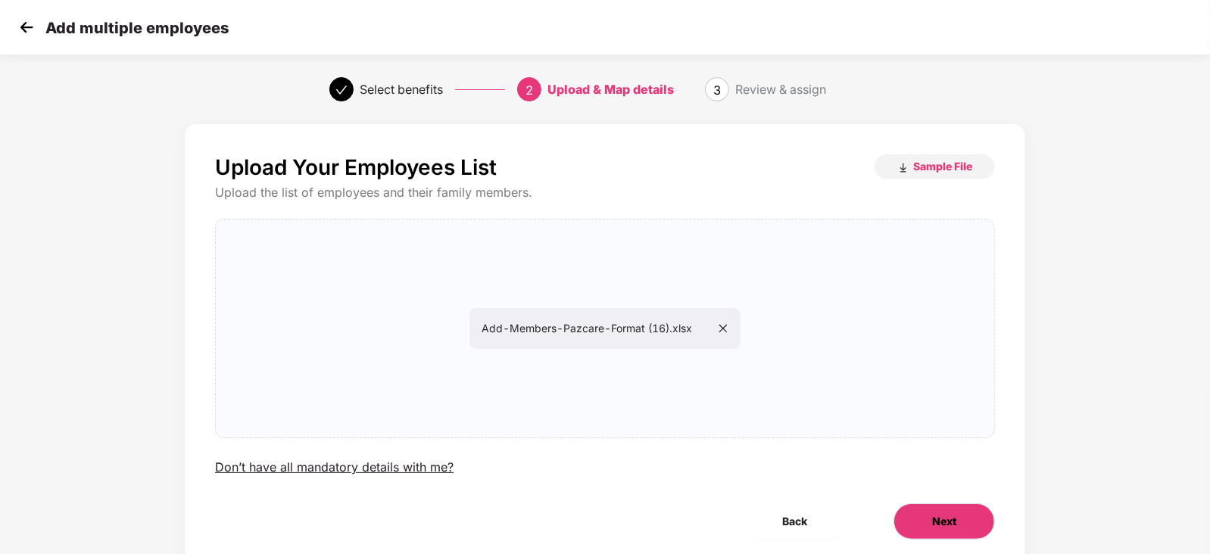
click at [924, 525] on button "Next" at bounding box center [943, 521] width 101 height 36
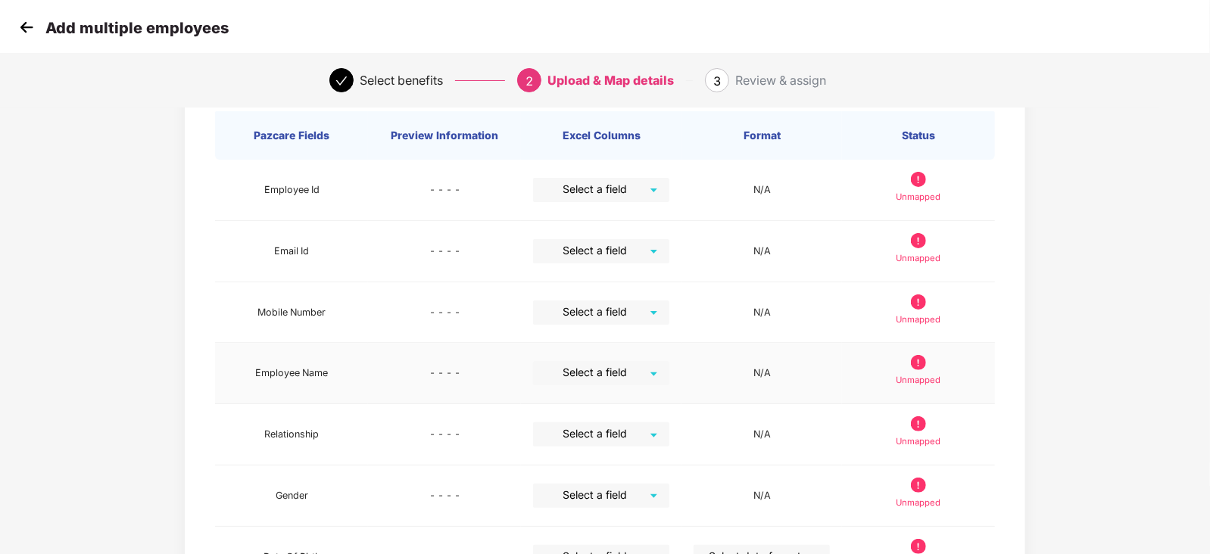
scroll to position [95, 0]
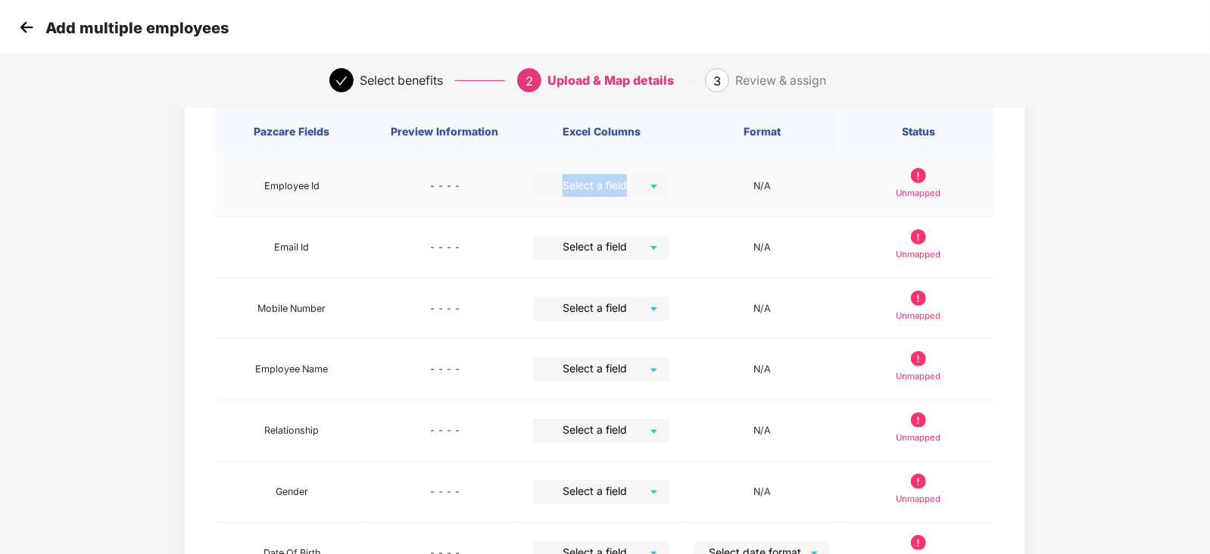
drag, startPoint x: 625, startPoint y: 198, endPoint x: 625, endPoint y: 183, distance: 15.2
click at [625, 183] on td "Select a field" at bounding box center [601, 186] width 161 height 61
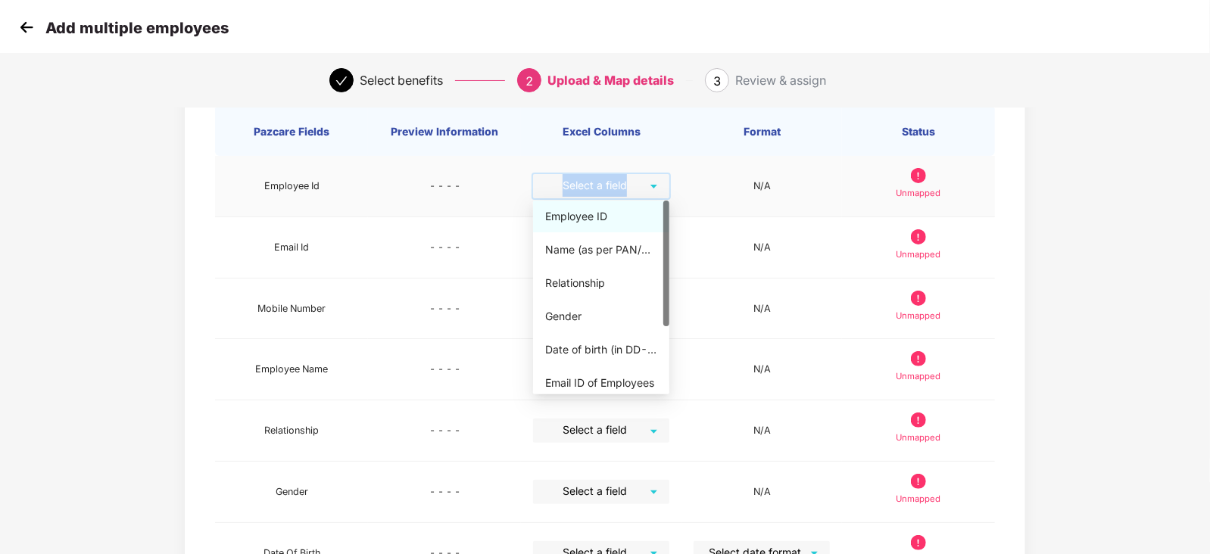
click at [625, 183] on input "search" at bounding box center [595, 185] width 109 height 23
click at [625, 207] on div "Employee ID" at bounding box center [601, 217] width 136 height 32
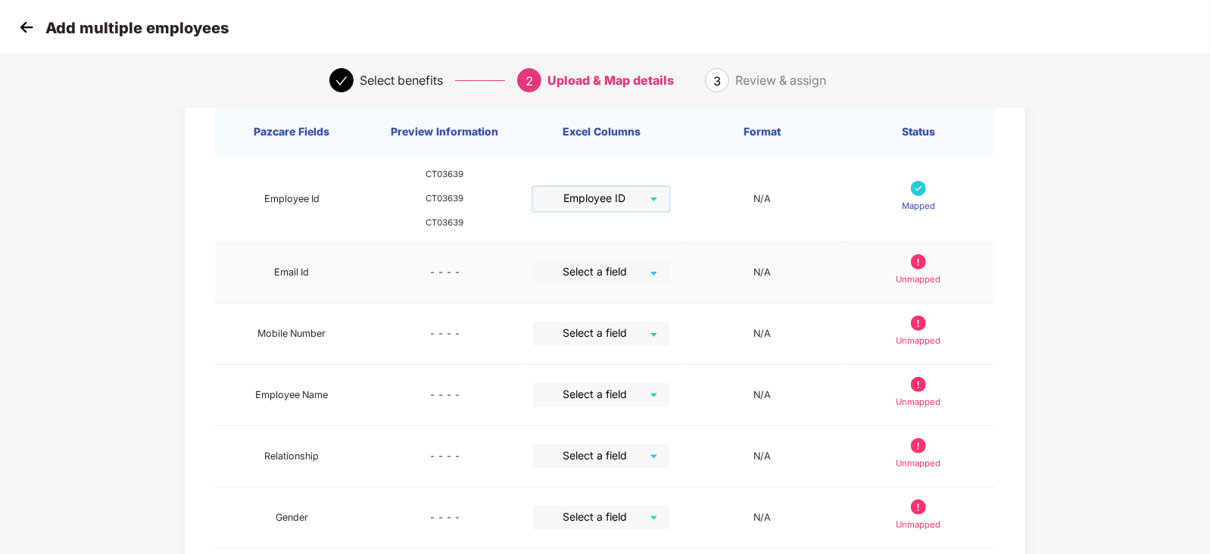
click at [625, 257] on td "Select a field" at bounding box center [601, 272] width 161 height 61
click at [624, 273] on input "search" at bounding box center [595, 271] width 109 height 23
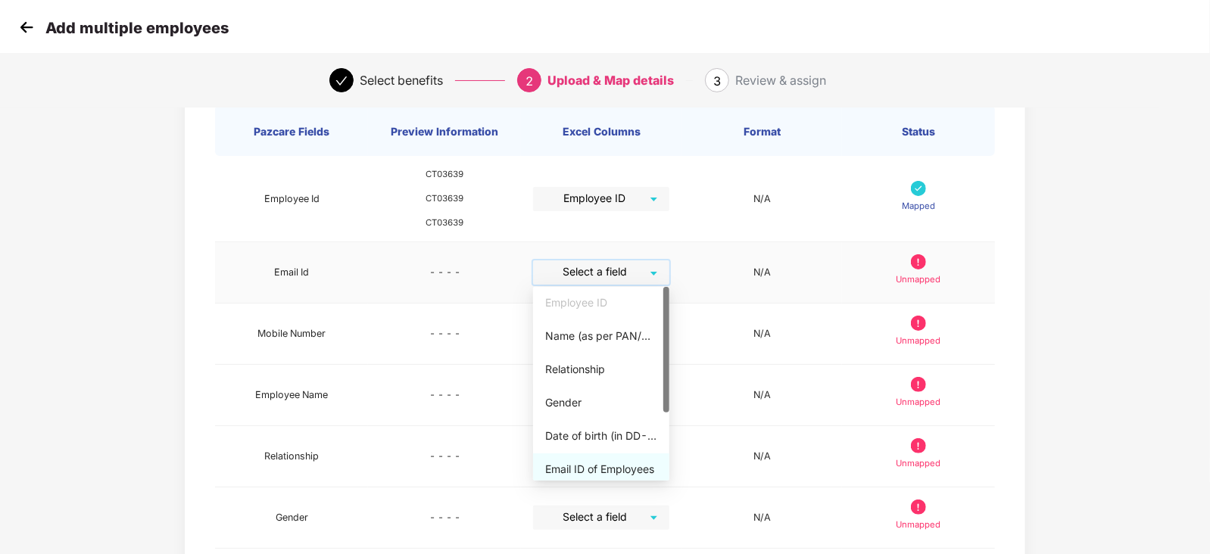
click at [604, 469] on div "Email ID of Employees" at bounding box center [601, 469] width 112 height 17
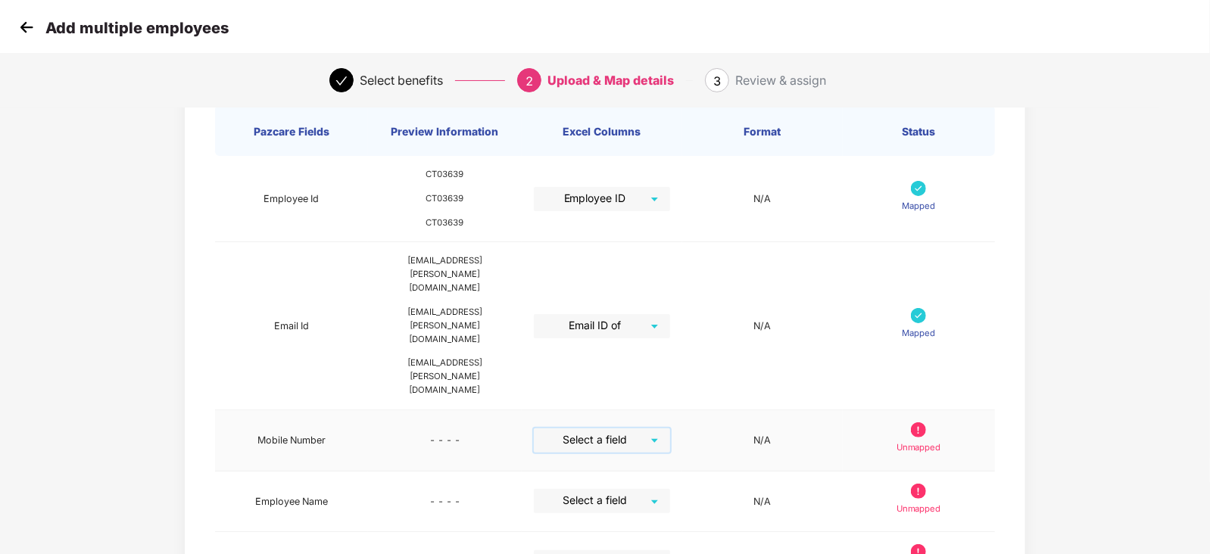
click at [625, 429] on input "search" at bounding box center [596, 440] width 109 height 23
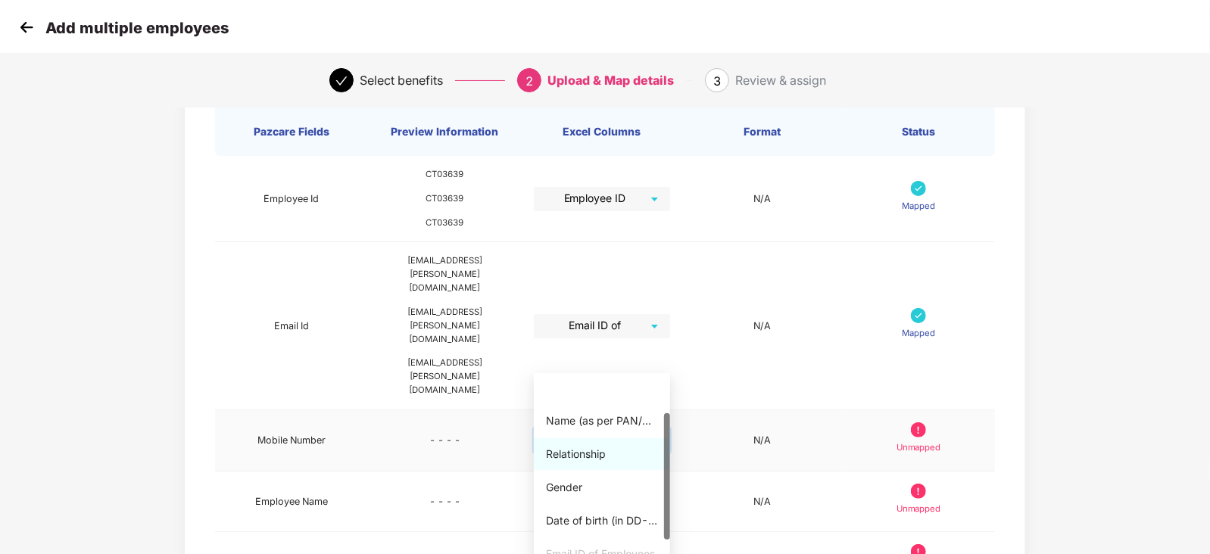
scroll to position [61, 0]
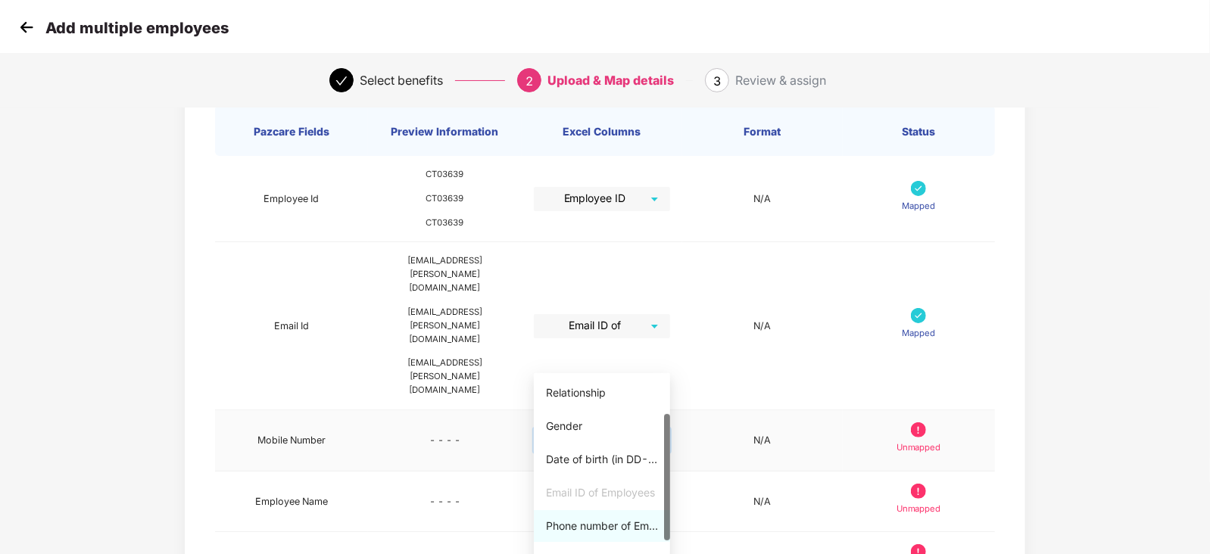
click at [594, 522] on div "Phone number of Employees" at bounding box center [602, 526] width 112 height 17
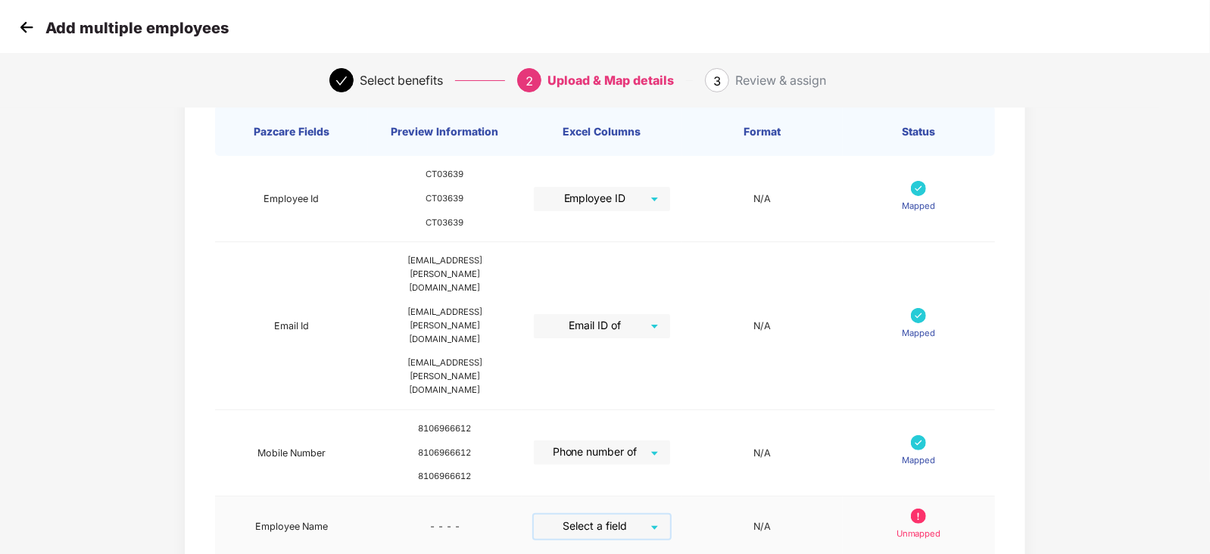
click at [606, 515] on input "search" at bounding box center [596, 526] width 109 height 23
click at [609, 511] on div "Name (as per PAN/Aadhar Card)" at bounding box center [602, 508] width 112 height 17
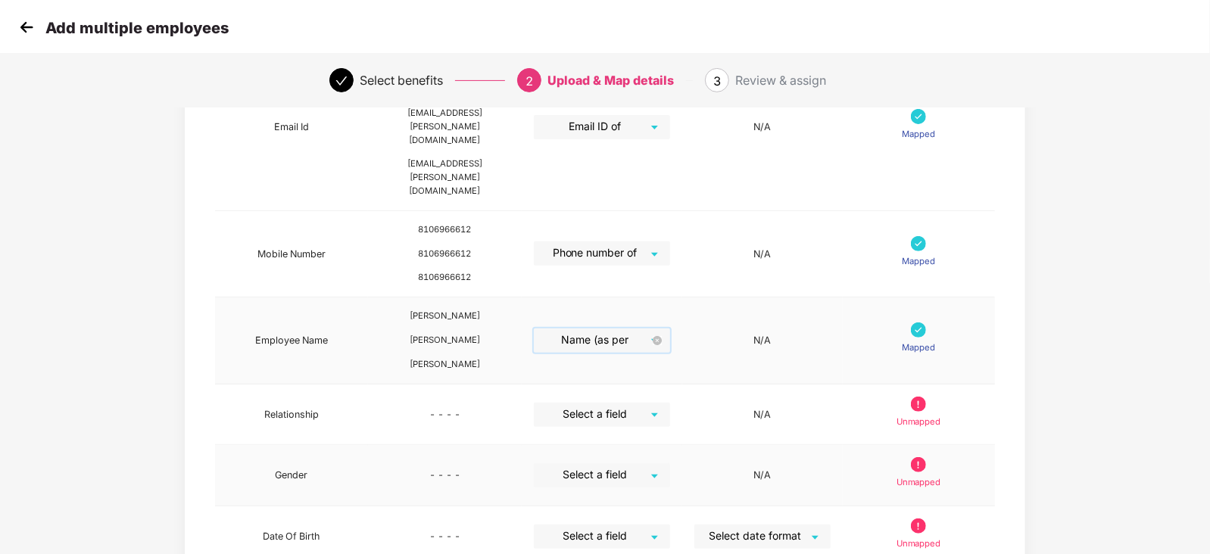
scroll to position [336, 0]
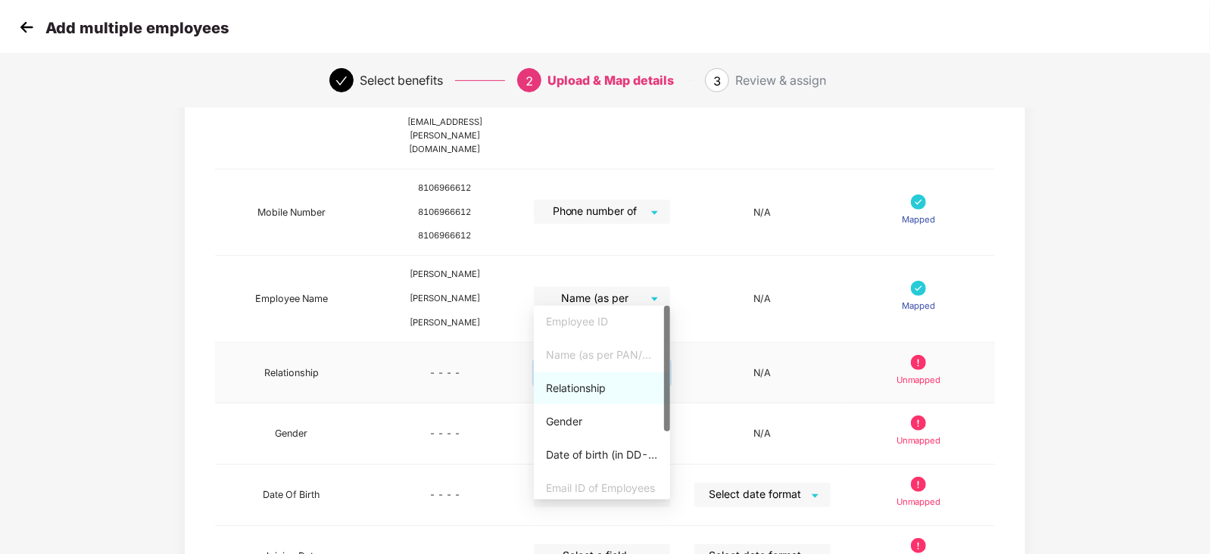
click at [622, 361] on input "search" at bounding box center [596, 372] width 109 height 23
click at [590, 391] on div "Relationship" at bounding box center [602, 388] width 112 height 17
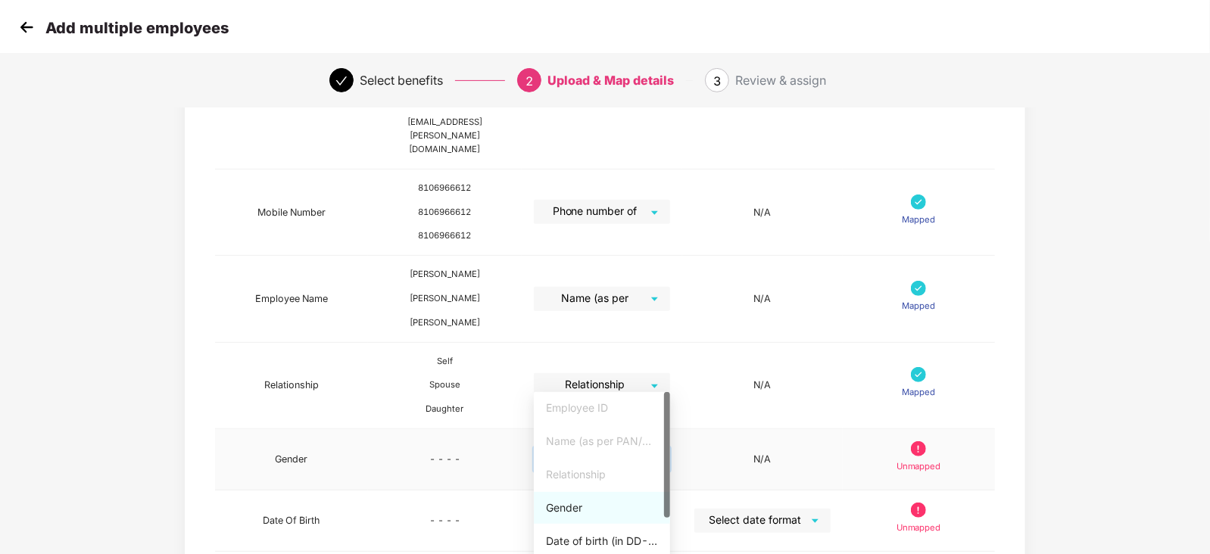
click at [615, 447] on input "search" at bounding box center [596, 458] width 109 height 23
click at [596, 512] on div "Gender" at bounding box center [602, 508] width 112 height 17
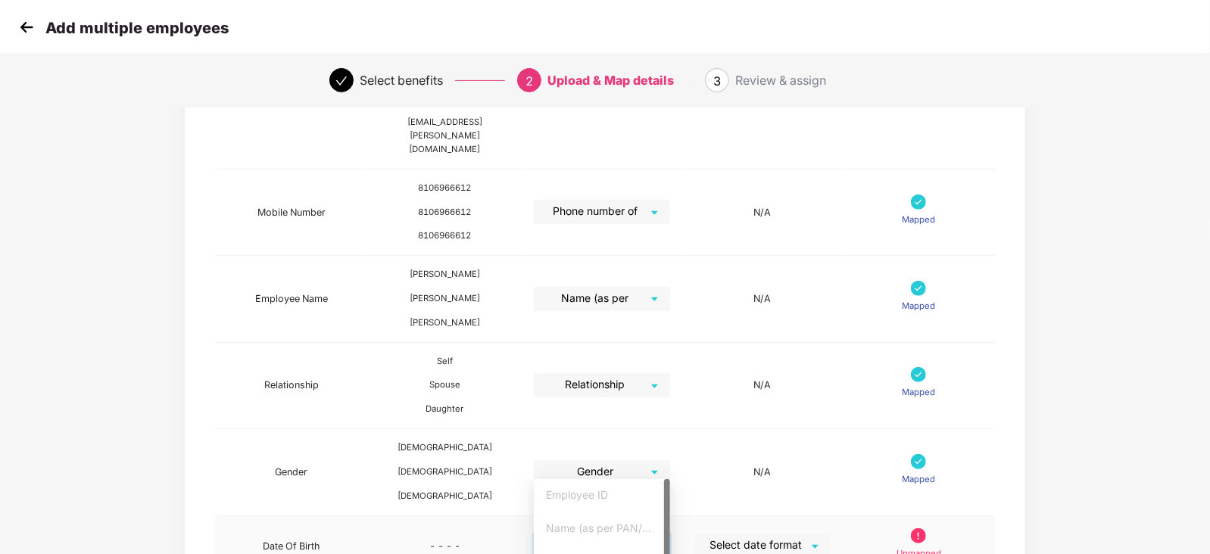
click at [621, 534] on input "search" at bounding box center [596, 545] width 109 height 23
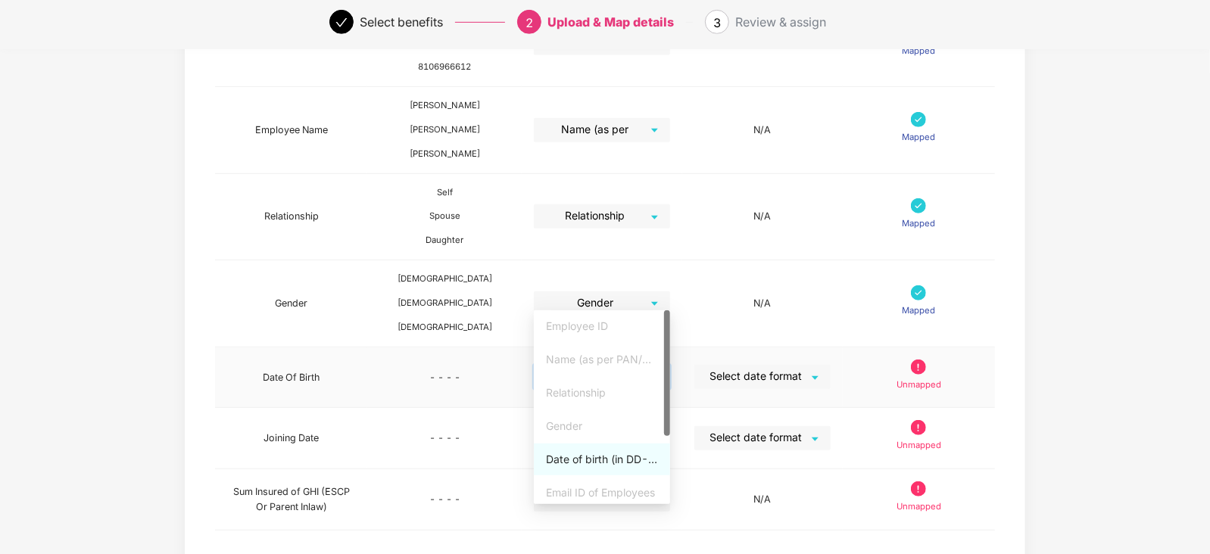
scroll to position [507, 0]
click at [619, 450] on div "Date of birth (in DD-MMM-YYYY format) as per PAN/Aadhar Card" at bounding box center [602, 458] width 112 height 17
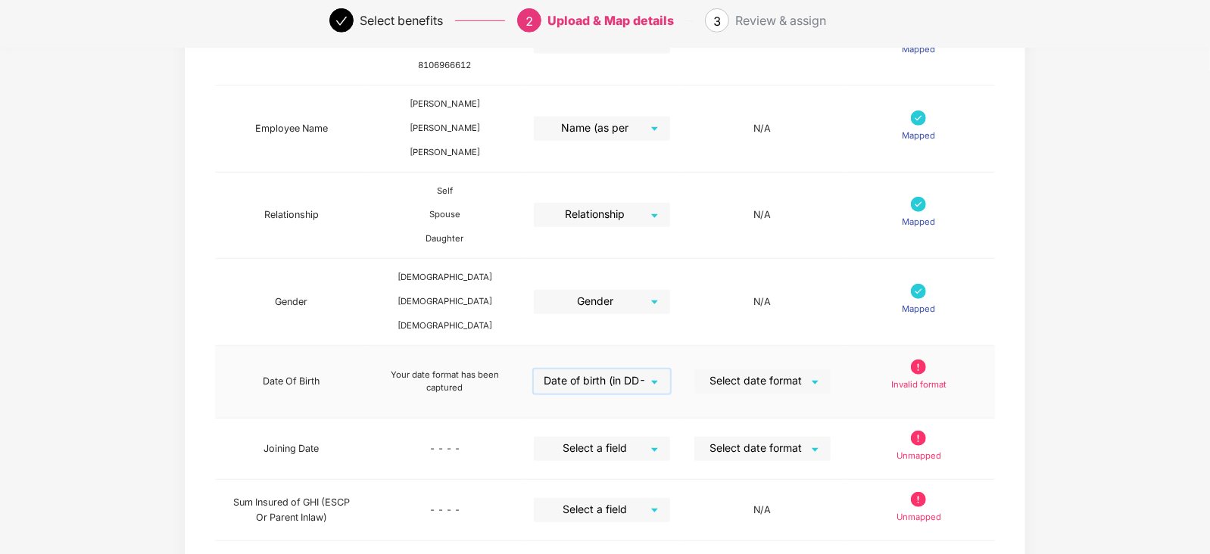
click at [797, 369] on input "search" at bounding box center [757, 380] width 109 height 23
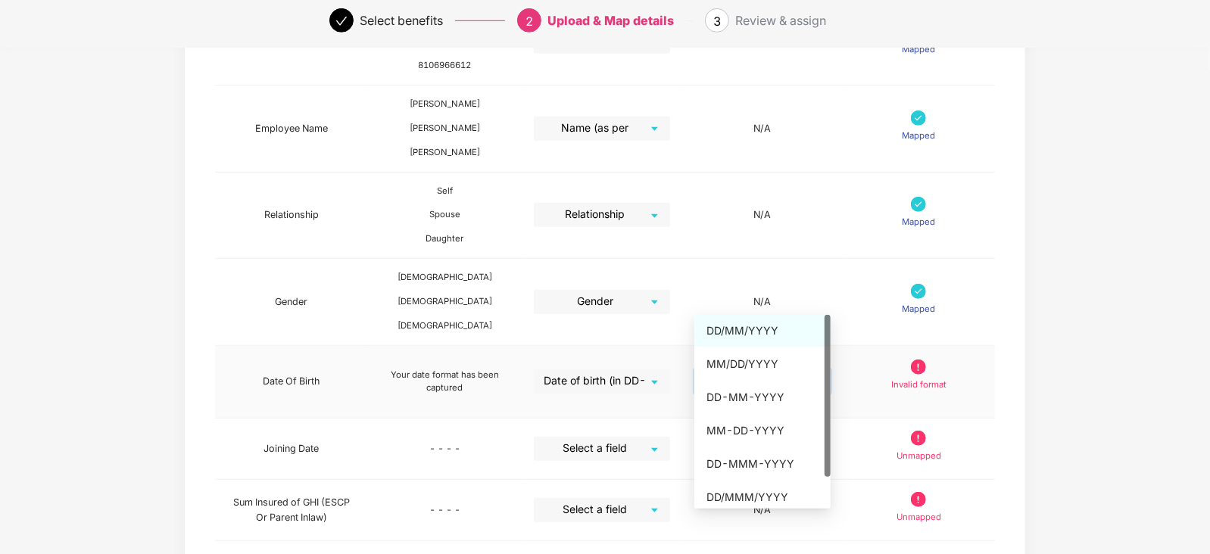
click at [781, 323] on div "DD/MM/YYYY" at bounding box center [762, 331] width 112 height 17
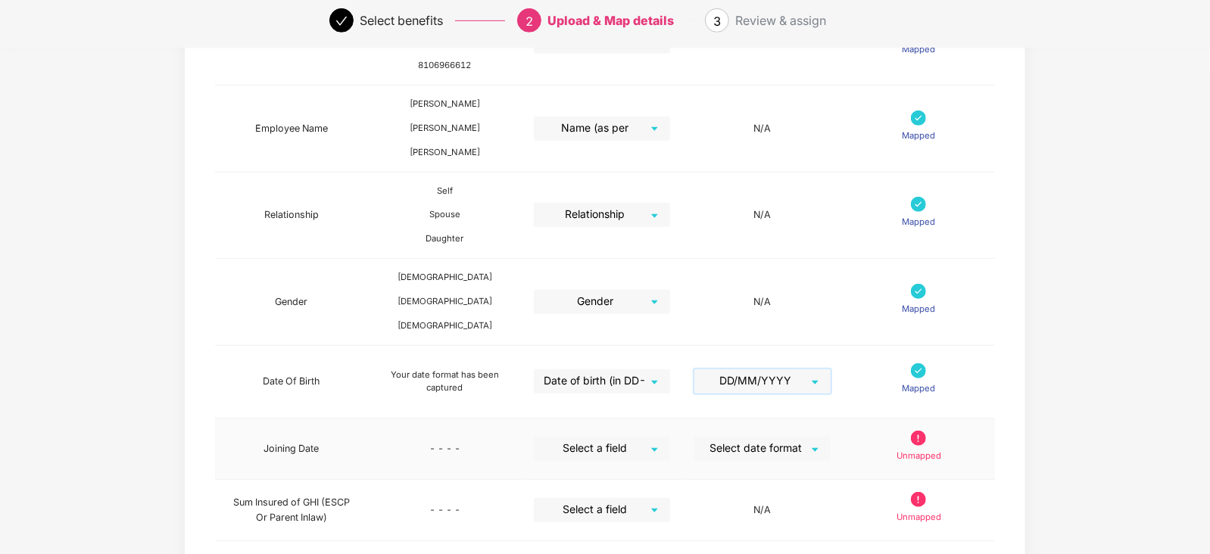
click at [629, 437] on input "search" at bounding box center [596, 448] width 109 height 23
click at [593, 519] on div "Joining date" at bounding box center [602, 527] width 112 height 17
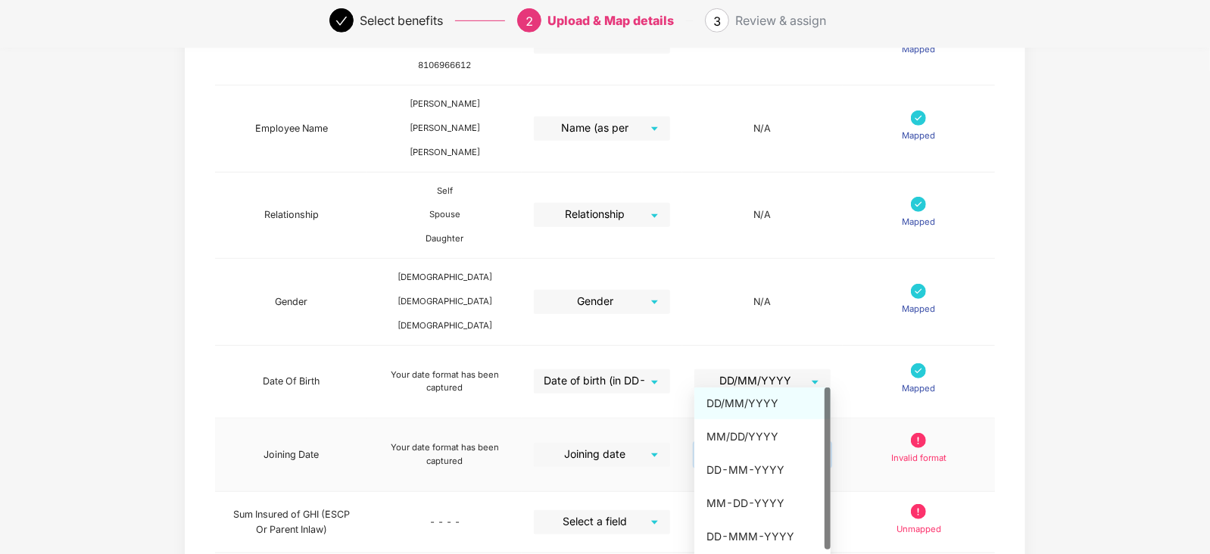
click at [764, 443] on input "search" at bounding box center [757, 454] width 109 height 23
click at [755, 462] on div "DD-MM-YYYY" at bounding box center [762, 470] width 112 height 17
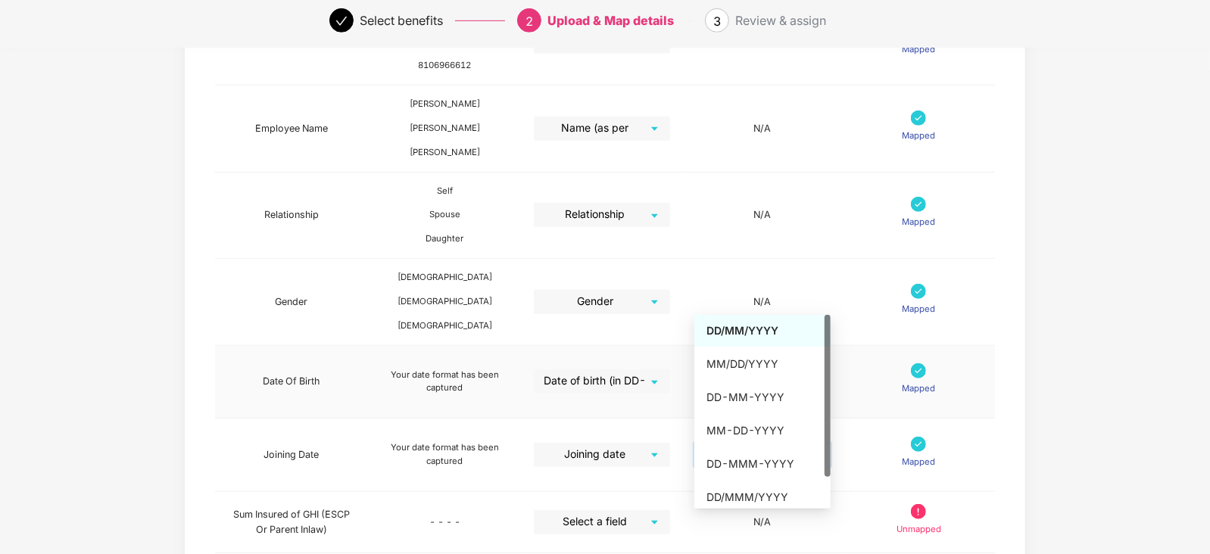
click at [781, 369] on span "DD/MM/YYYY" at bounding box center [763, 381] width 120 height 24
click at [760, 399] on div "DD-MM-YYYY" at bounding box center [762, 397] width 112 height 17
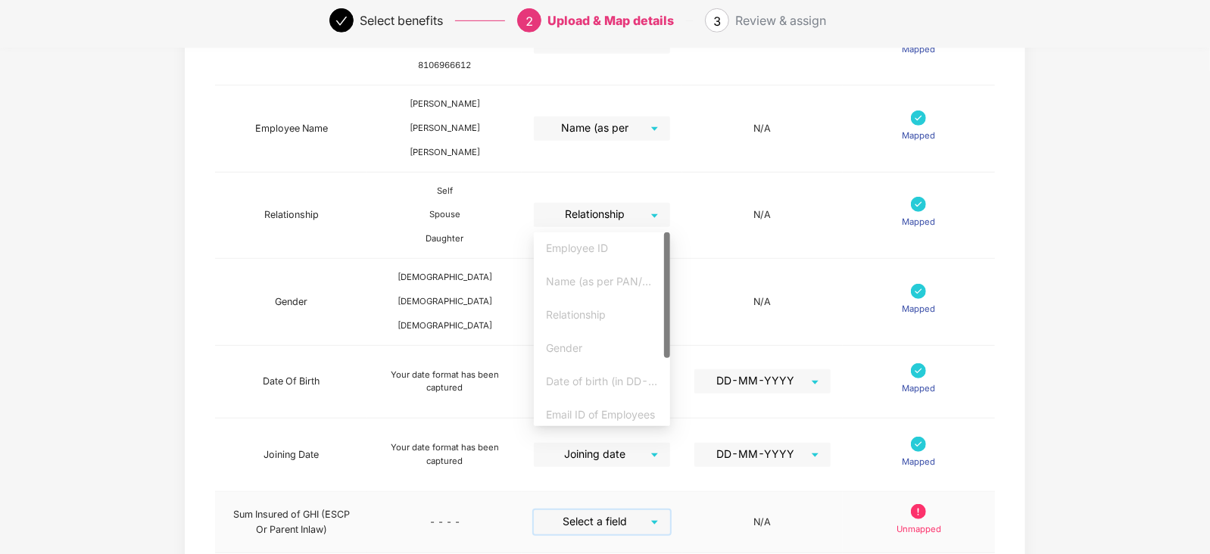
click at [609, 510] on input "search" at bounding box center [596, 521] width 109 height 23
click at [596, 408] on div "Sum Insured" at bounding box center [602, 410] width 112 height 17
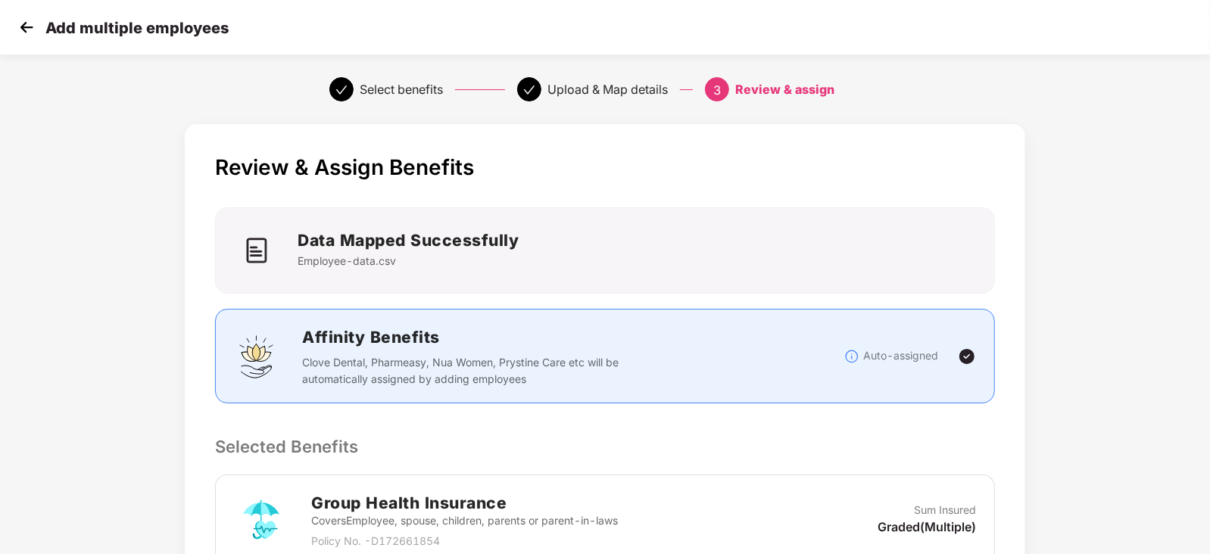
scroll to position [435, 0]
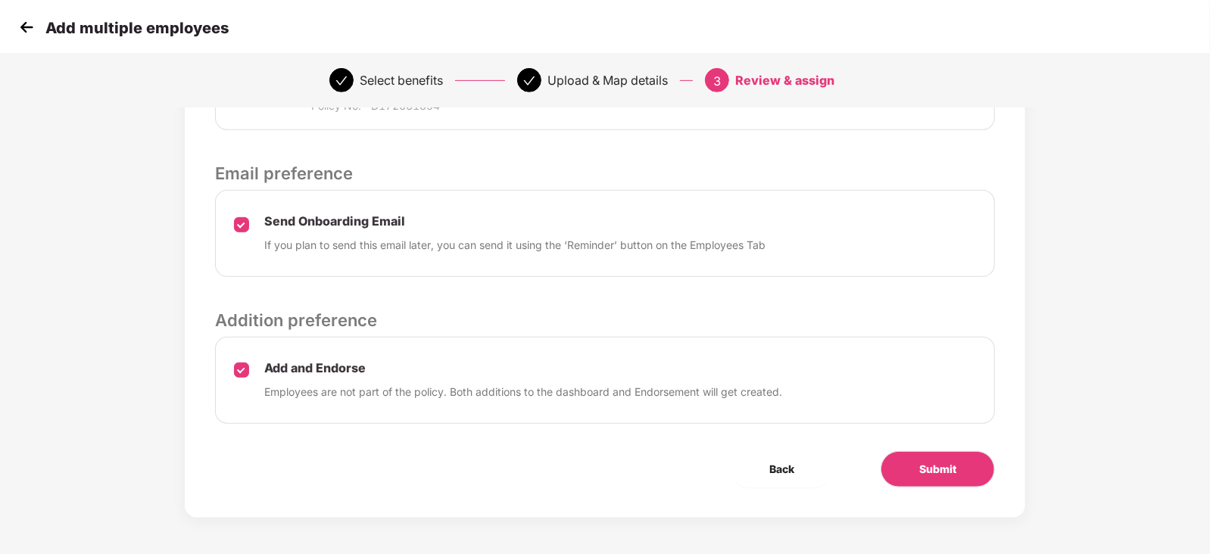
click at [538, 242] on p "If you plan to send this email later, you can send it using the ‘Reminder’ butt…" at bounding box center [514, 245] width 501 height 17
click at [242, 231] on label at bounding box center [241, 234] width 15 height 39
click at [966, 463] on button "Submit" at bounding box center [938, 469] width 114 height 36
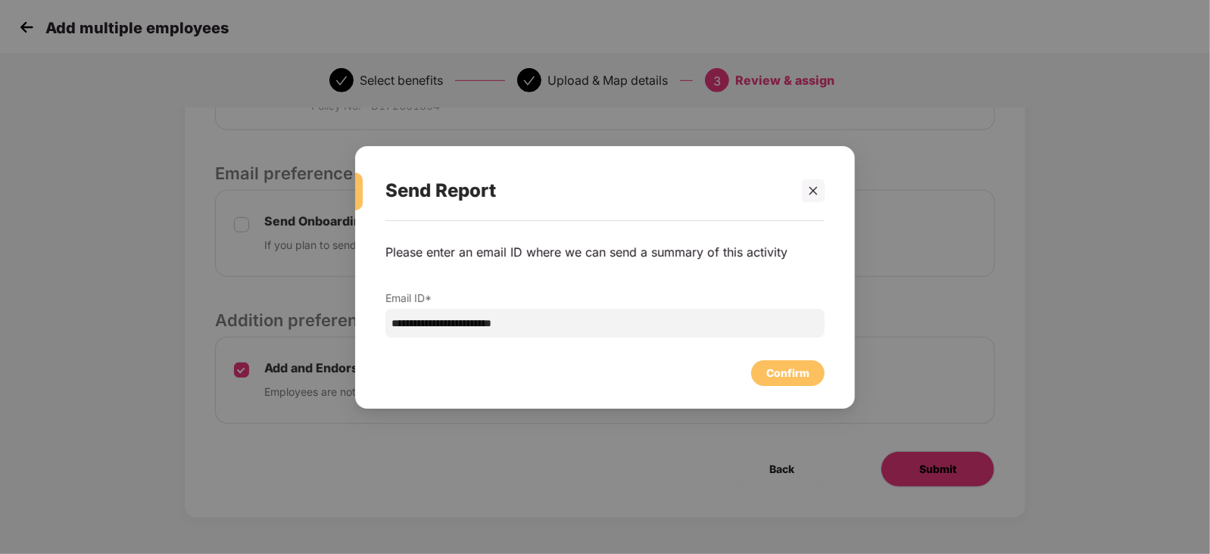
scroll to position [0, 0]
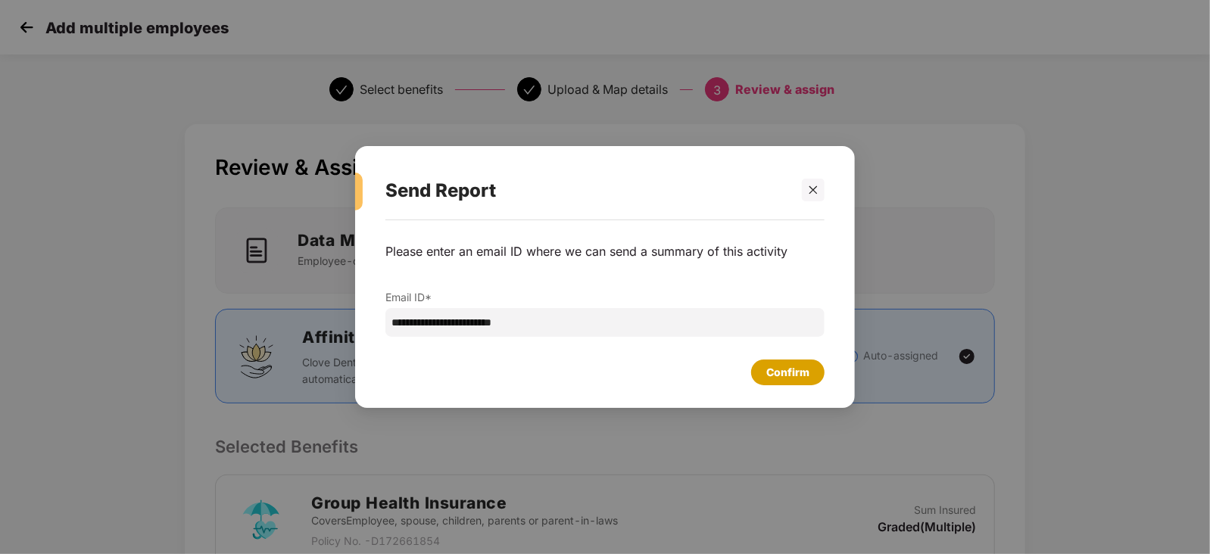
click at [787, 365] on div "Confirm" at bounding box center [787, 372] width 43 height 17
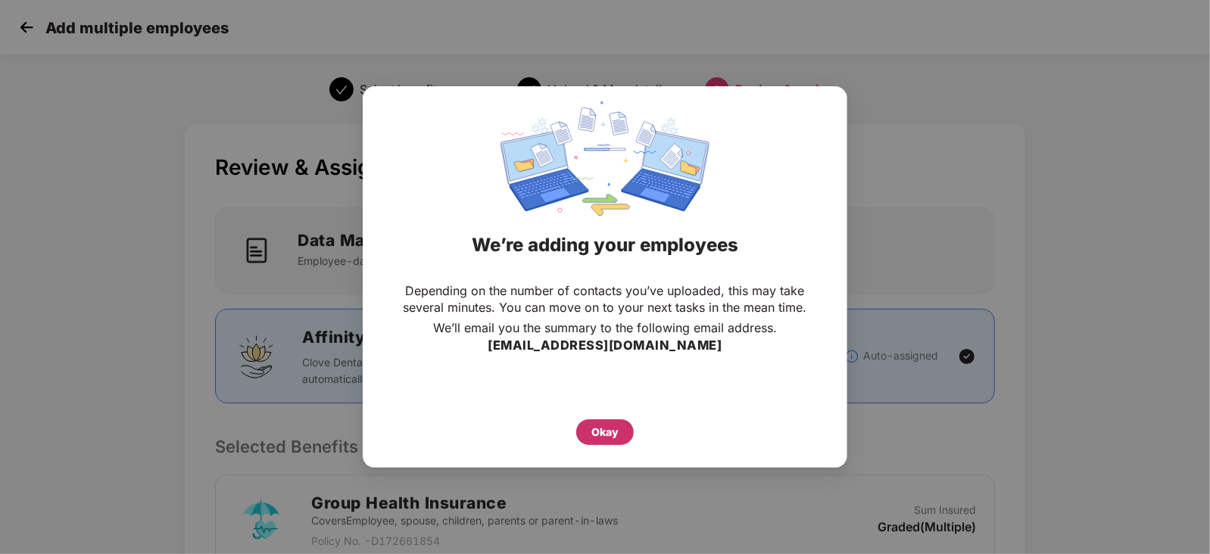
click at [621, 426] on div "Okay" at bounding box center [605, 432] width 58 height 26
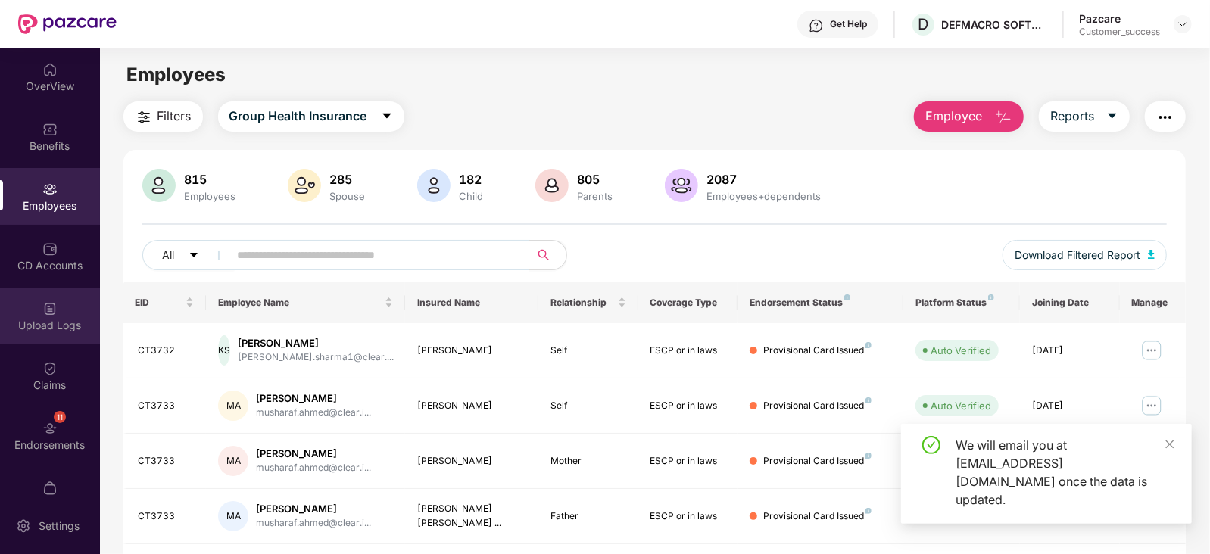
click at [61, 308] on div "Upload Logs" at bounding box center [50, 316] width 100 height 57
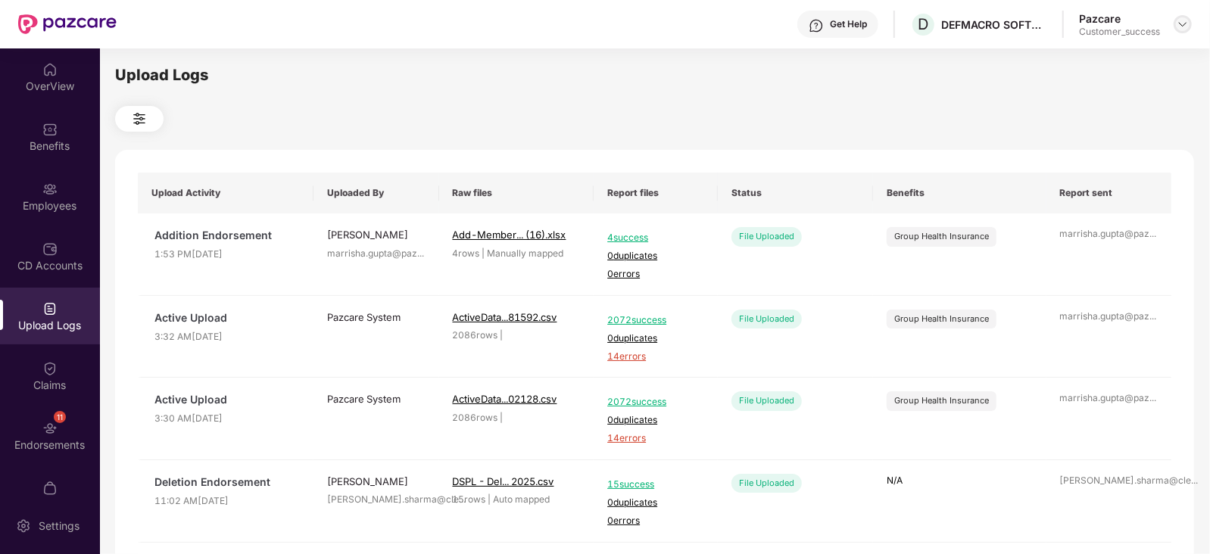
click at [1186, 25] on img at bounding box center [1183, 24] width 12 height 12
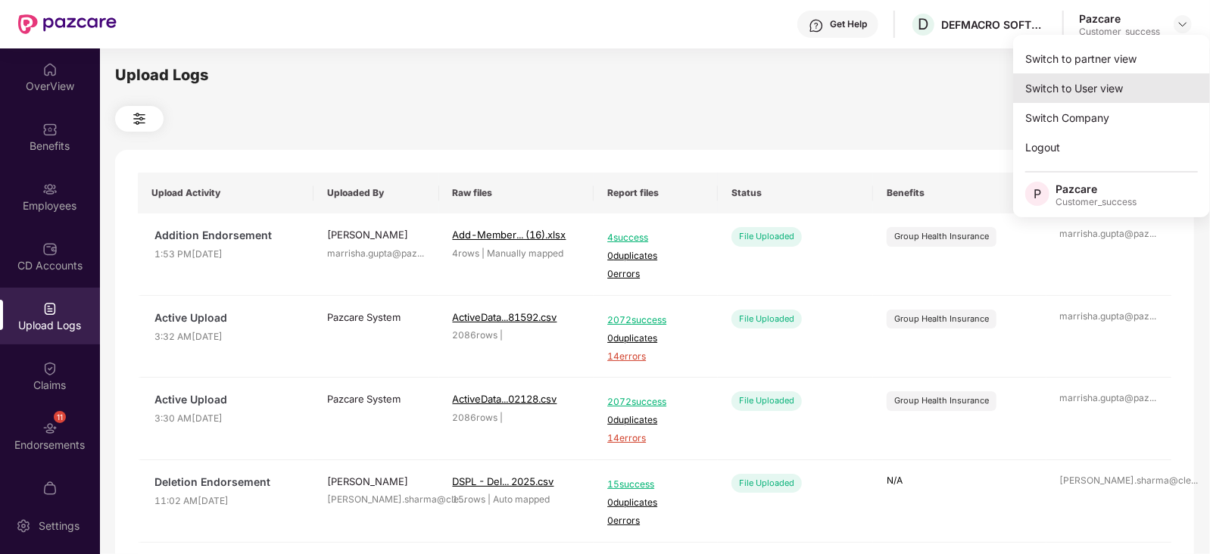
click at [1099, 81] on div "Switch to User view" at bounding box center [1111, 88] width 197 height 30
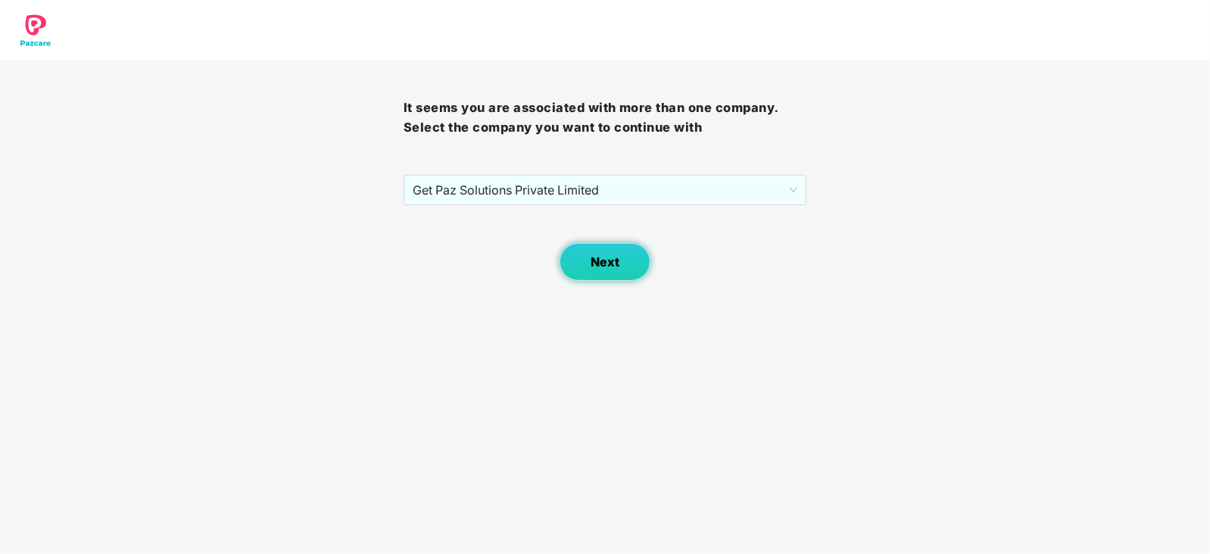
click at [601, 257] on span "Next" at bounding box center [605, 262] width 29 height 14
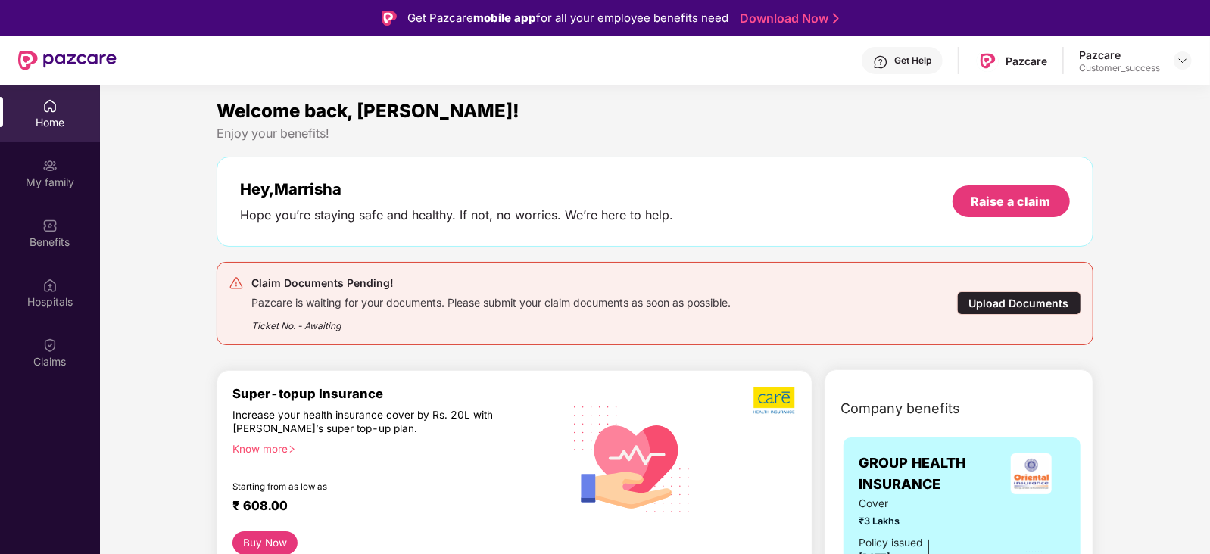
click at [40, 175] on div "My family" at bounding box center [50, 182] width 100 height 15
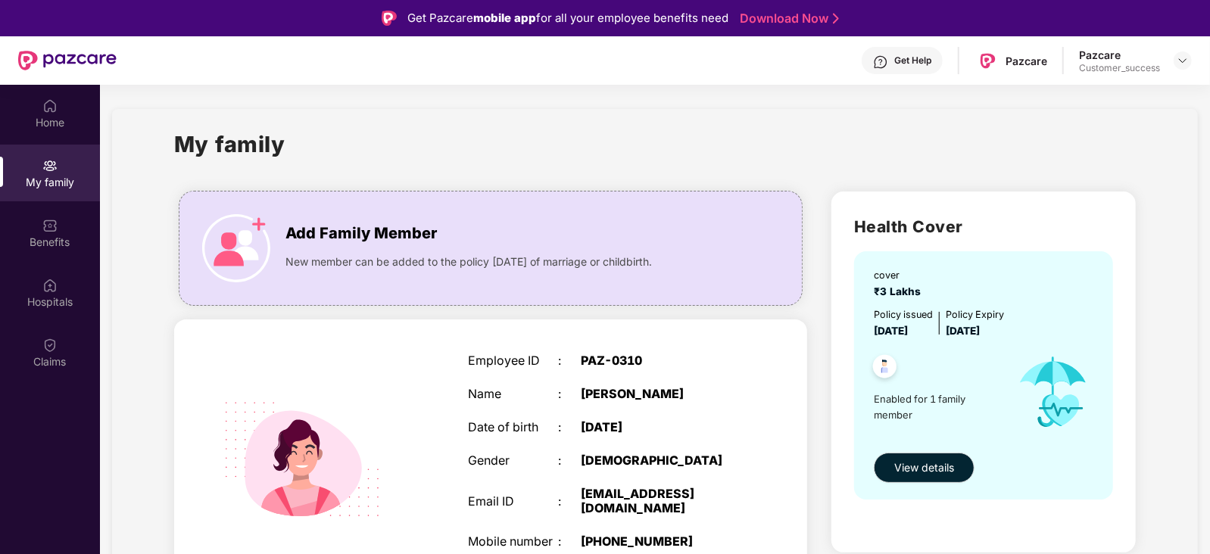
scroll to position [136, 0]
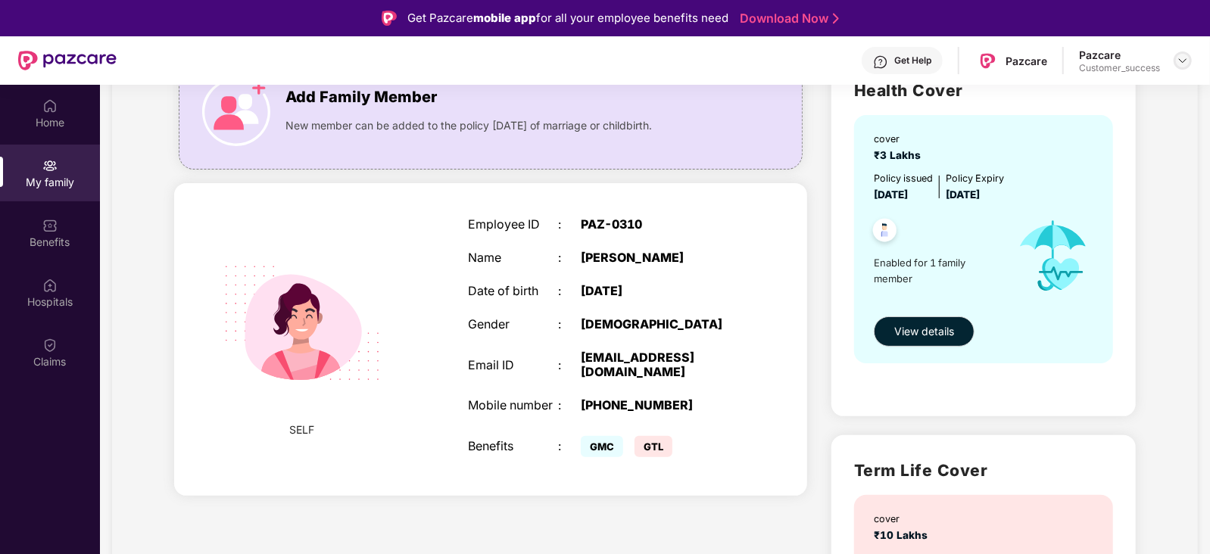
click at [1183, 56] on img at bounding box center [1183, 61] width 12 height 12
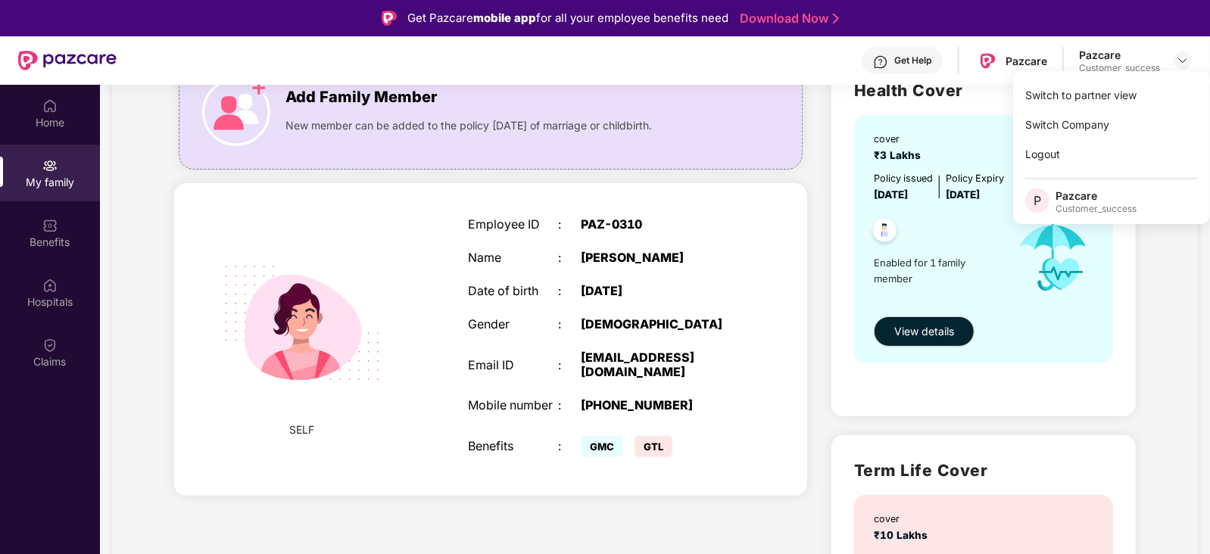
click at [363, 269] on img at bounding box center [302, 323] width 197 height 197
